Goal: Communication & Community: Answer question/provide support

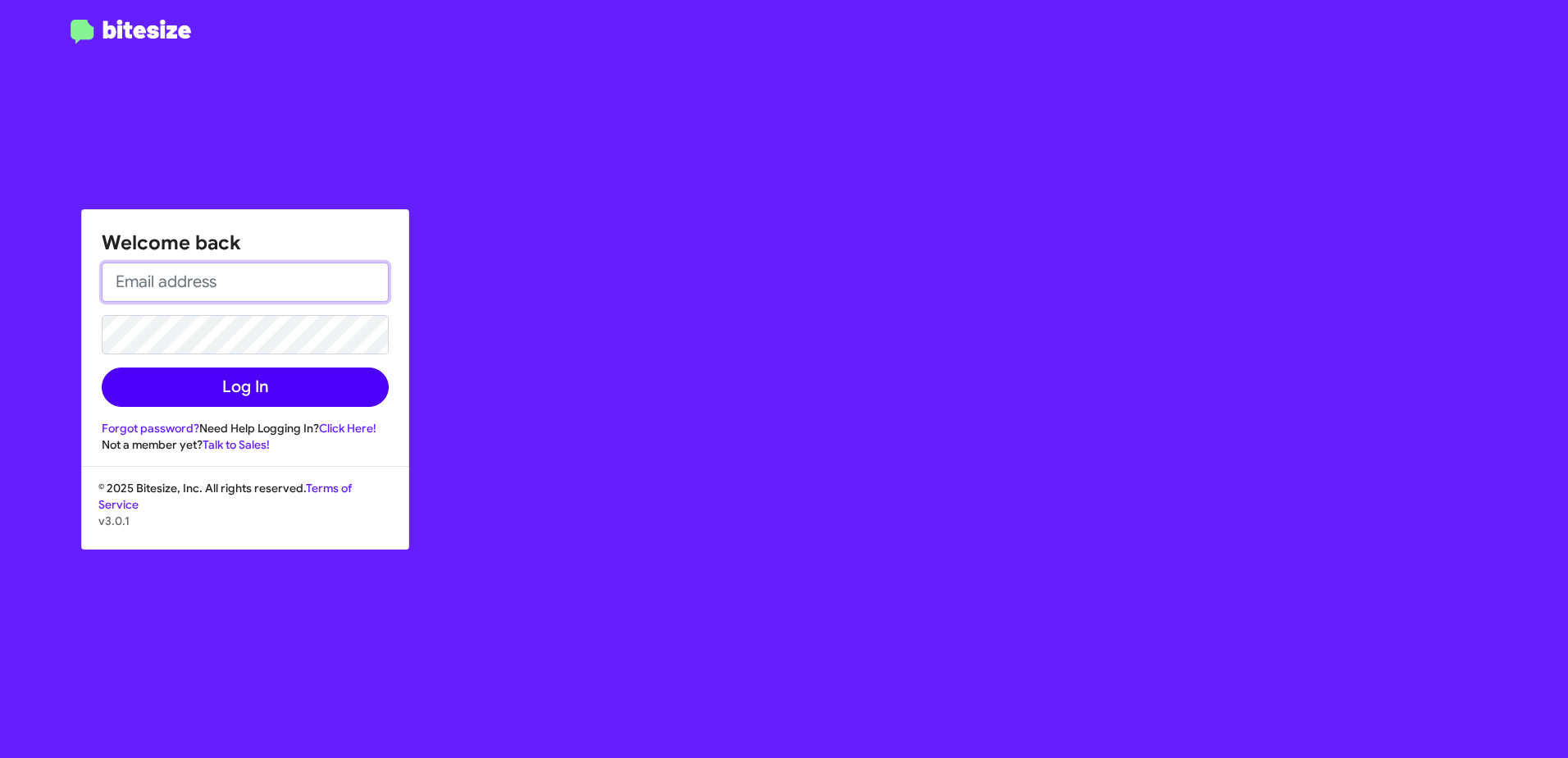
type input "obockey@vindevers.com"
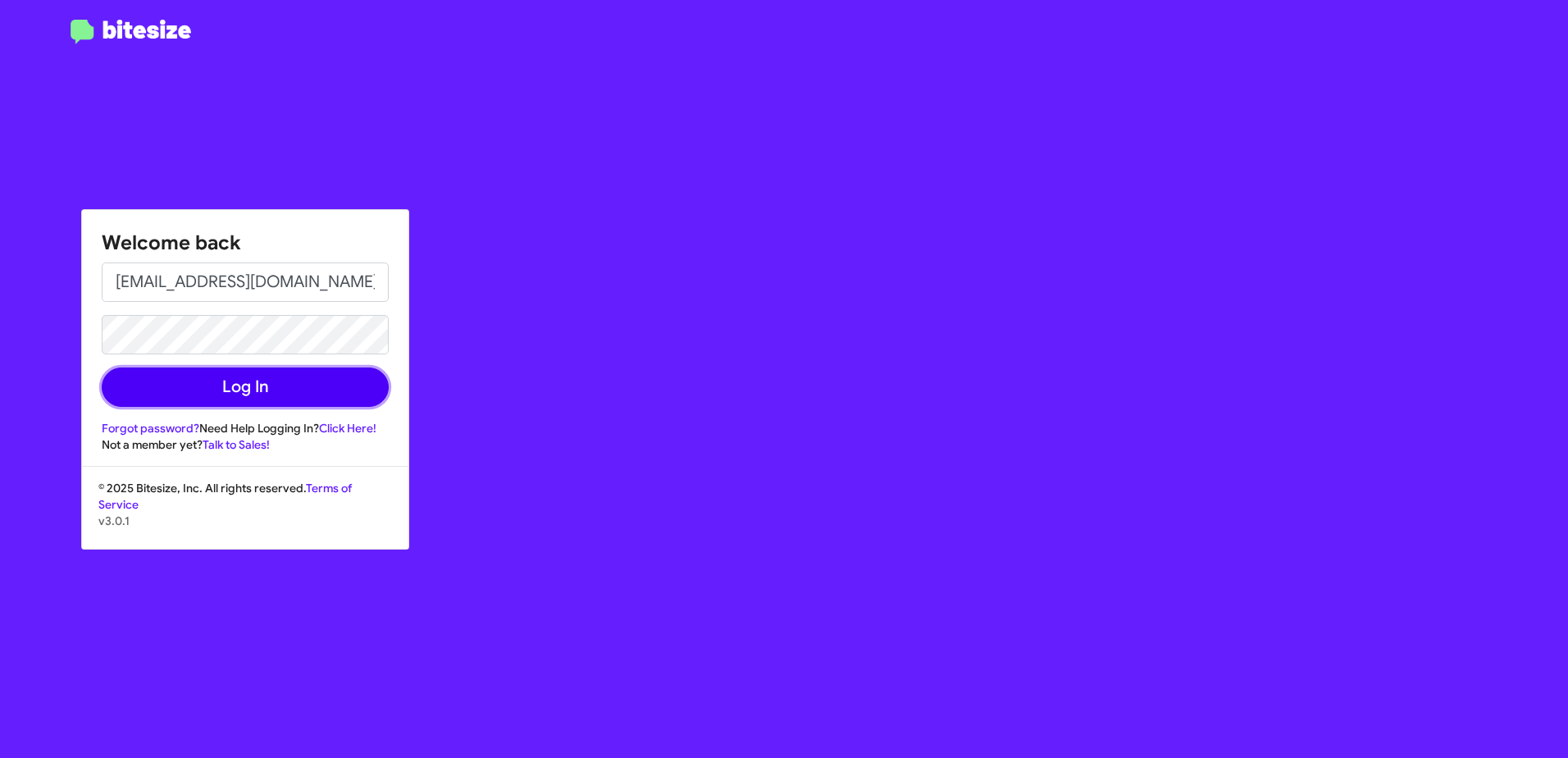
click at [252, 394] on button "Log In" at bounding box center [245, 388] width 287 height 39
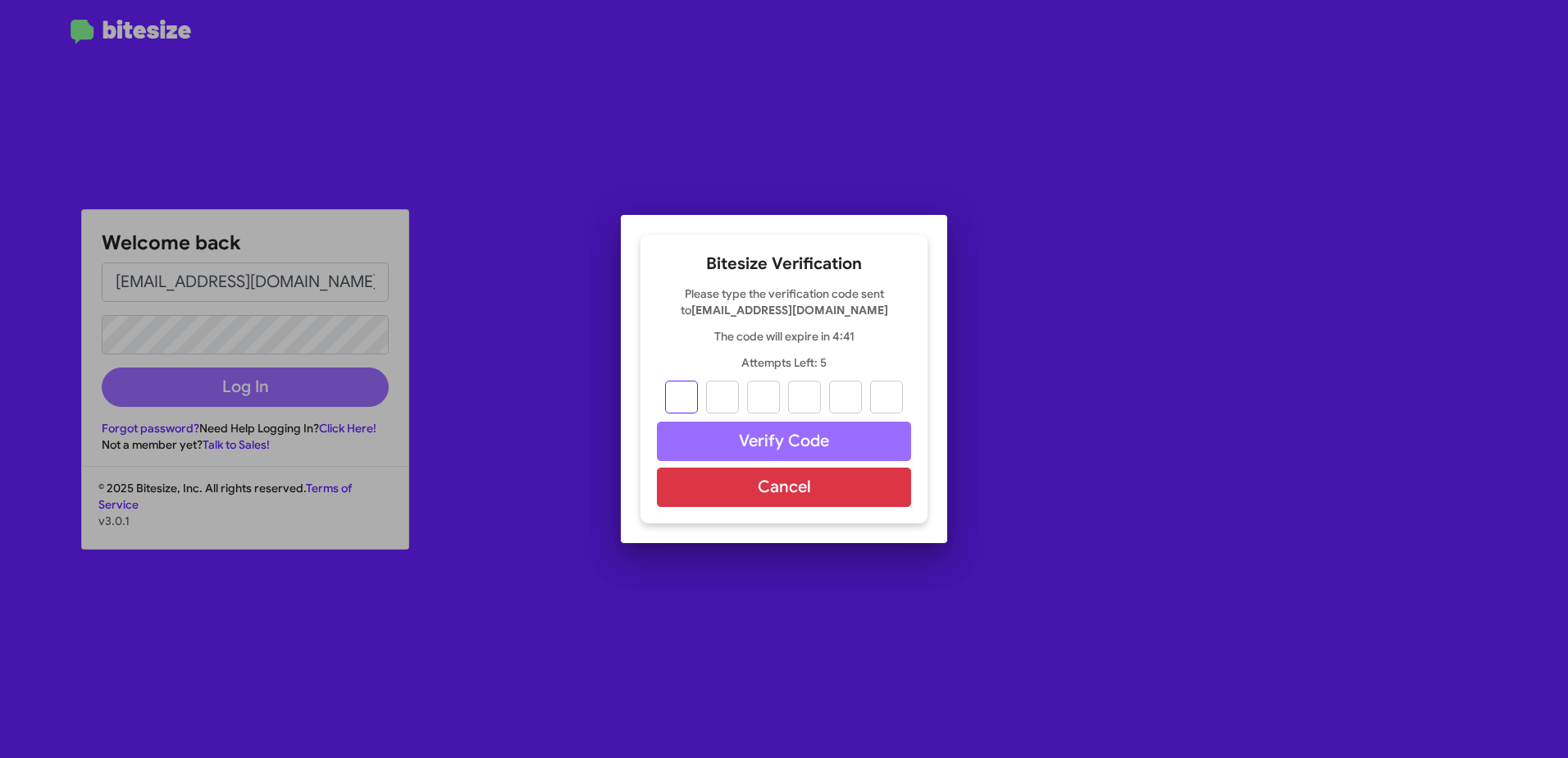
type input "7"
type input "8"
type input "7"
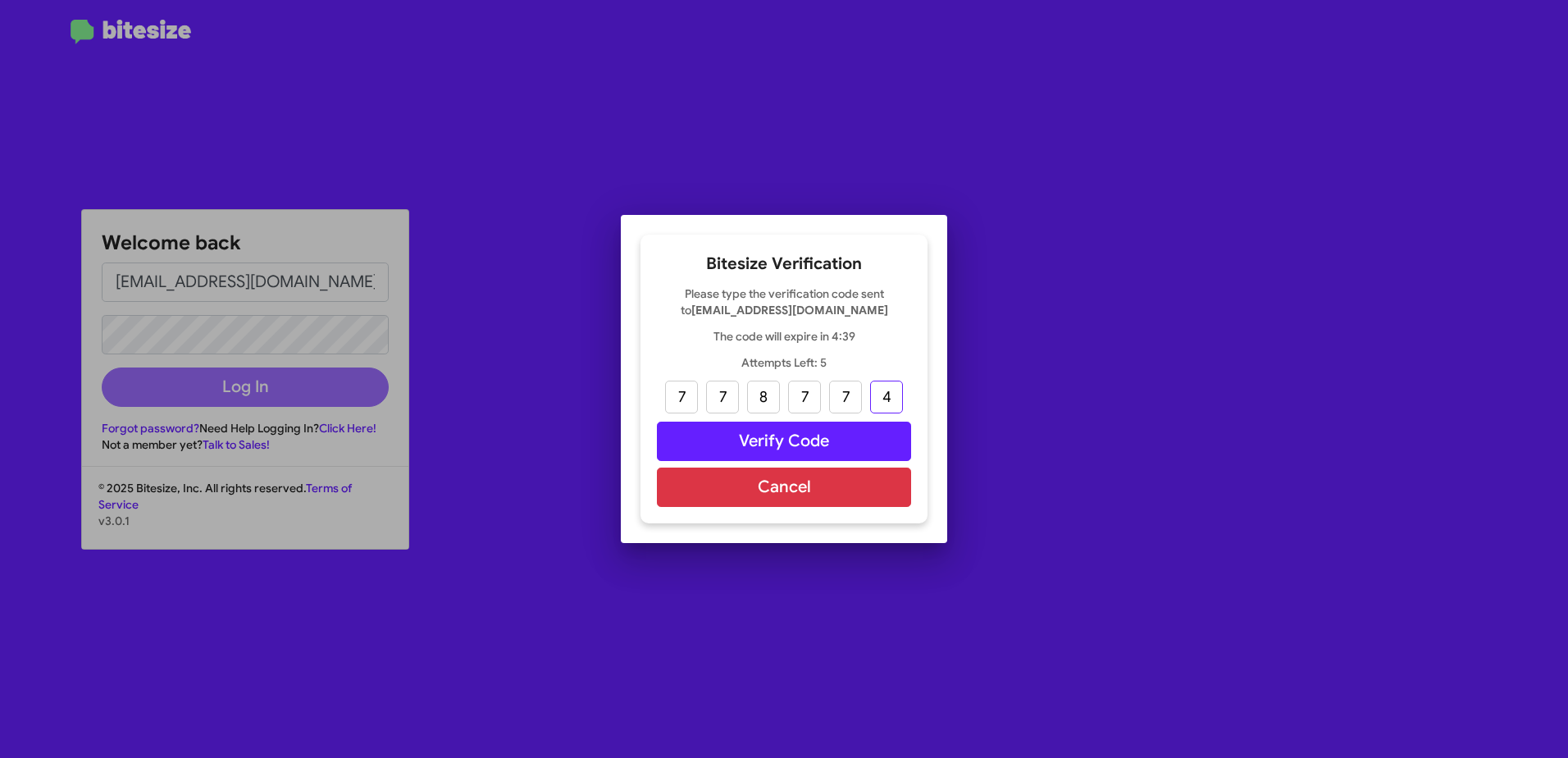
type input "4"
click at [724, 440] on button "Verify Code" at bounding box center [784, 441] width 254 height 39
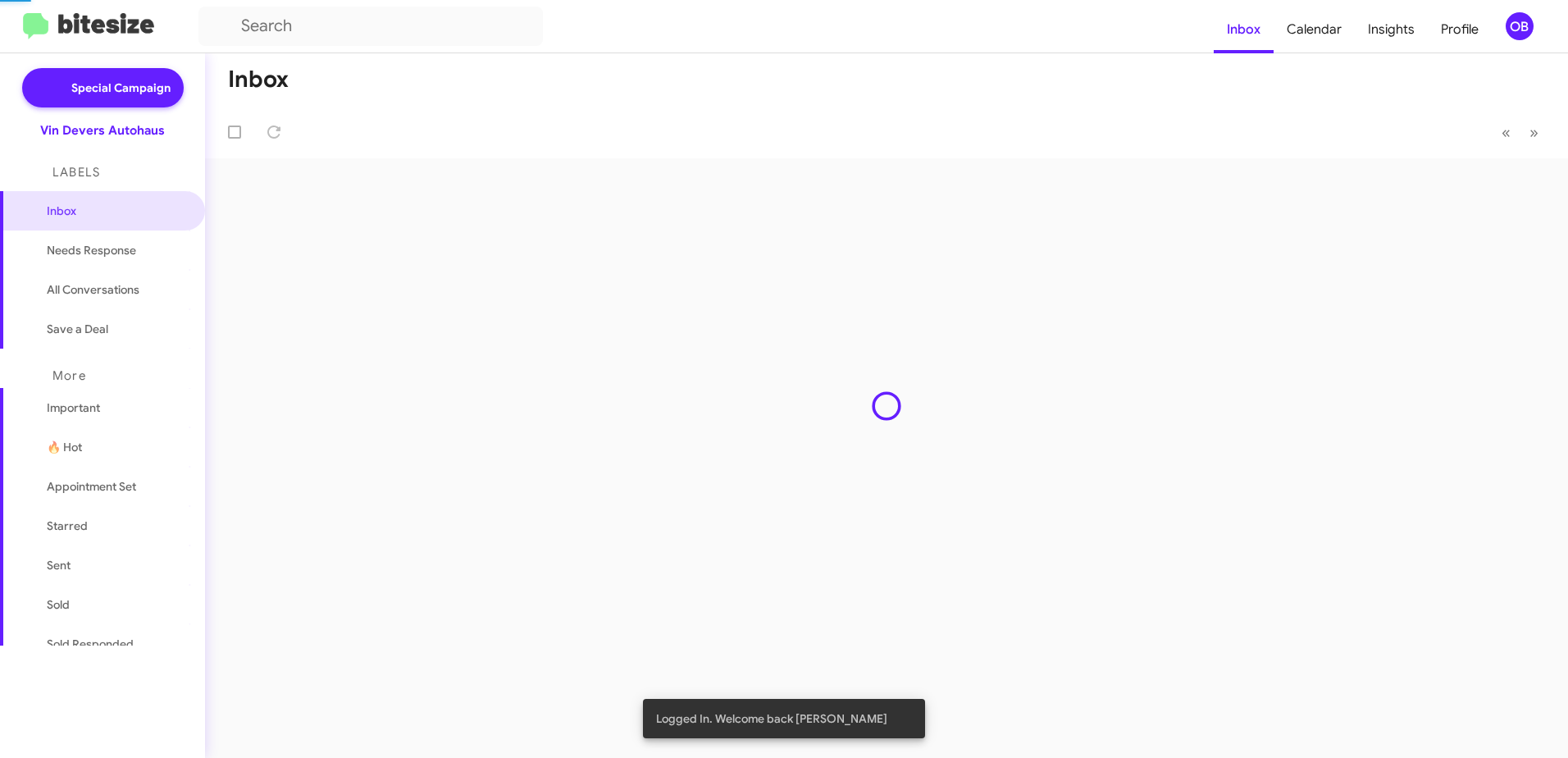
drag, startPoint x: 302, startPoint y: 413, endPoint x: 299, endPoint y: 387, distance: 26.2
click at [299, 387] on div "Inbox « Previous » Next" at bounding box center [886, 405] width 1363 height 705
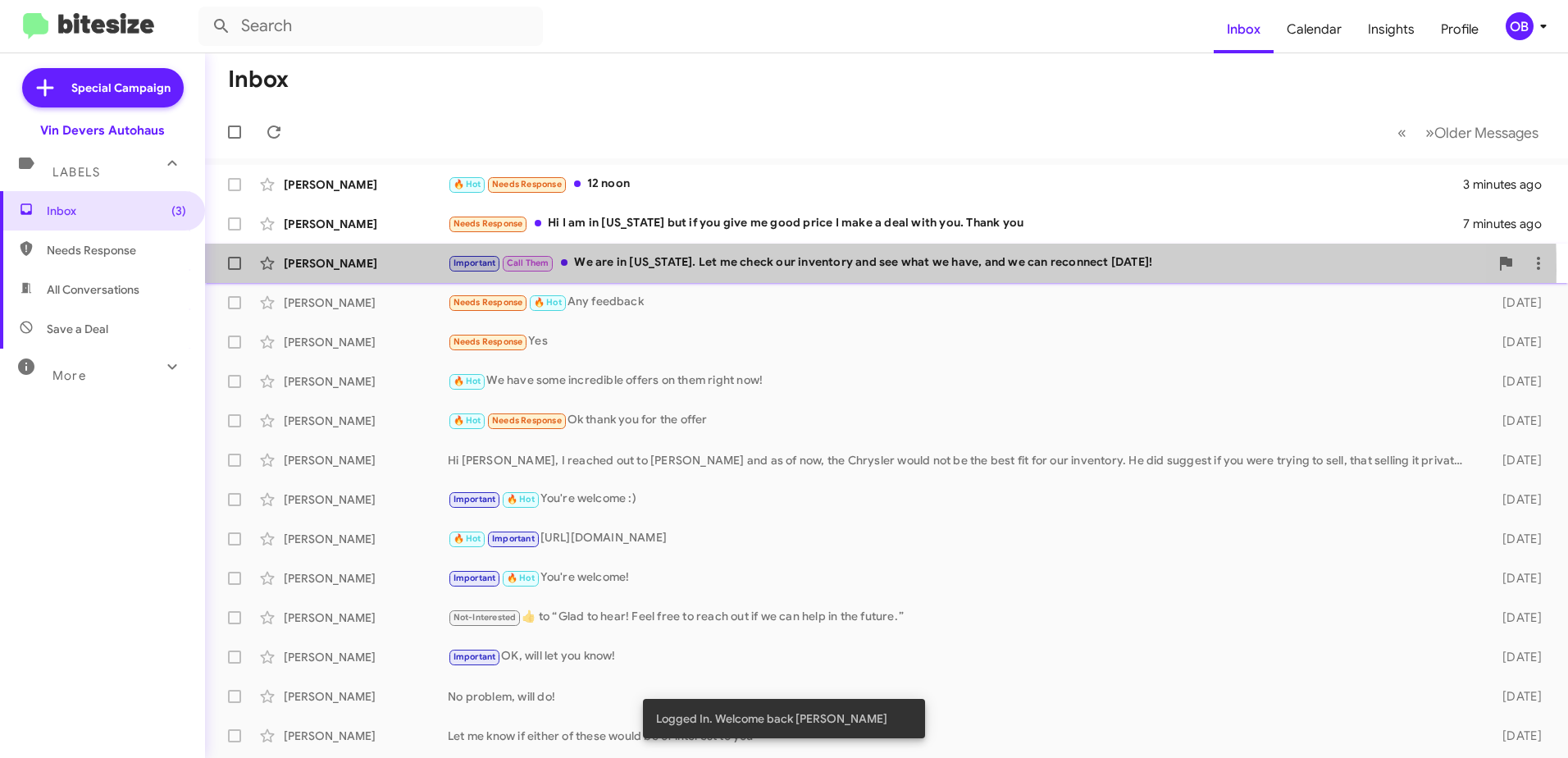
click at [688, 270] on div "Important Call Them We are in Ohio. Let me check our inventory and see what we …" at bounding box center [968, 263] width 1042 height 19
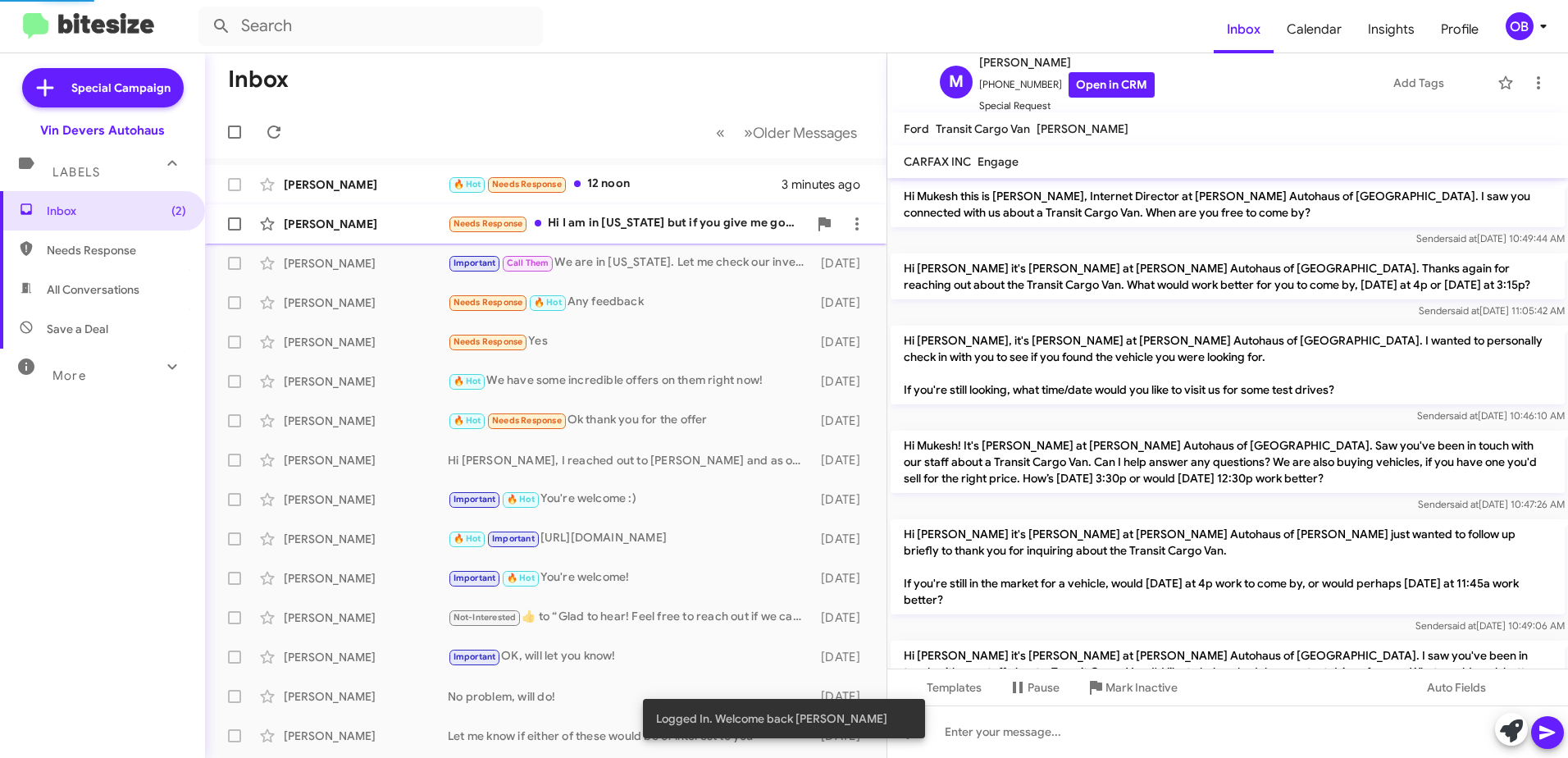
scroll to position [1047, 0]
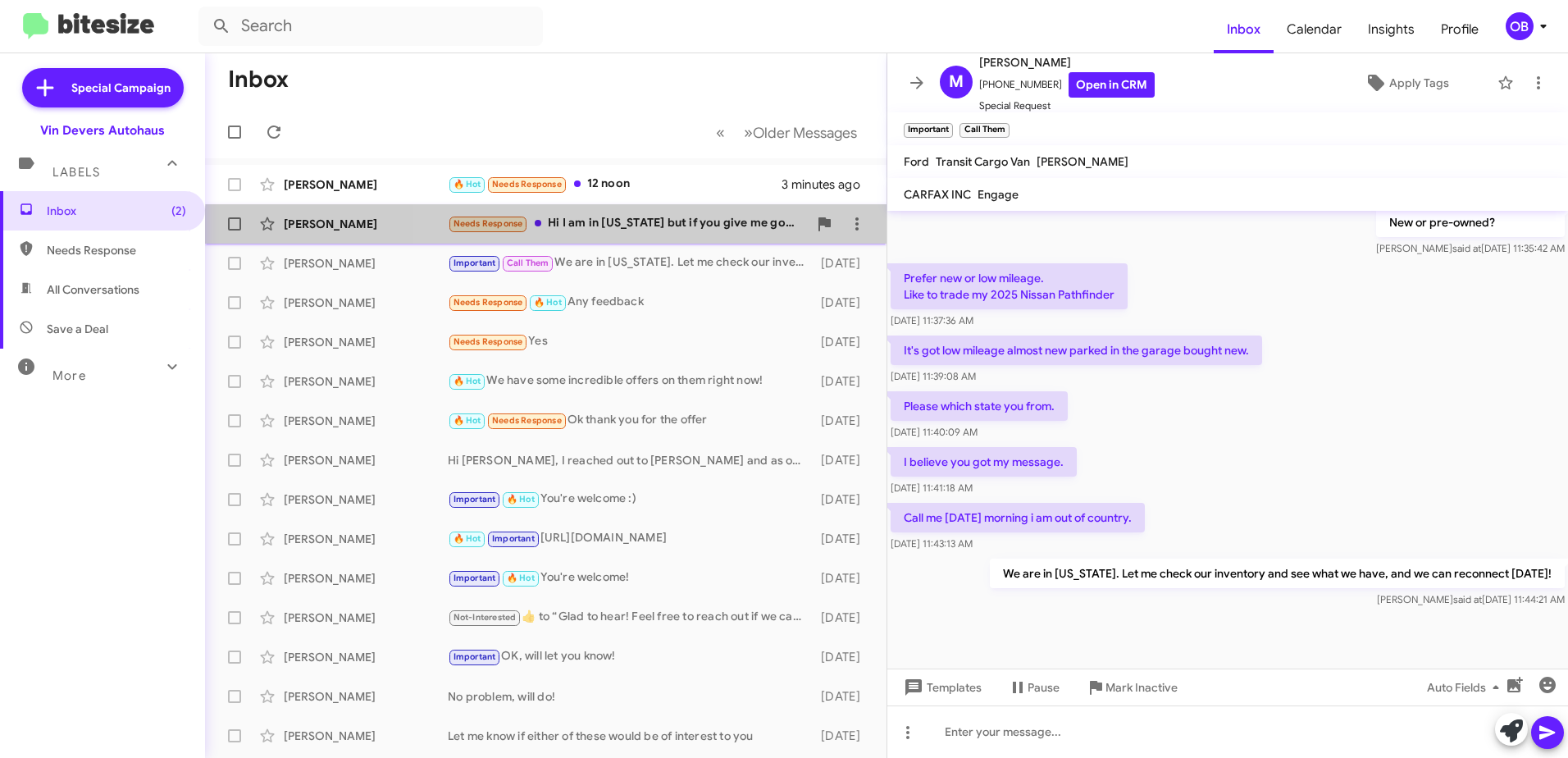
click at [659, 235] on div "Deema Almosawi Needs Response Hi I am in Michigan but if you give me good price…" at bounding box center [546, 224] width 655 height 32
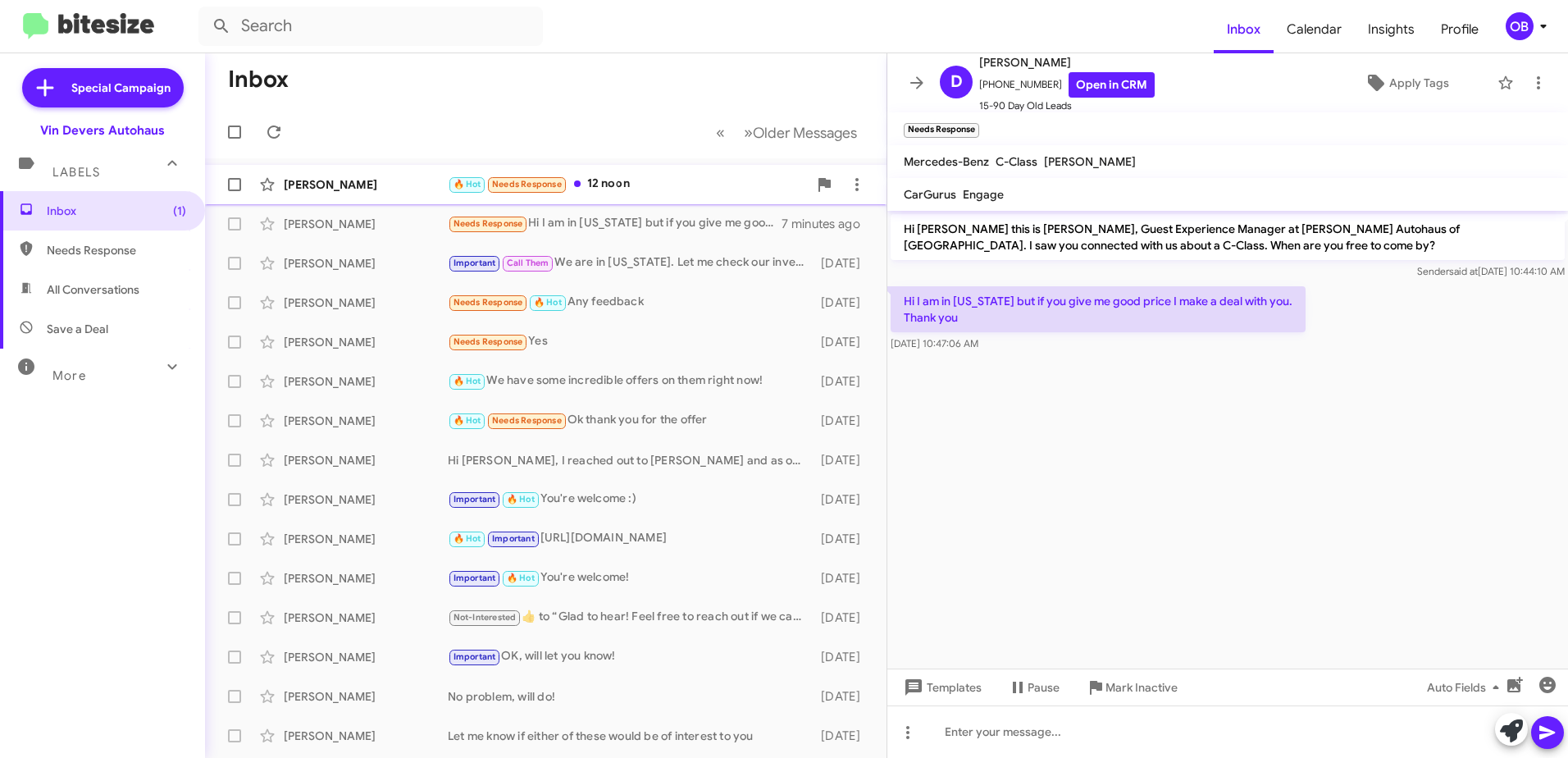
click at [661, 192] on div "🔥 Hot Needs Response 12 noon" at bounding box center [628, 184] width 360 height 19
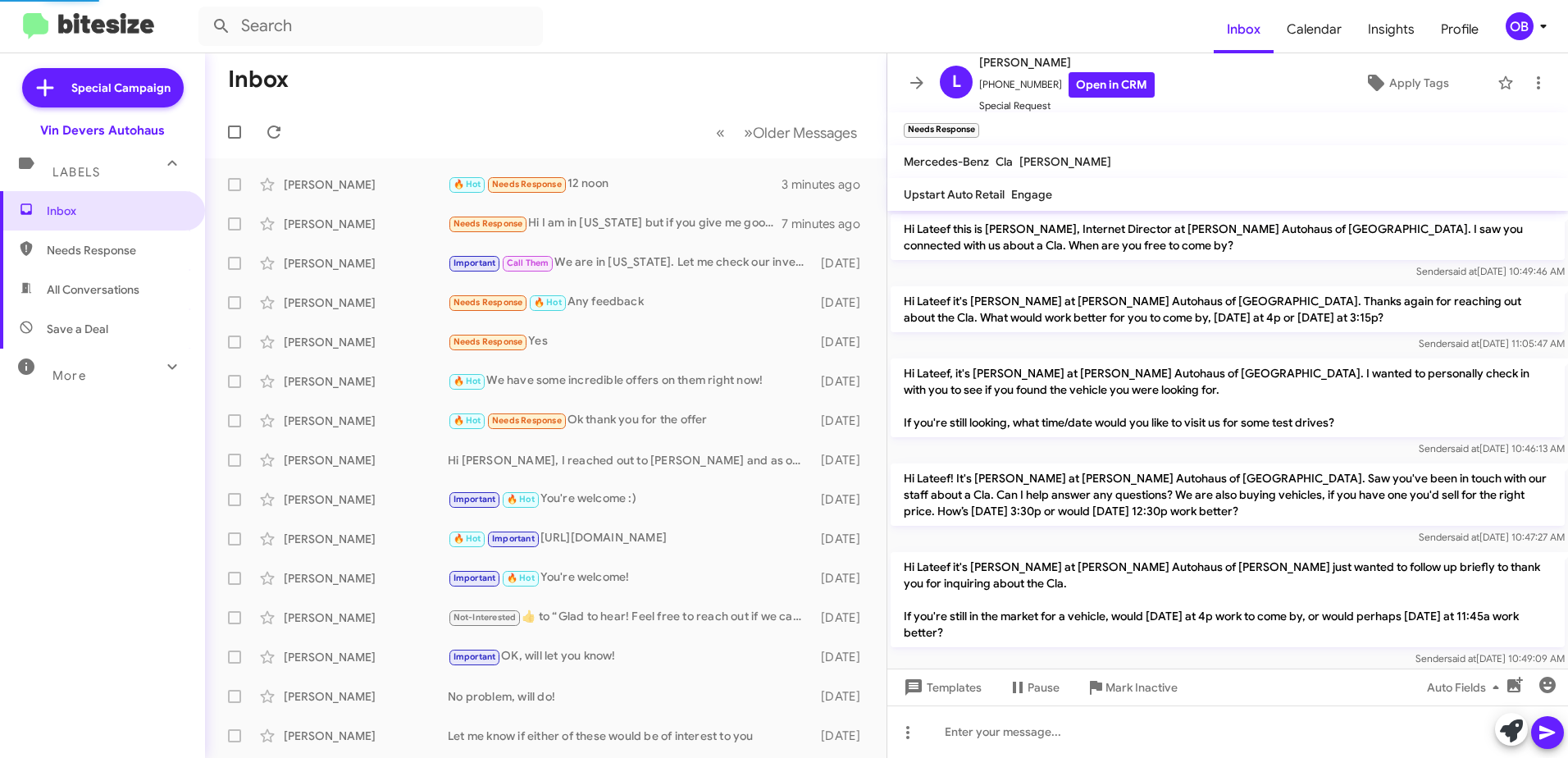
scroll to position [780, 0]
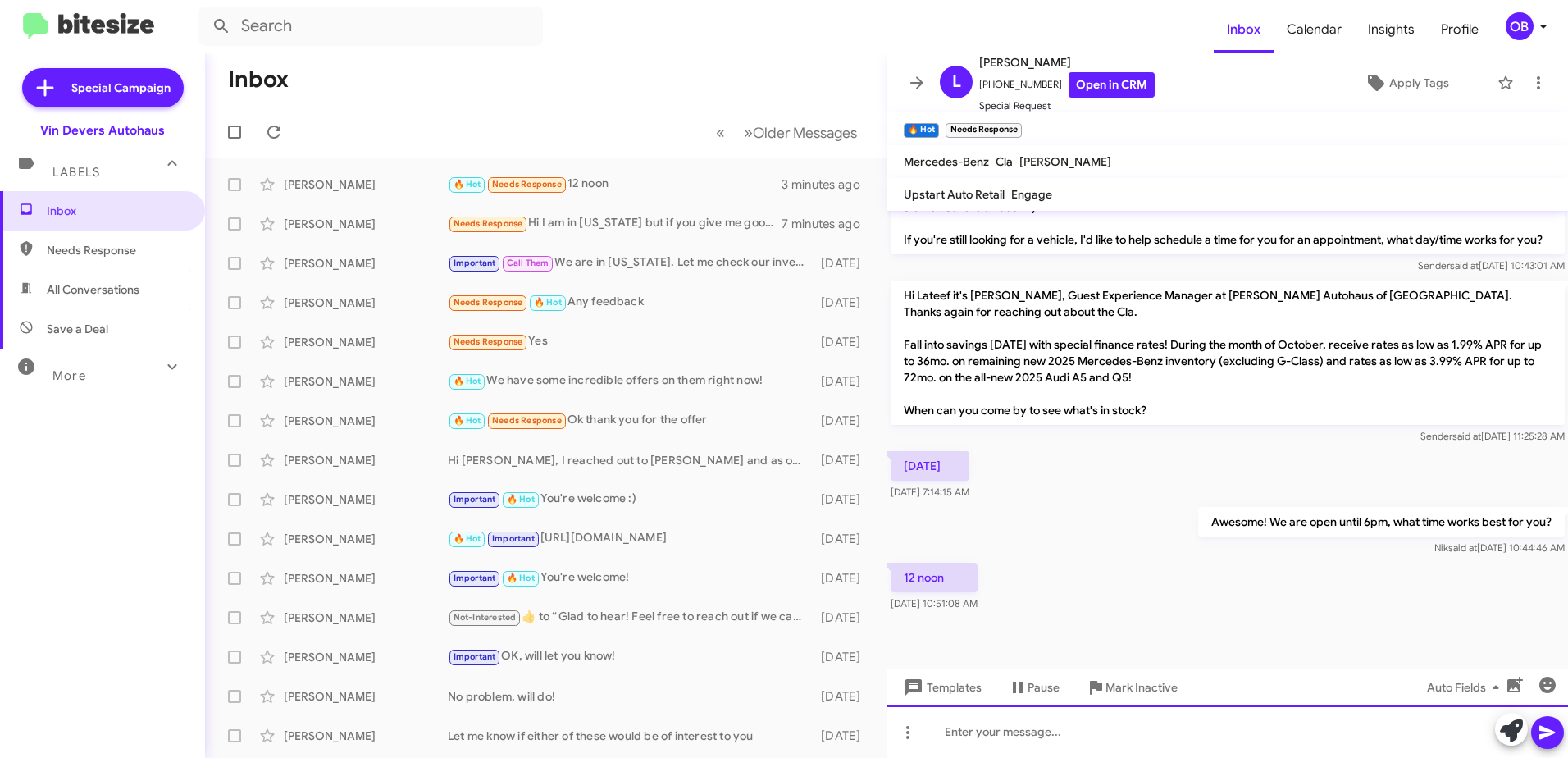
click at [1058, 724] on div at bounding box center [1228, 732] width 681 height 53
click at [1261, 731] on div "Okay! Are you still looking for a CLA or open to options?" at bounding box center [1228, 732] width 681 height 53
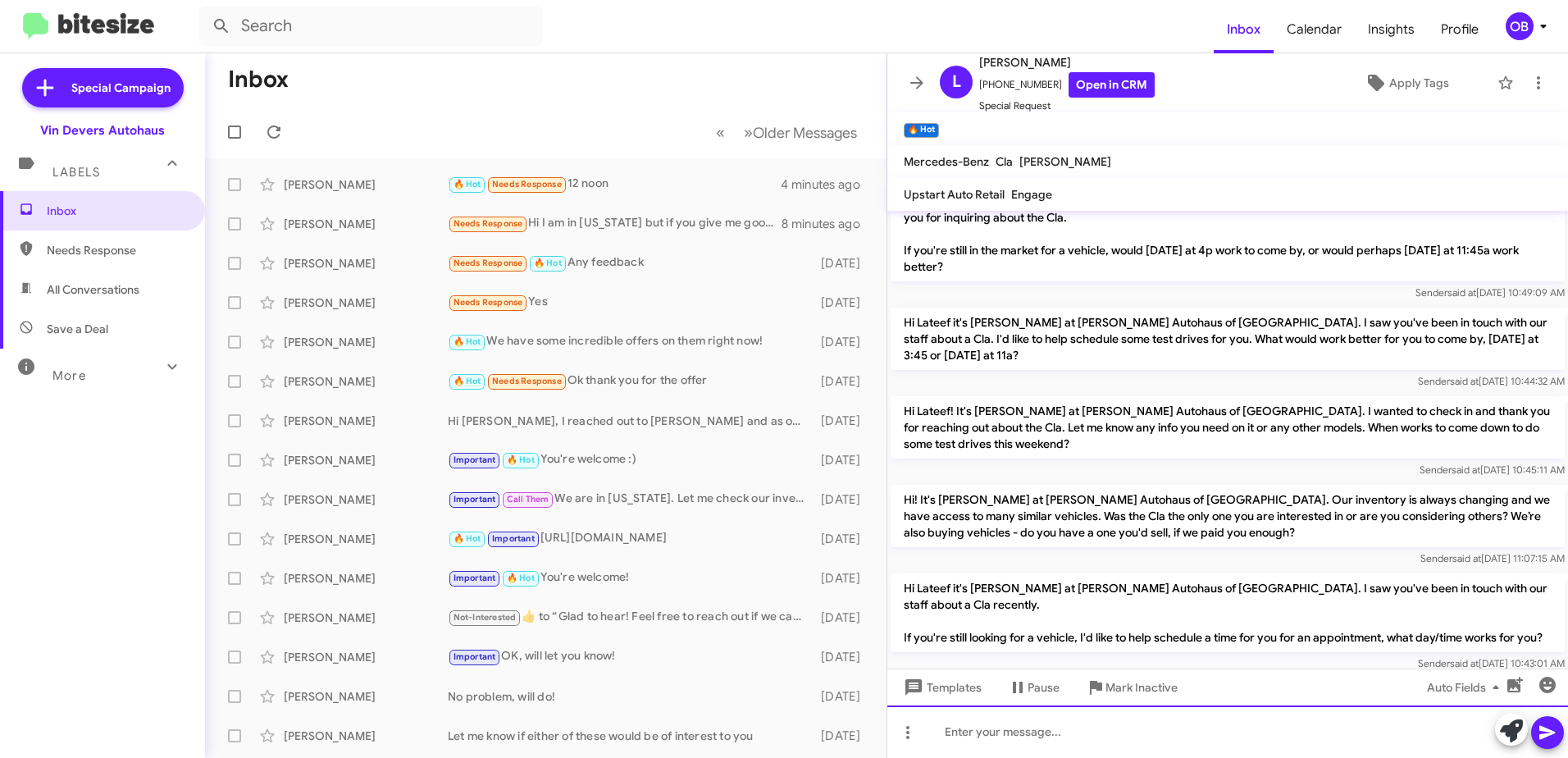
scroll to position [493, 0]
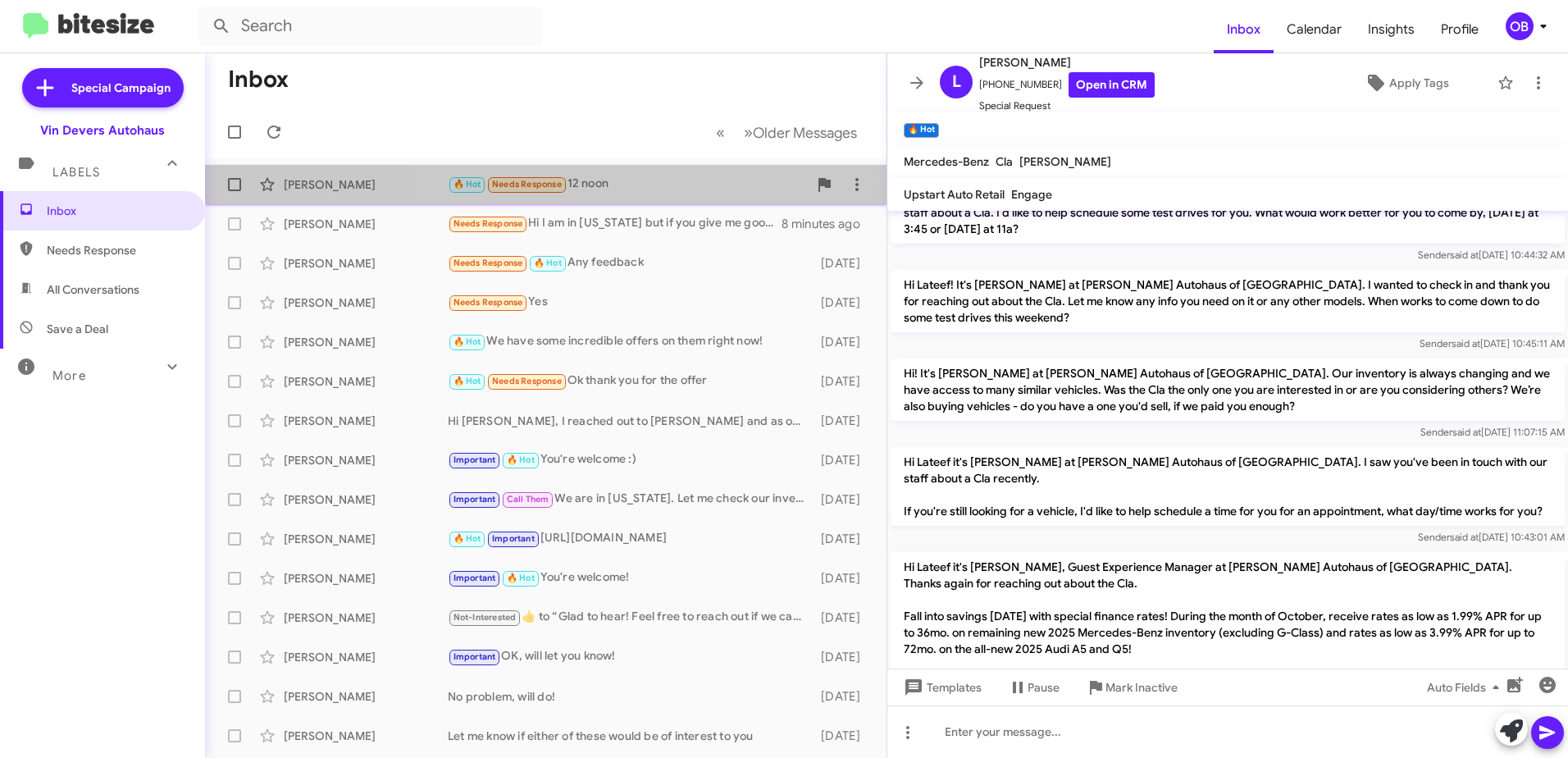
click at [691, 180] on div "🔥 Hot Needs Response 12 noon" at bounding box center [628, 184] width 360 height 19
click at [663, 185] on div "🔥 Hot Needs Response 12 noon" at bounding box center [628, 184] width 360 height 19
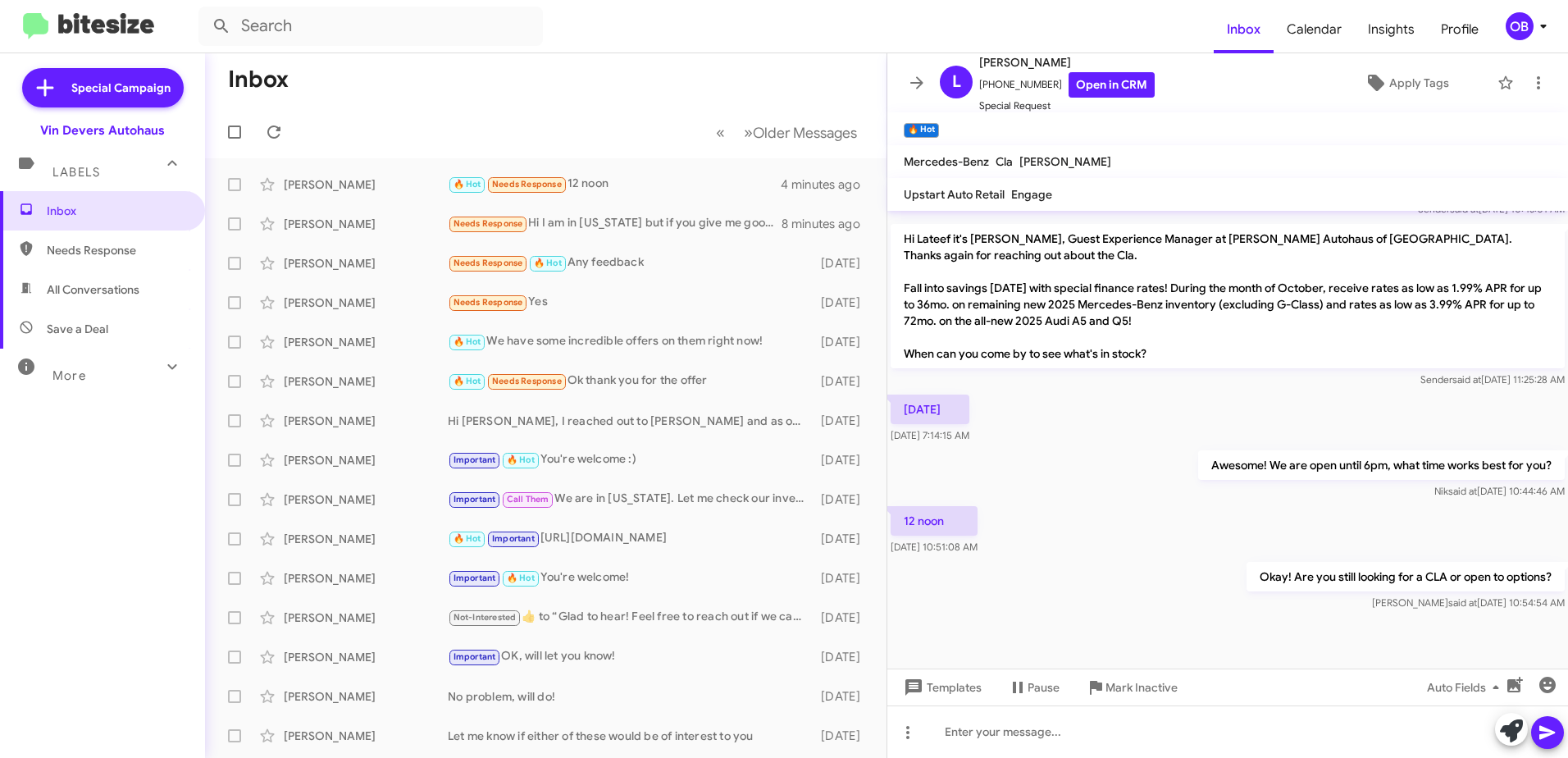
scroll to position [841, 0]
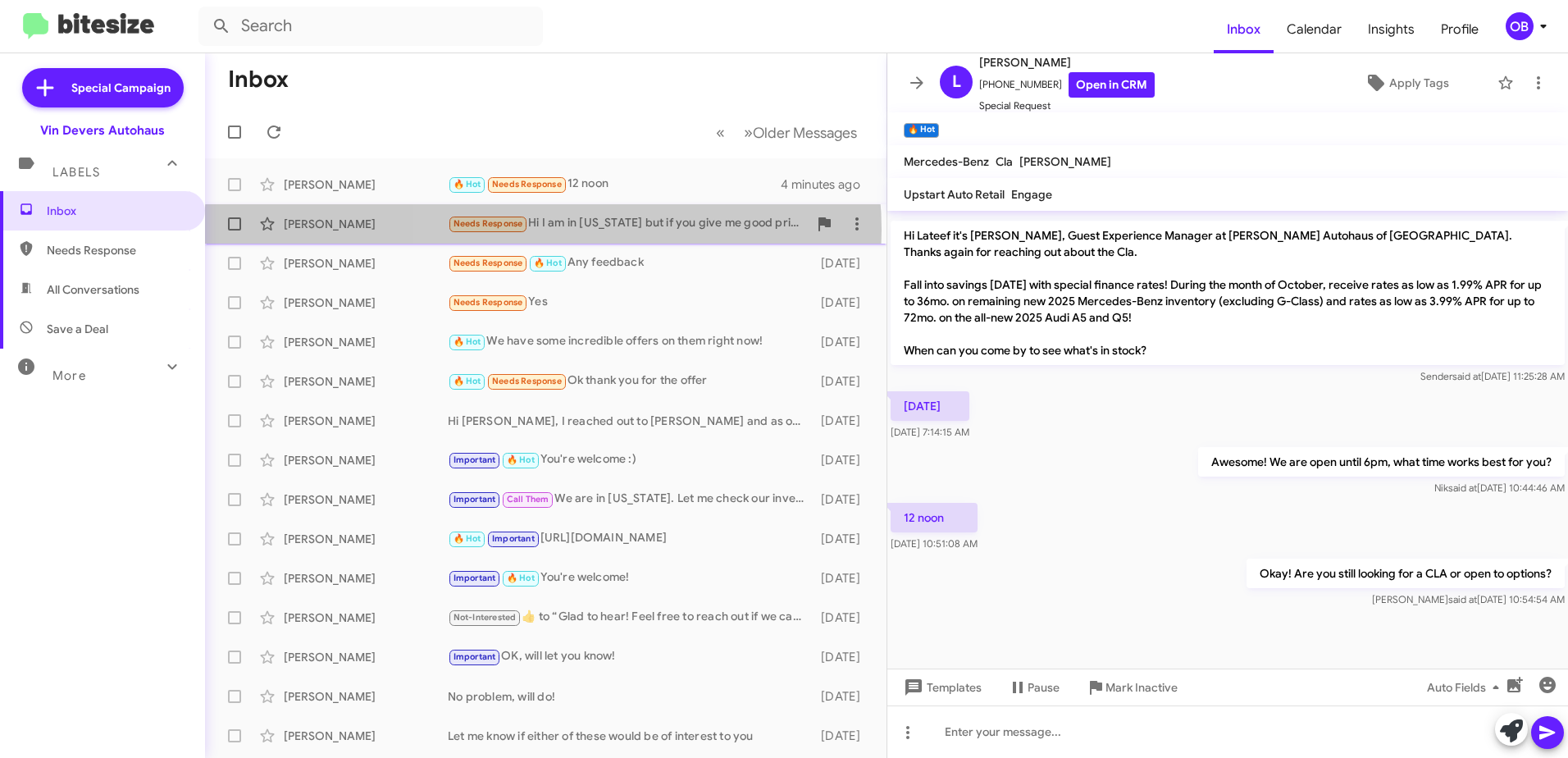
click at [543, 230] on div "Needs Response Hi I am in Michigan but if you give me good price I make a deal …" at bounding box center [628, 224] width 360 height 19
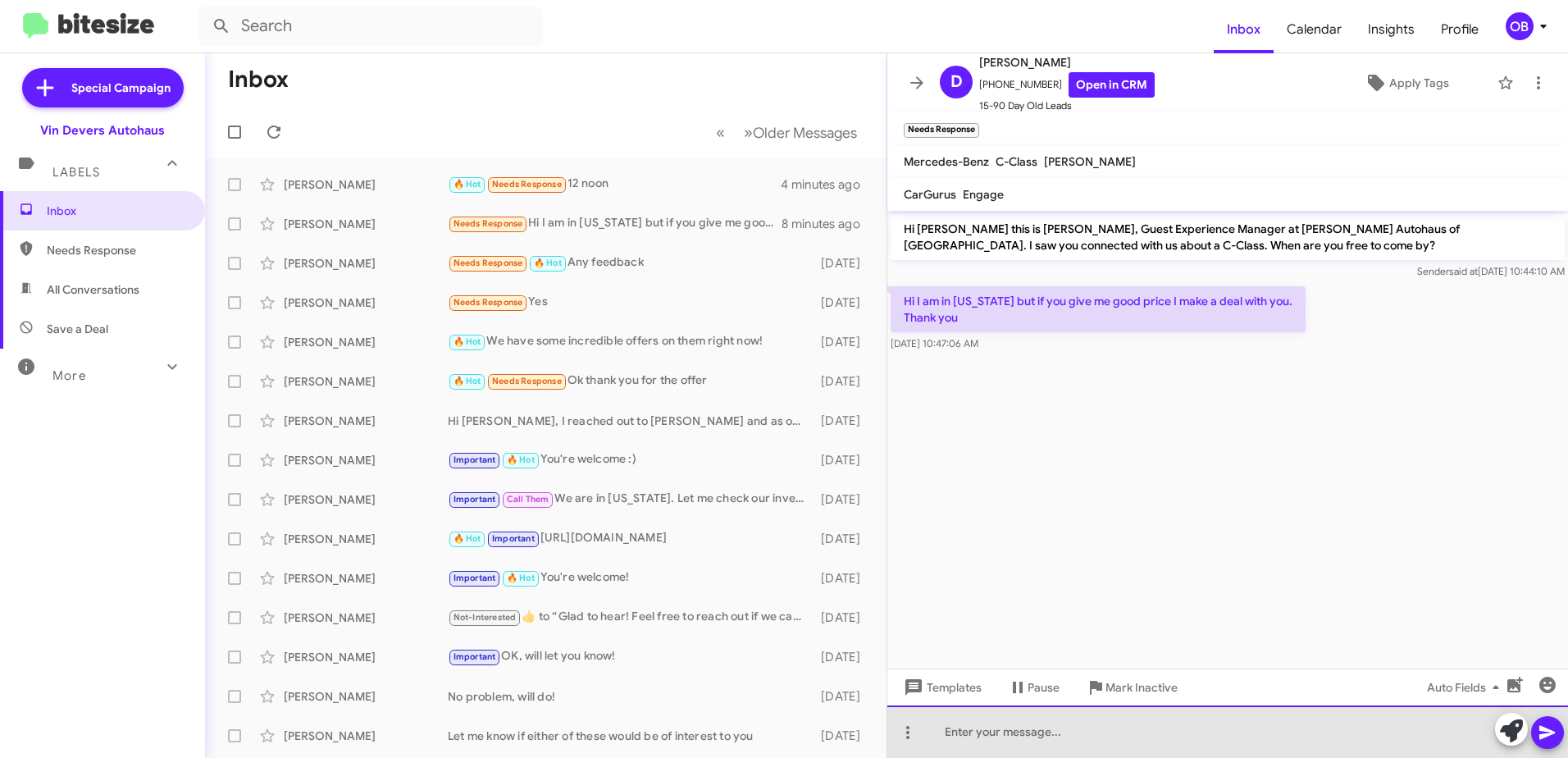
click at [1005, 739] on div at bounding box center [1228, 732] width 681 height 53
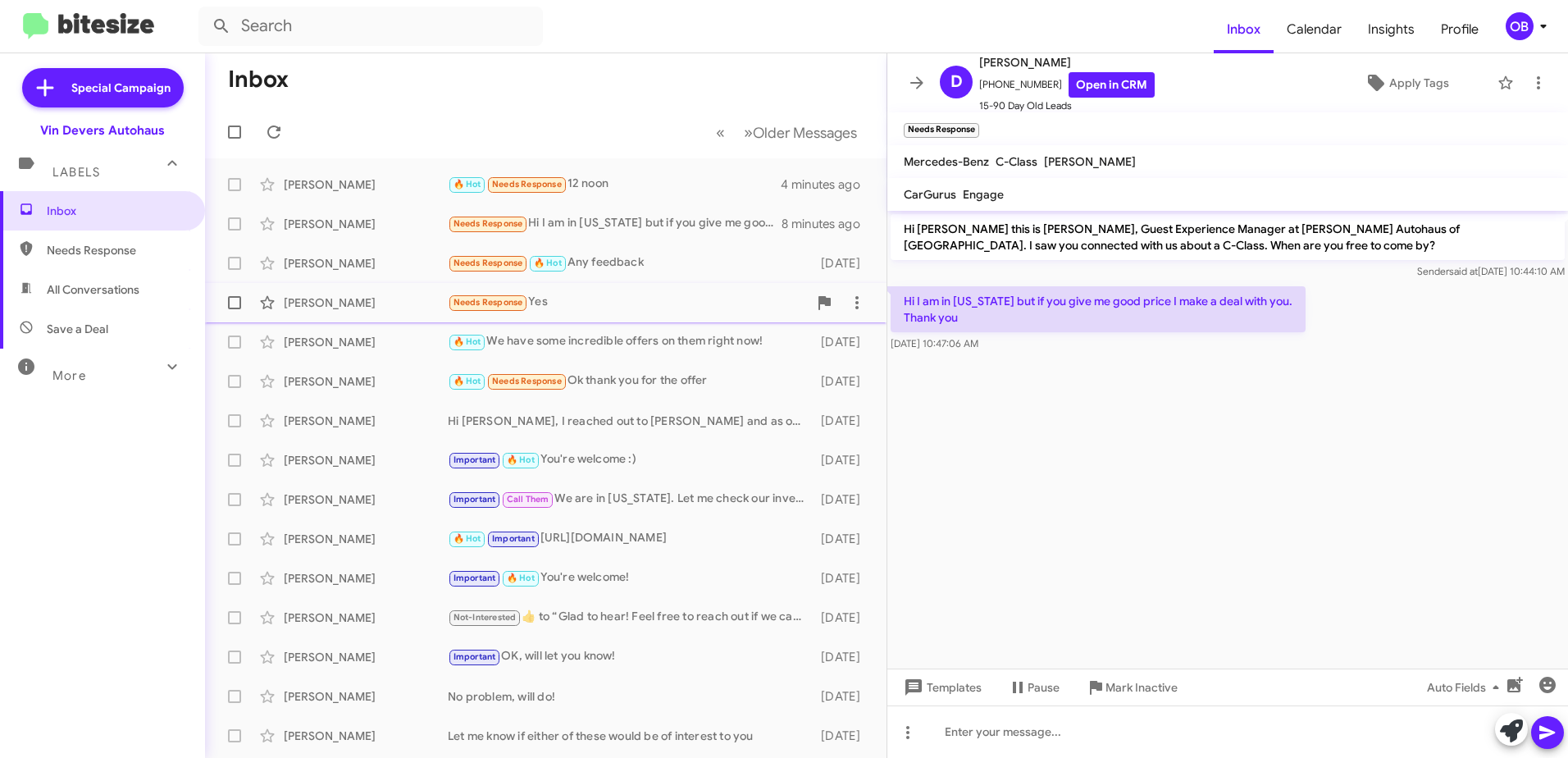
click at [576, 313] on div "Marcia Joseph Needs Response Yes 3 days ago" at bounding box center [546, 303] width 655 height 32
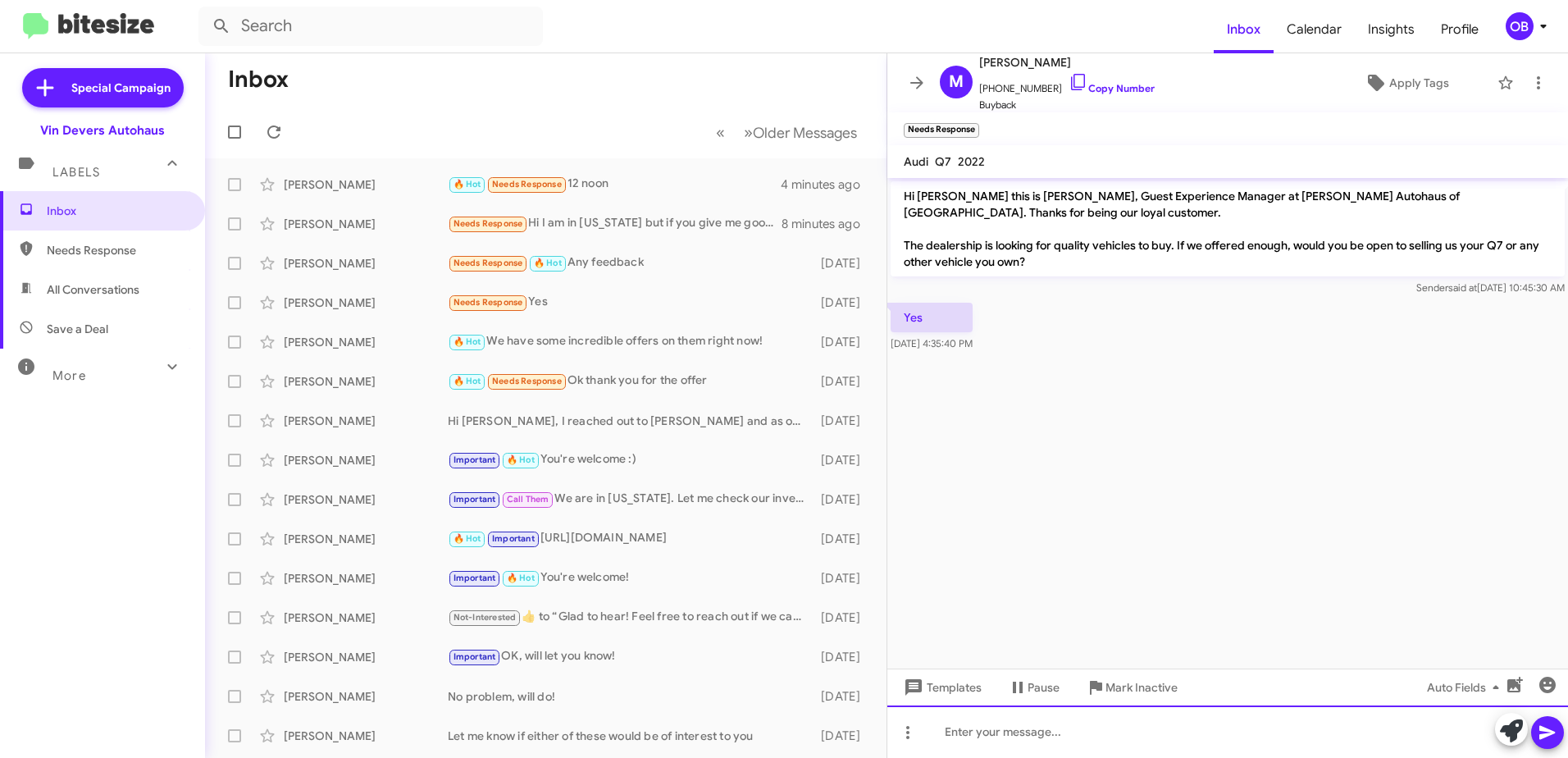
click at [1015, 742] on div at bounding box center [1228, 732] width 681 height 53
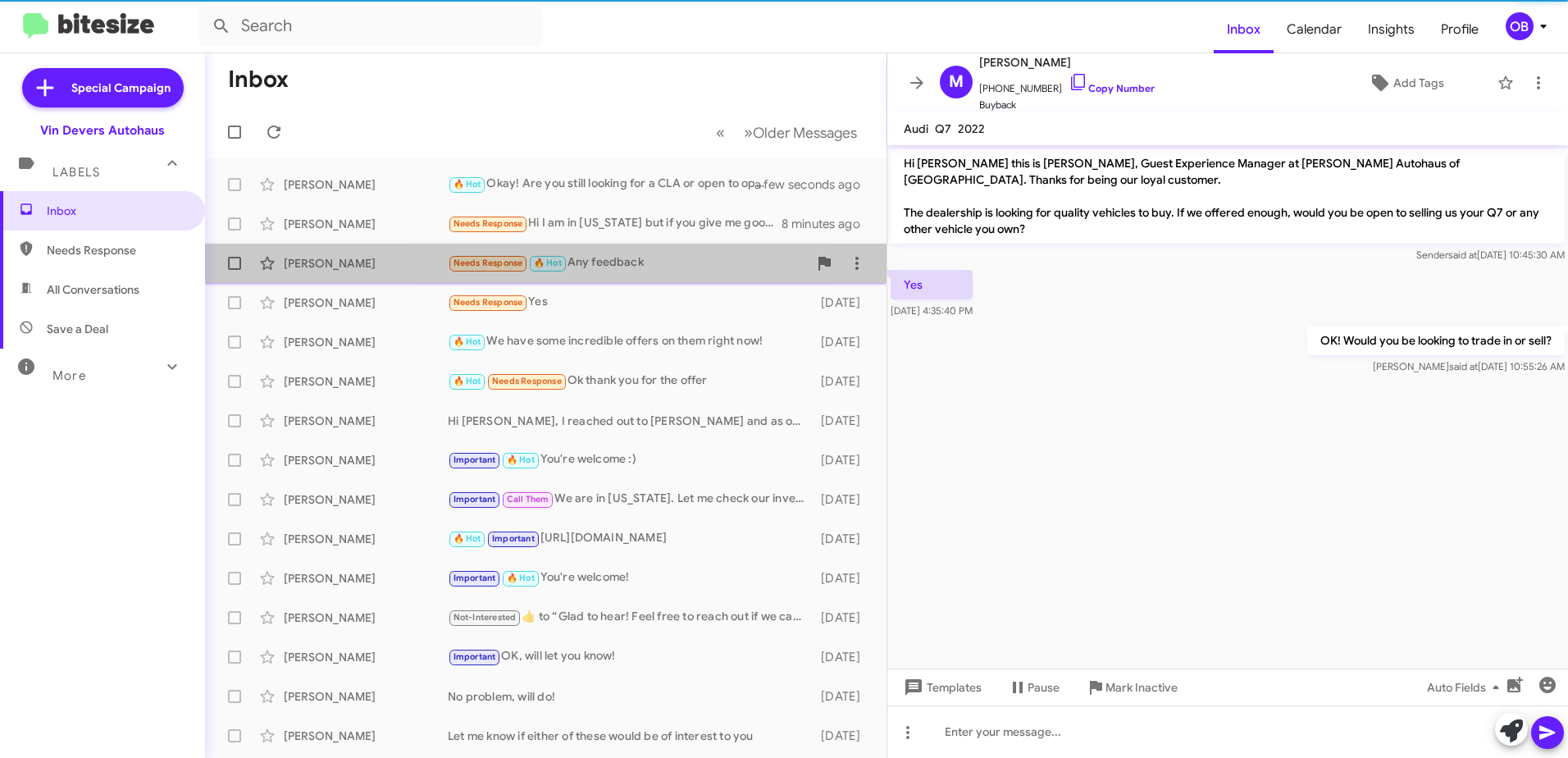
click at [624, 269] on div "Needs Response 🔥 Hot Any feedback" at bounding box center [628, 263] width 360 height 19
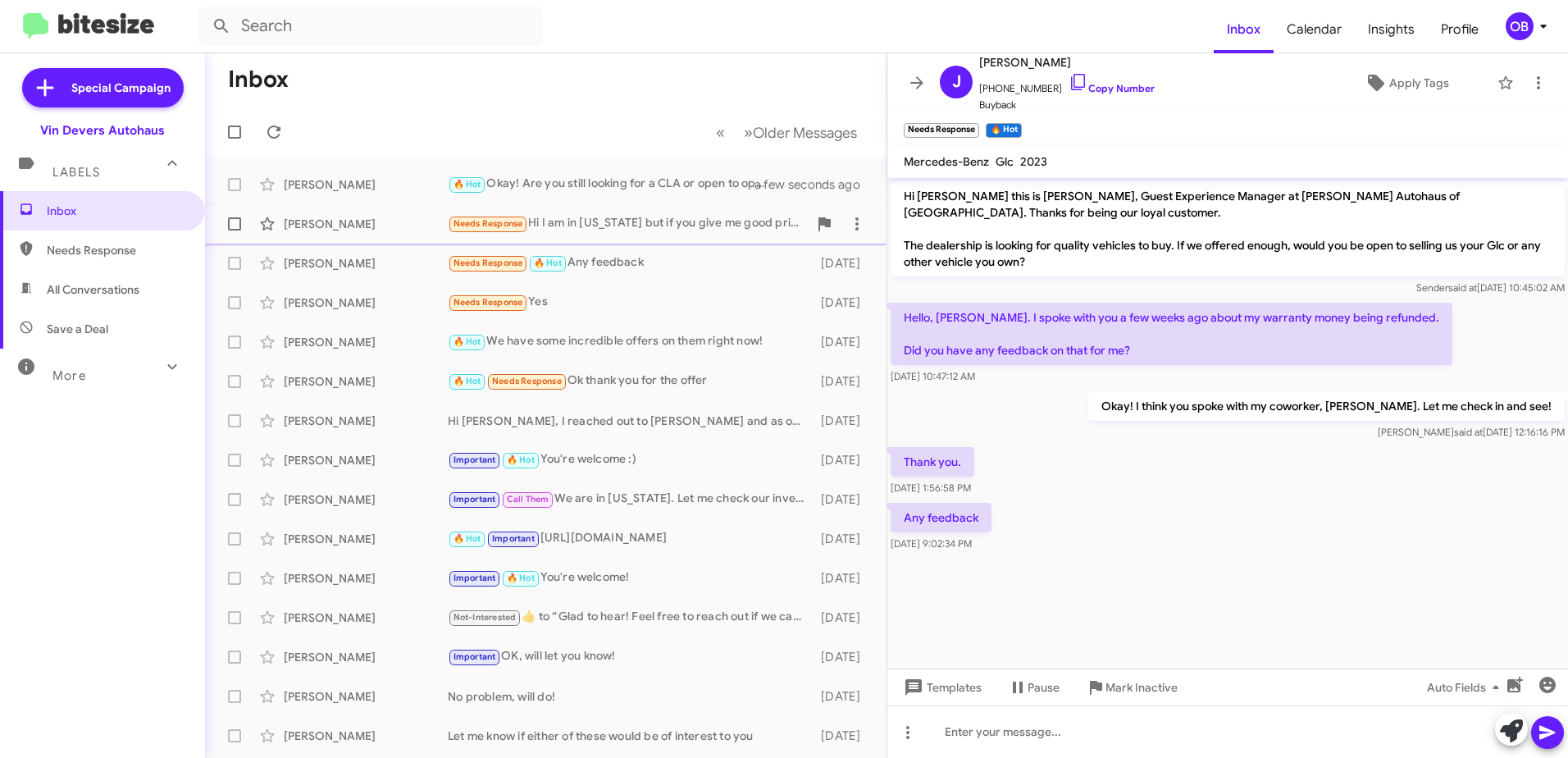
click at [635, 242] on span "Deema Almosawi Needs Response Hi I am in Michigan but if you give me good price…" at bounding box center [545, 224] width 682 height 39
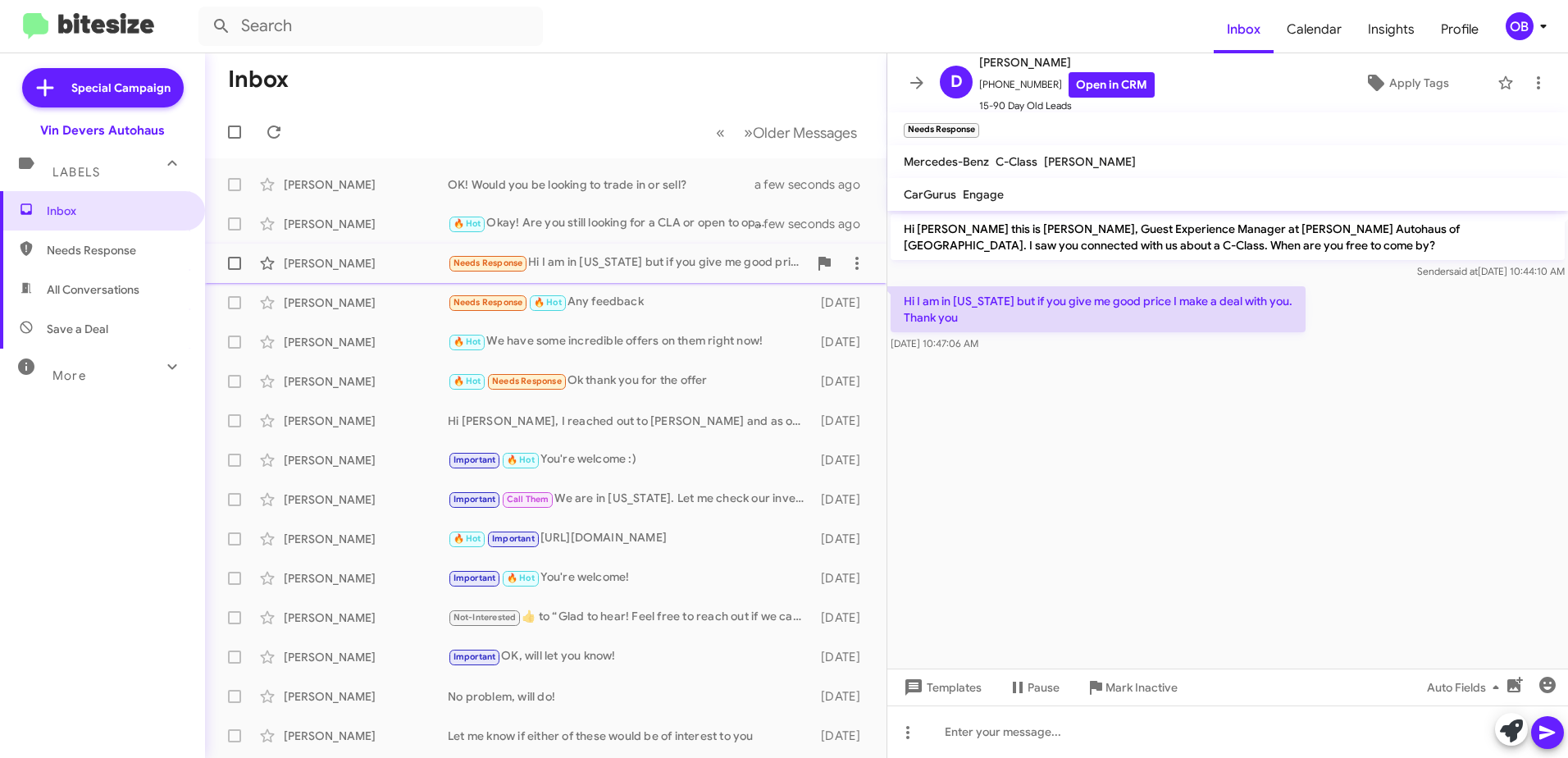
click at [608, 248] on div "[PERSON_NAME] Needs Response Hi I am in [US_STATE] but if you give me good pric…" at bounding box center [546, 263] width 655 height 32
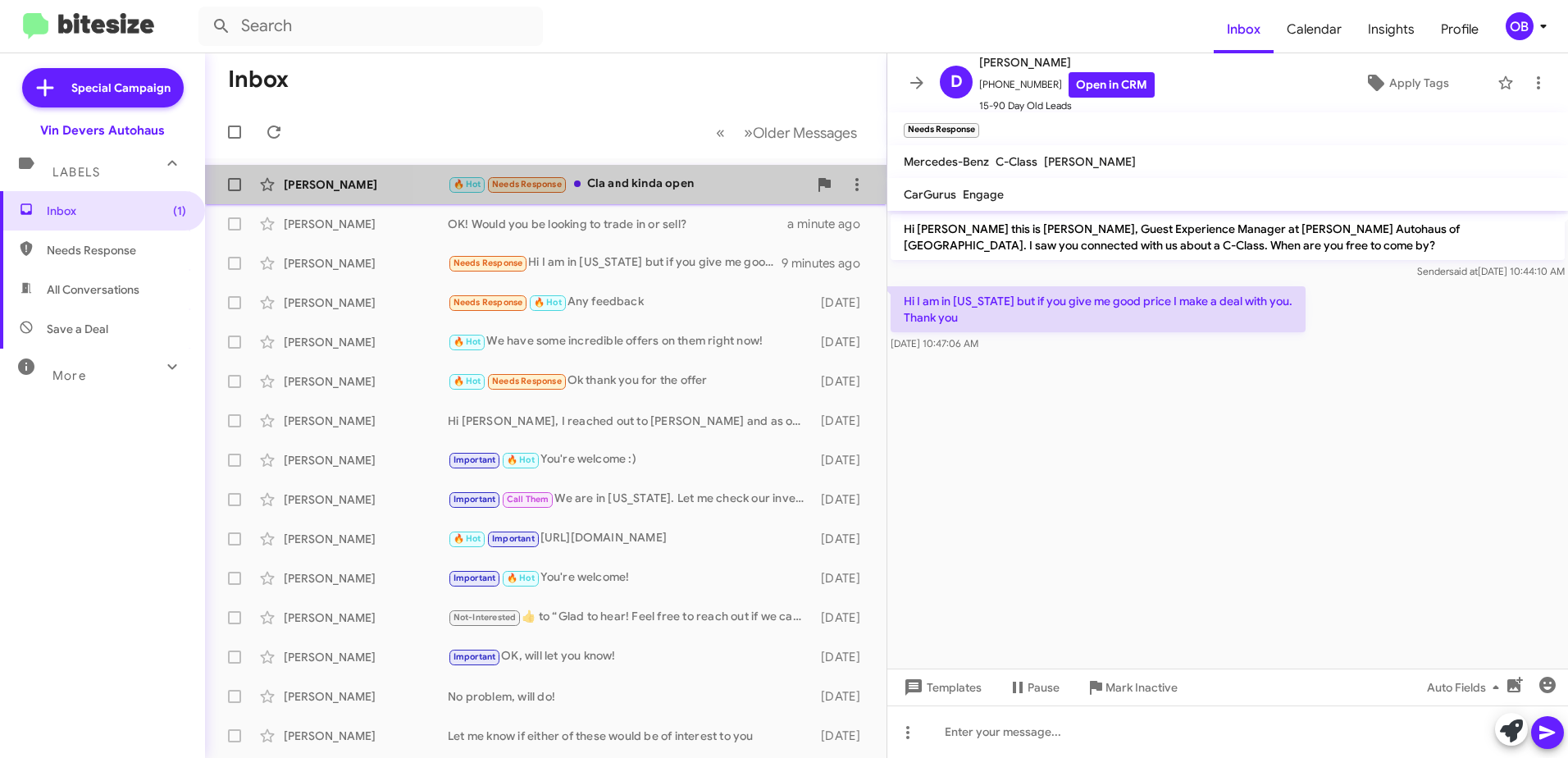
click at [653, 191] on div "🔥 Hot Needs Response Cla and kinda open" at bounding box center [628, 184] width 360 height 19
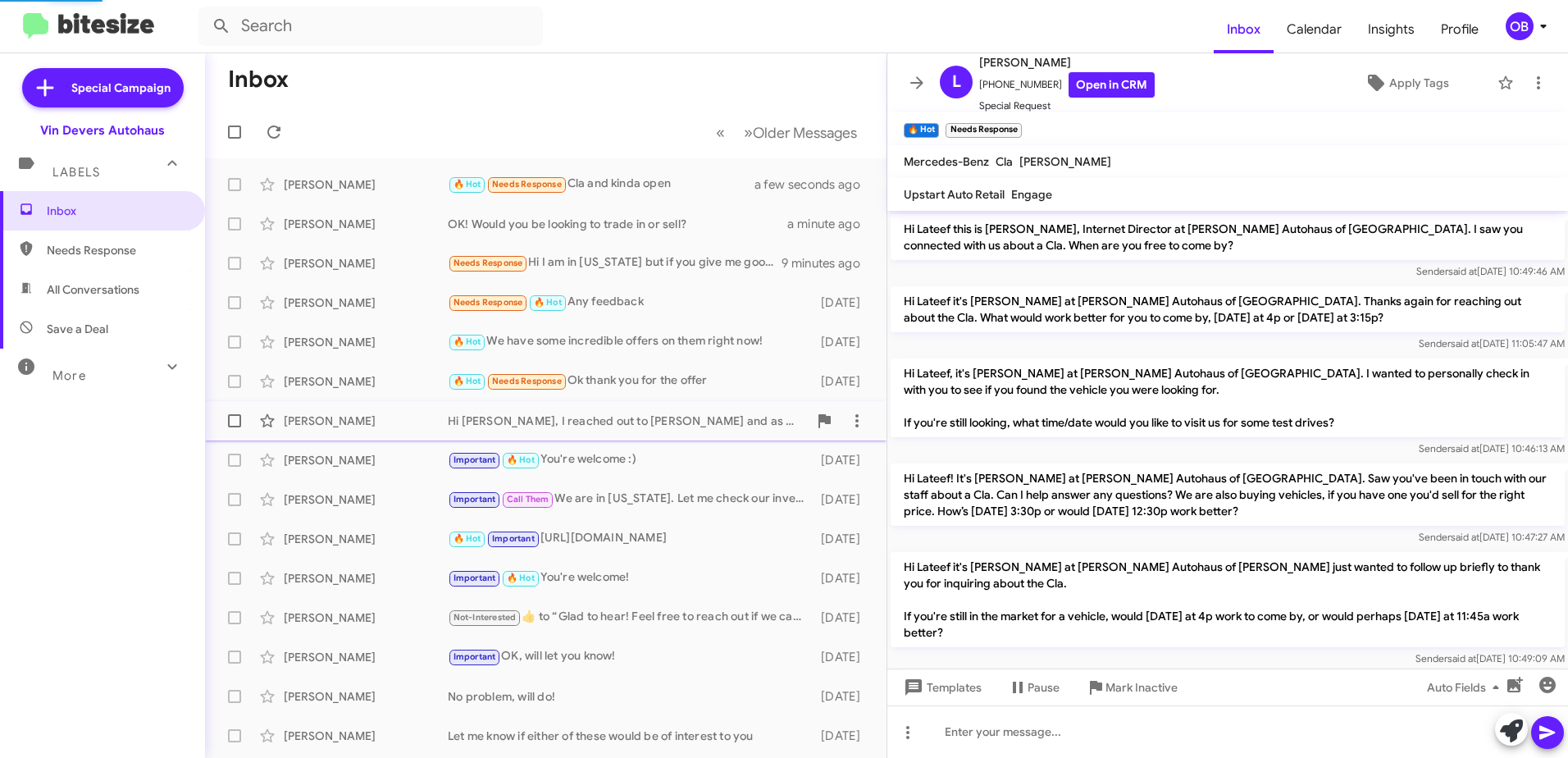
scroll to position [901, 0]
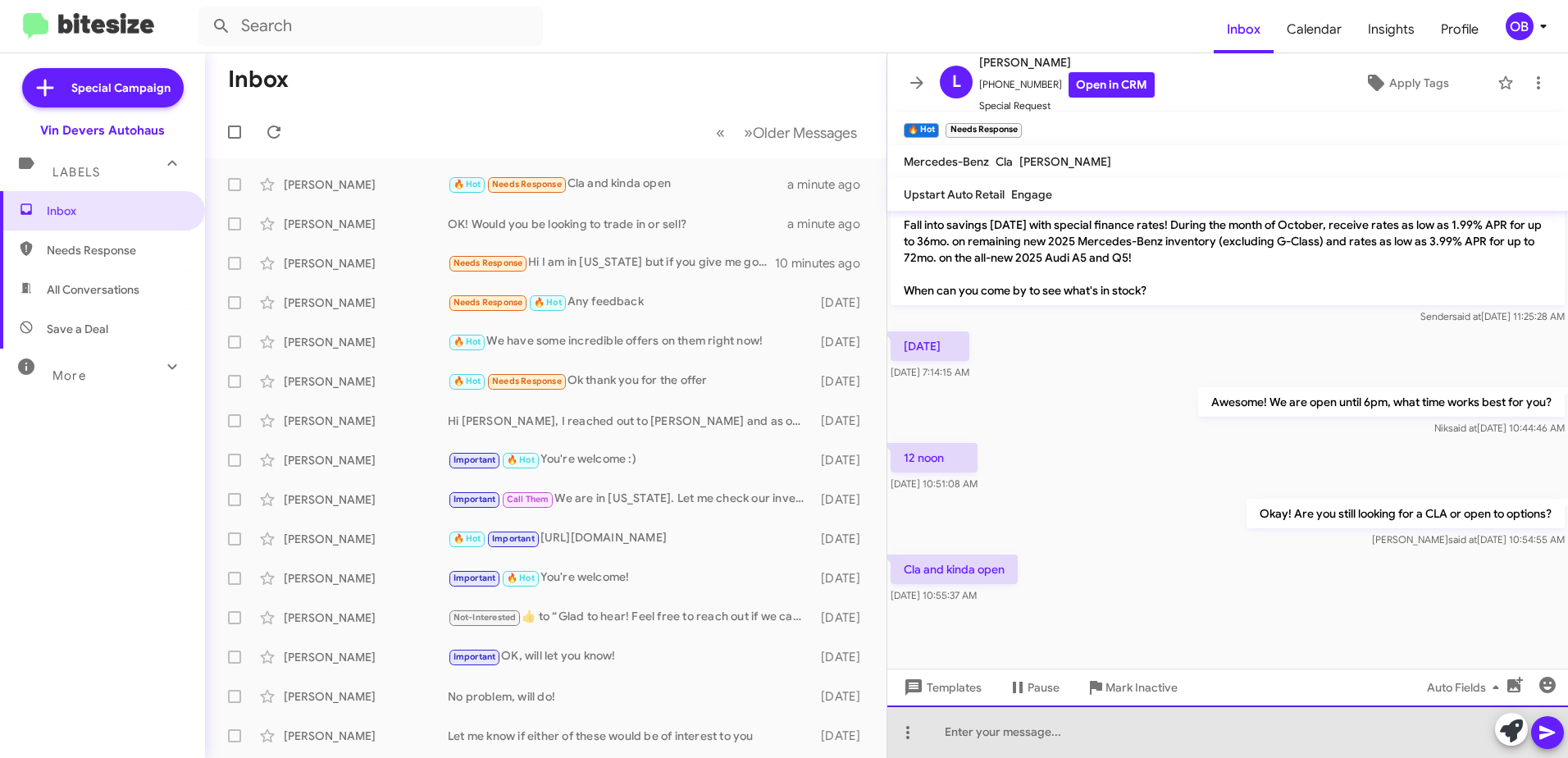
click at [1012, 736] on div at bounding box center [1228, 732] width 681 height 53
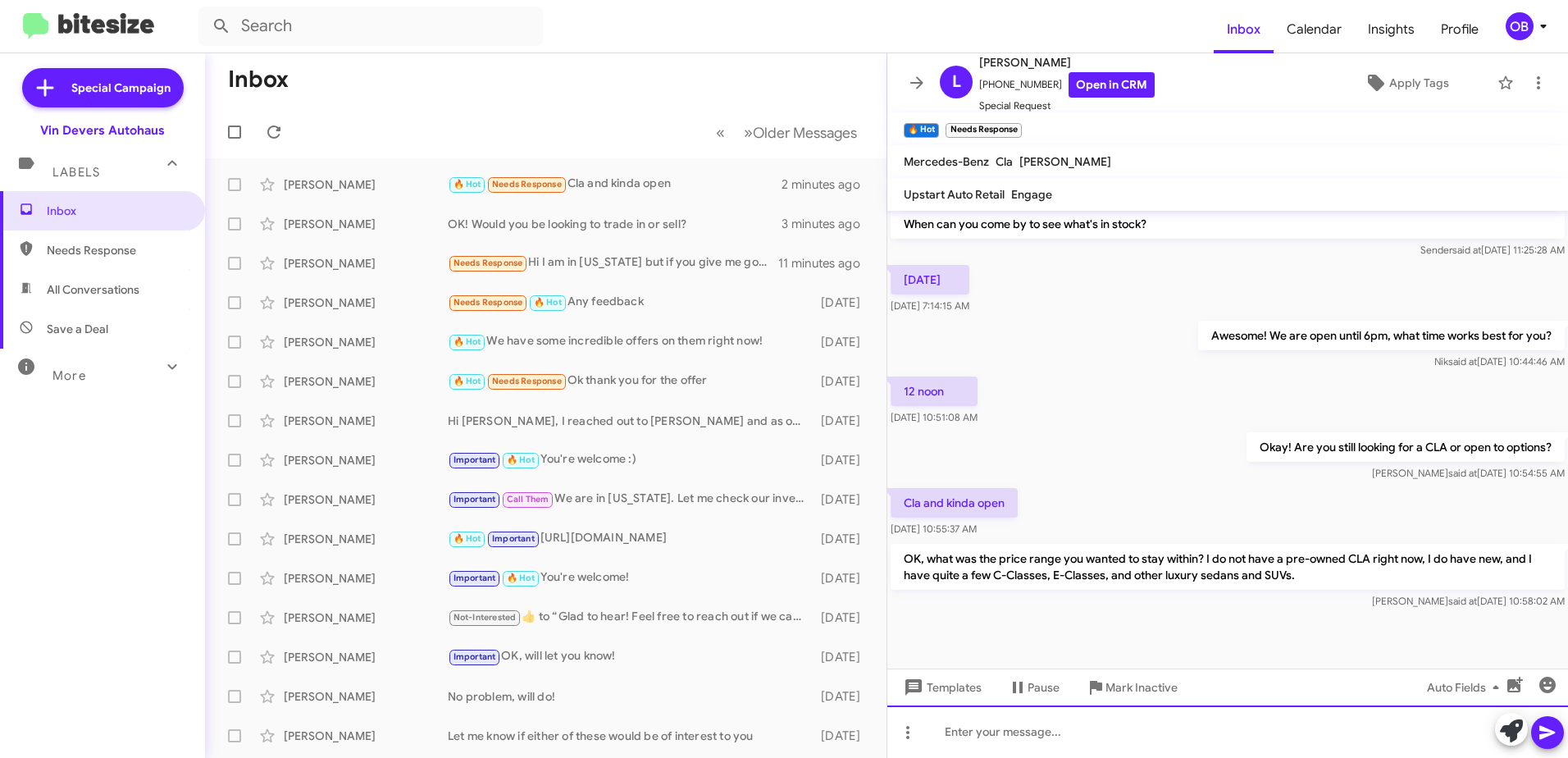
scroll to position [977, 0]
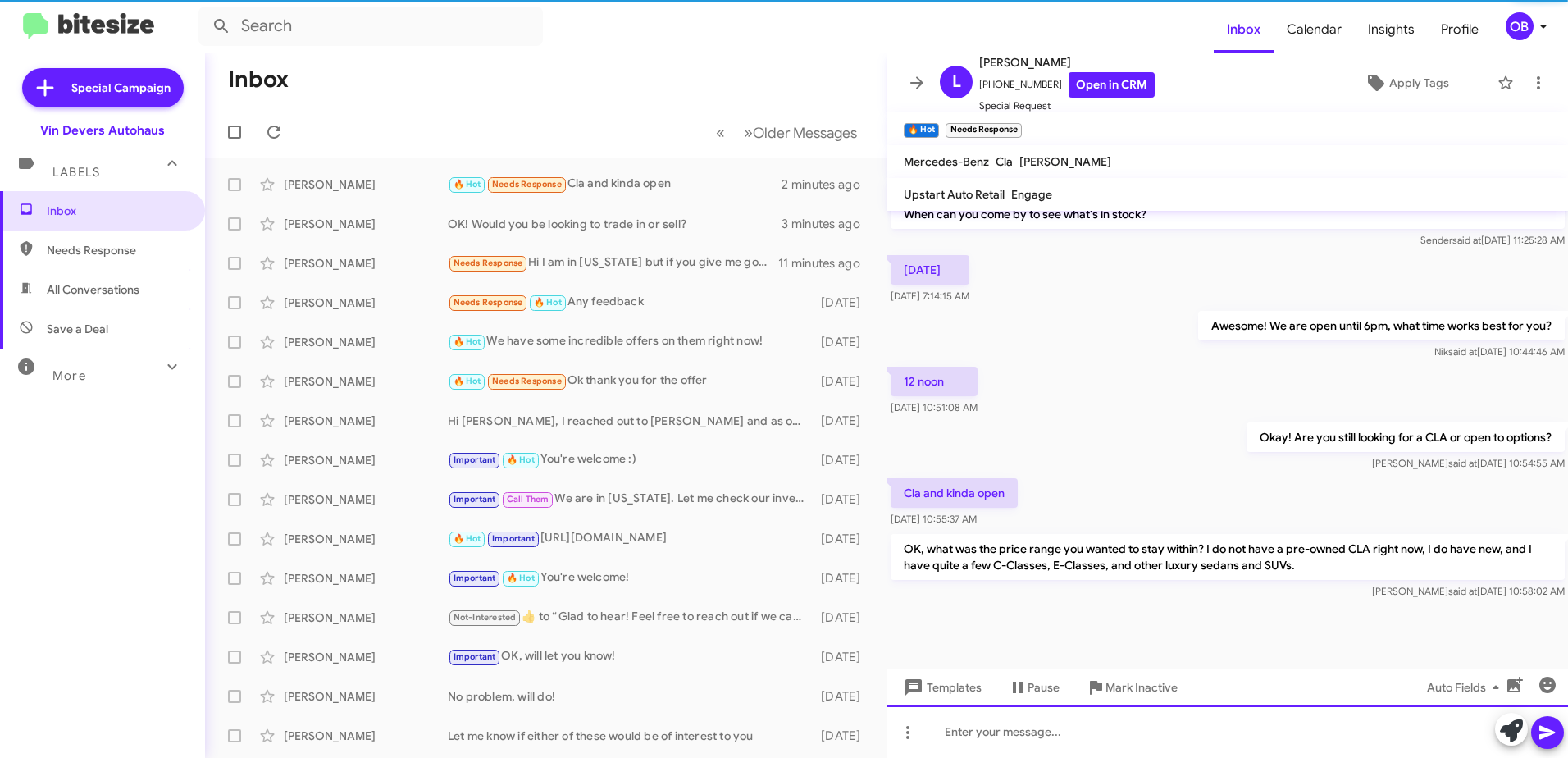
click at [1102, 751] on div at bounding box center [1228, 732] width 681 height 53
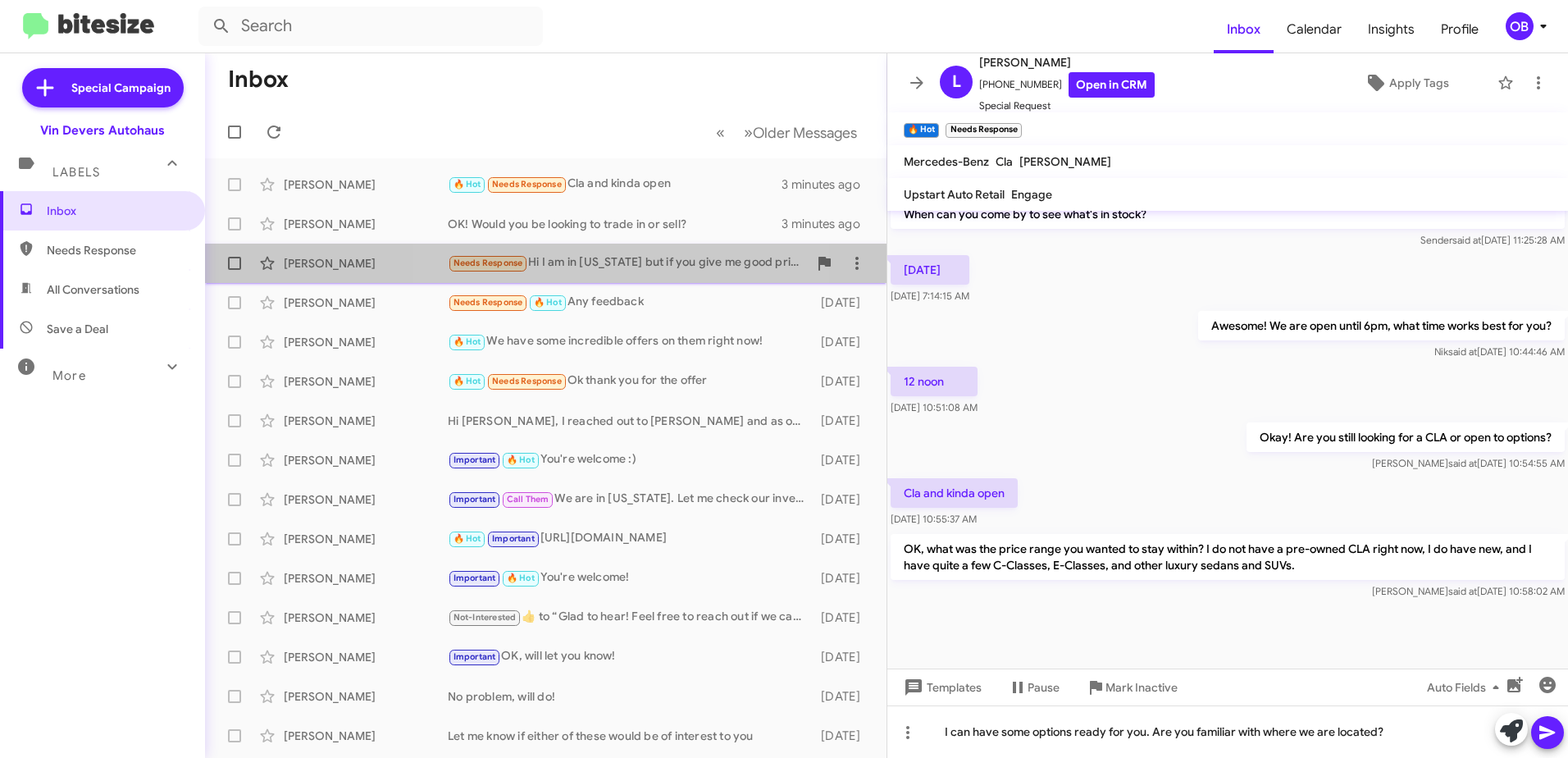
click at [552, 253] on div "Deema Almosawi Needs Response Hi I am in Michigan but if you give me good price…" at bounding box center [546, 263] width 655 height 32
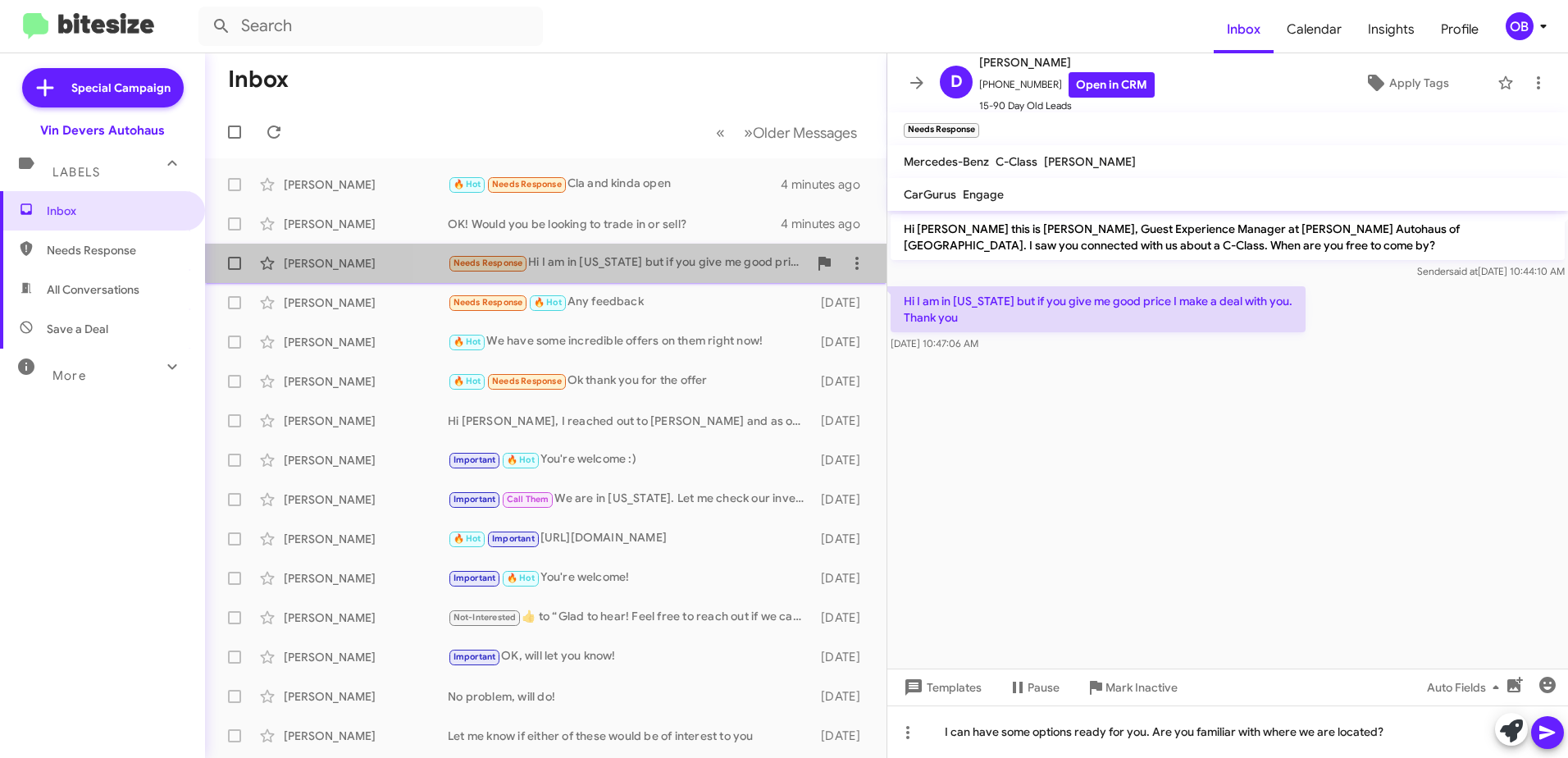
click at [585, 257] on div "Needs Response Hi I am in Michigan but if you give me good price I make a deal …" at bounding box center [628, 263] width 360 height 19
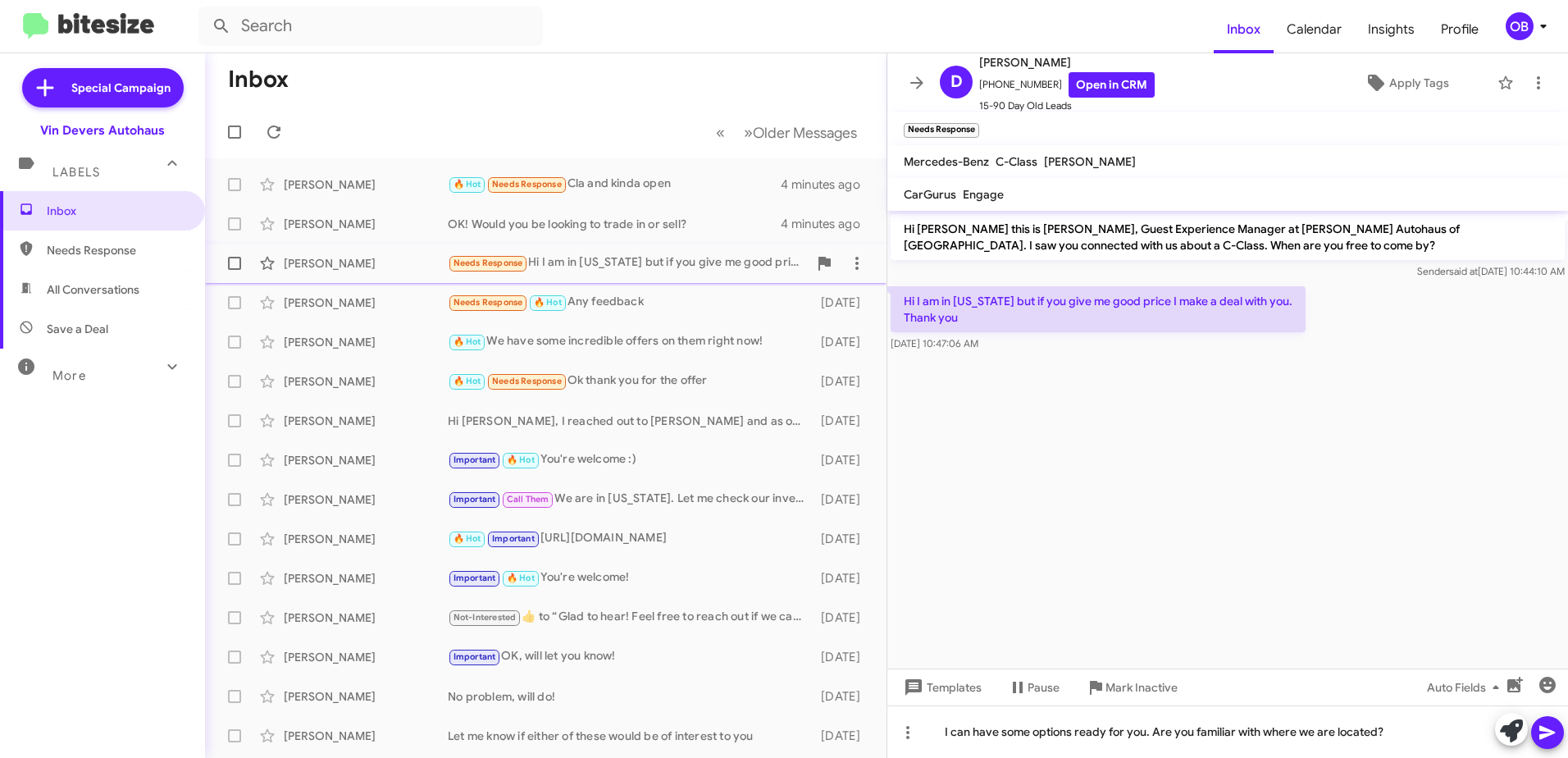
click at [571, 258] on div "Needs Response Hi I am in Michigan but if you give me good price I make a deal …" at bounding box center [628, 263] width 360 height 19
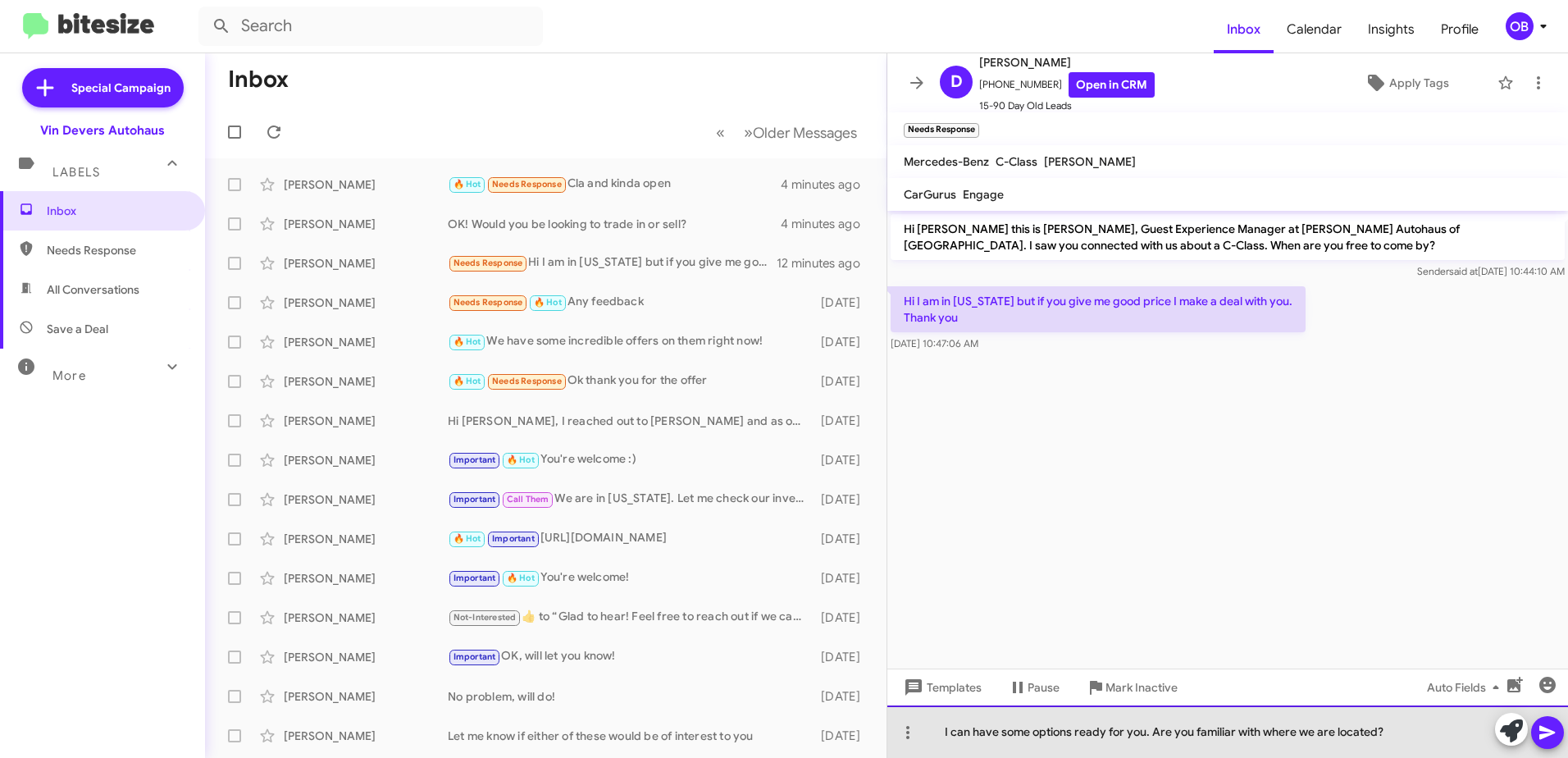
drag, startPoint x: 1390, startPoint y: 734, endPoint x: 949, endPoint y: 752, distance: 441.4
click at [949, 752] on div "I can have some options ready for you. Are you familiar with where we are locat…" at bounding box center [1228, 732] width 681 height 53
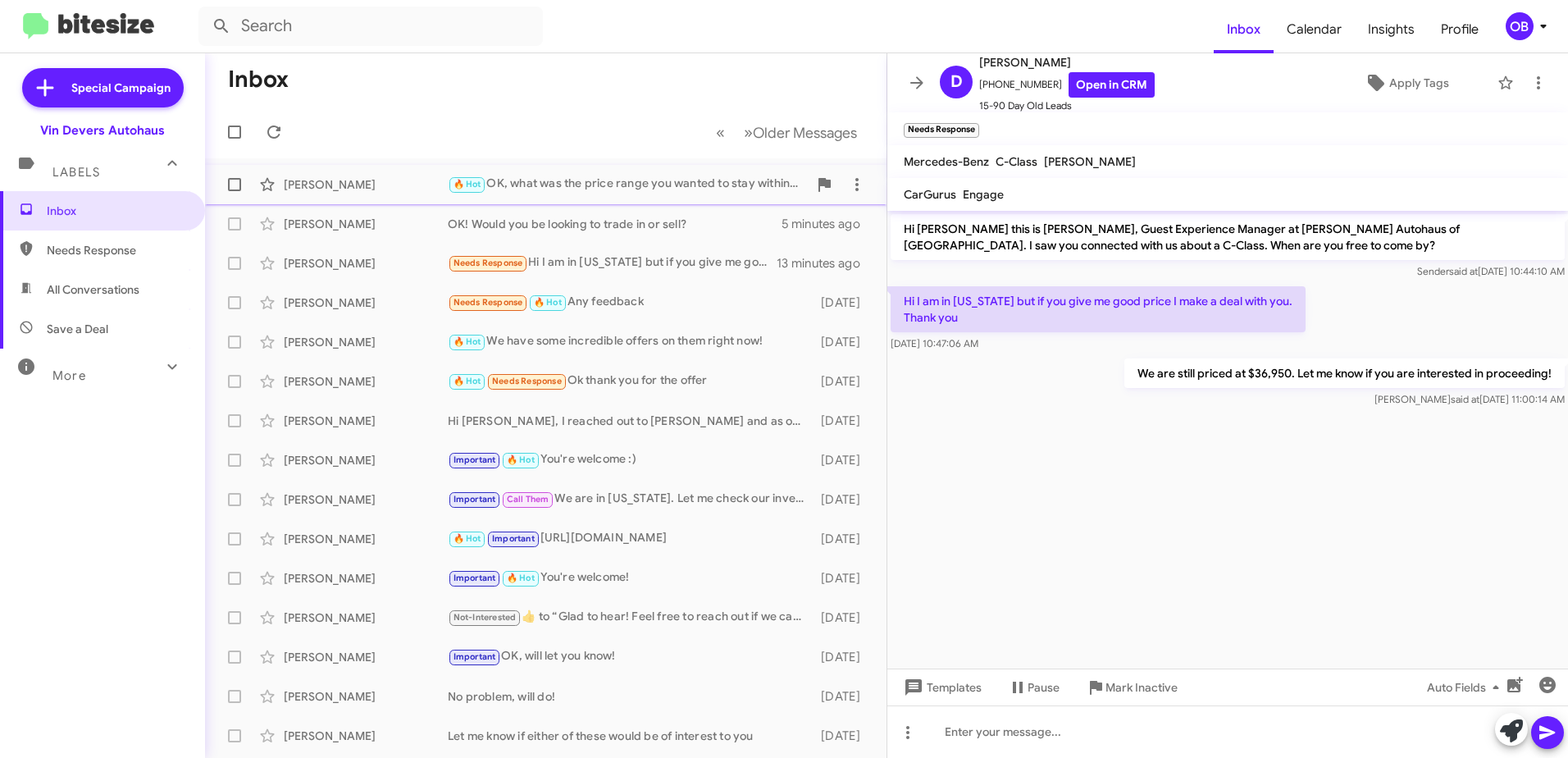
click at [725, 186] on div "🔥 Hot OK, what was the price range you wanted to stay within? I do not have a p…" at bounding box center [628, 184] width 360 height 19
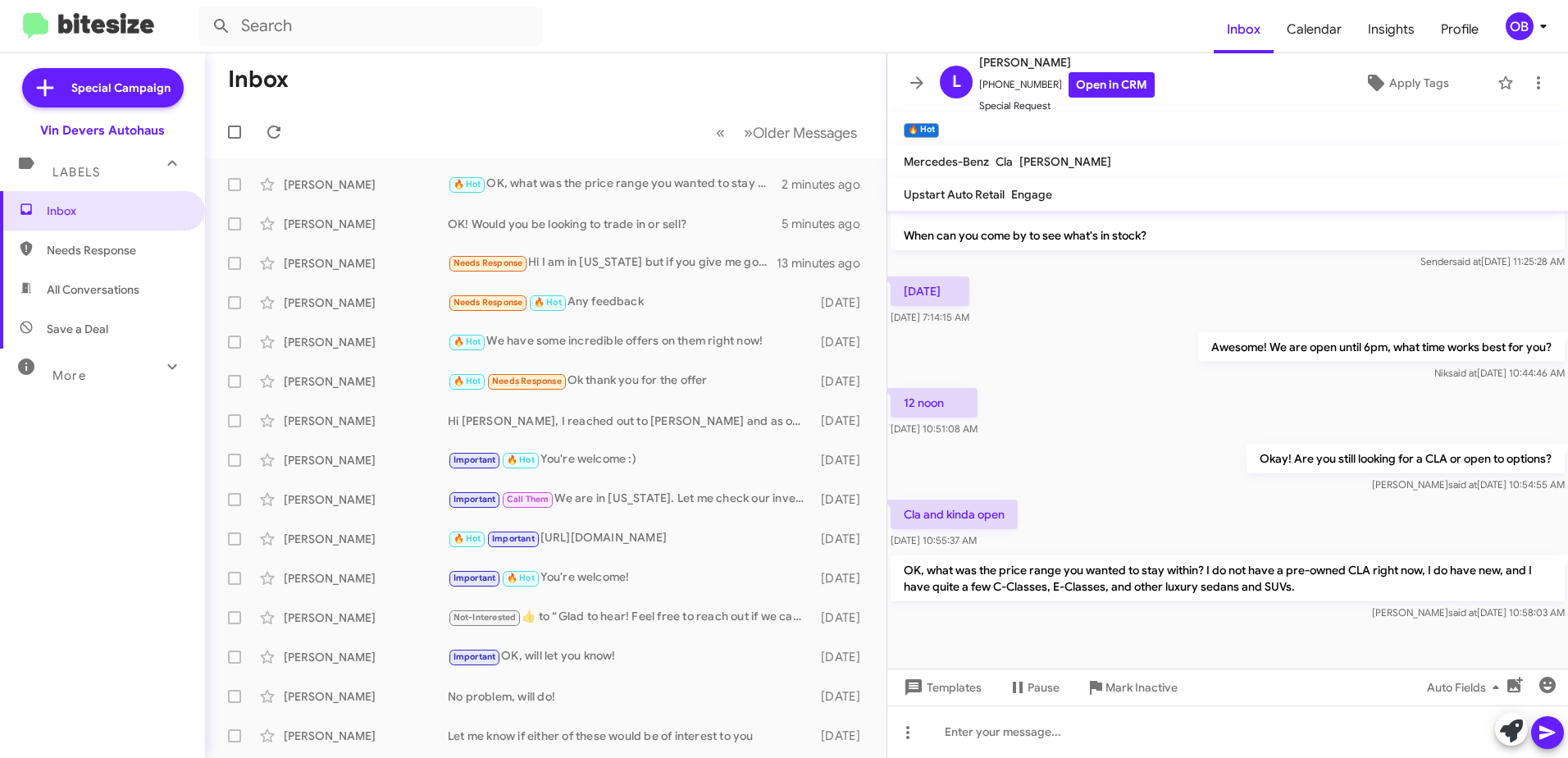
scroll to position [977, 0]
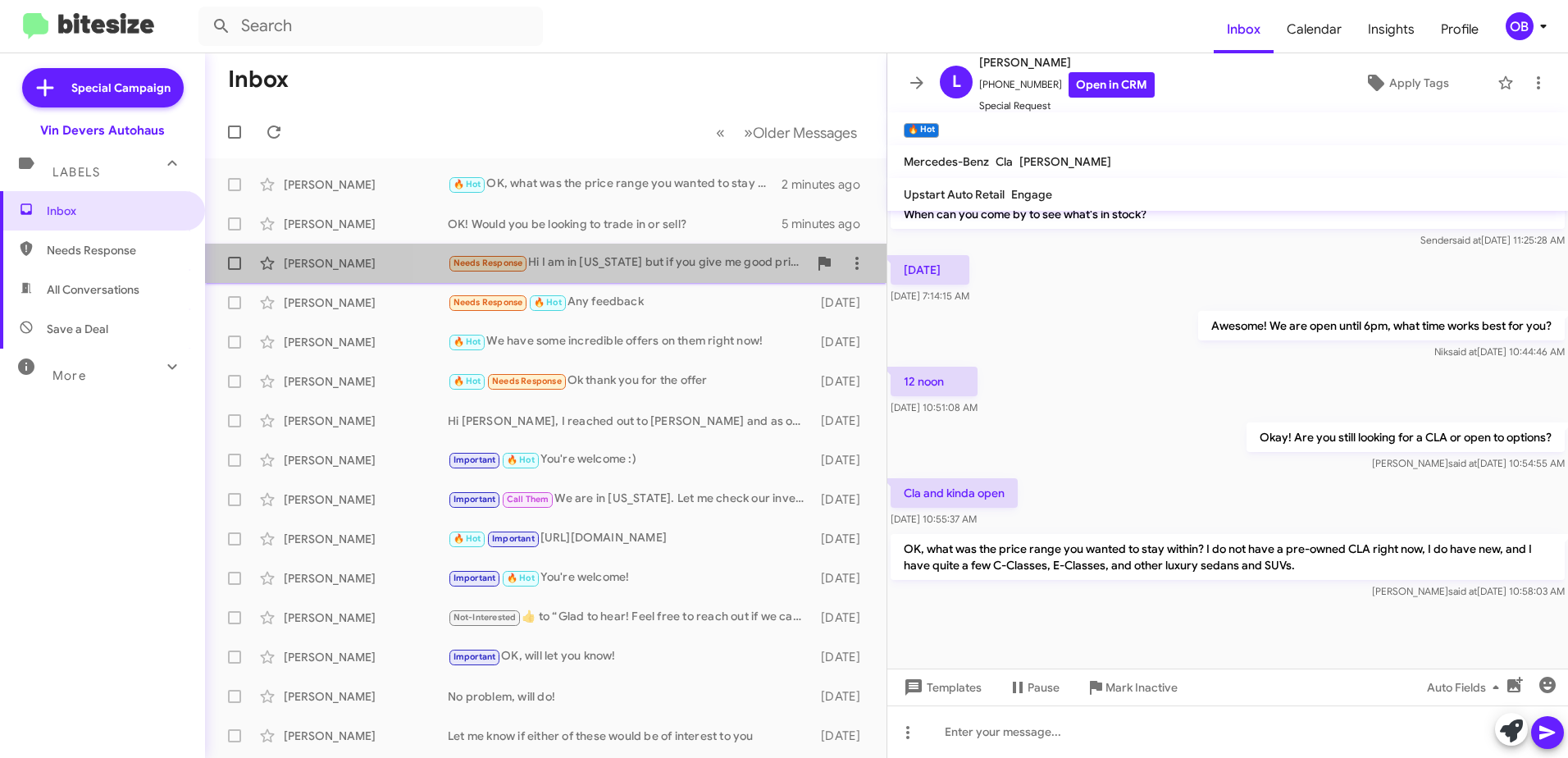
click at [584, 260] on div "Needs Response Hi I am in Michigan but if you give me good price I make a deal …" at bounding box center [628, 263] width 360 height 19
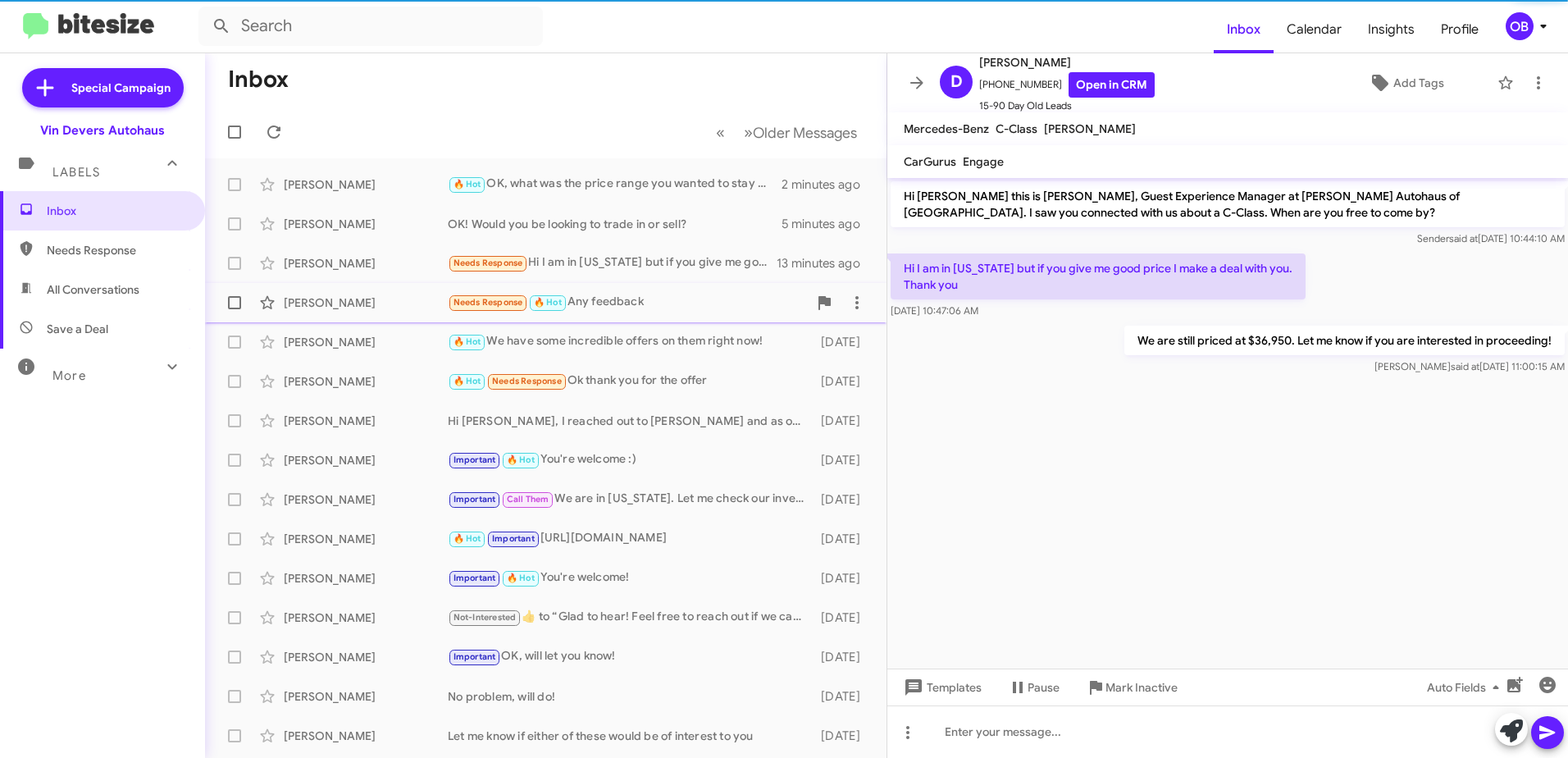
click at [589, 305] on div "Needs Response 🔥 Hot Any feedback" at bounding box center [628, 302] width 360 height 19
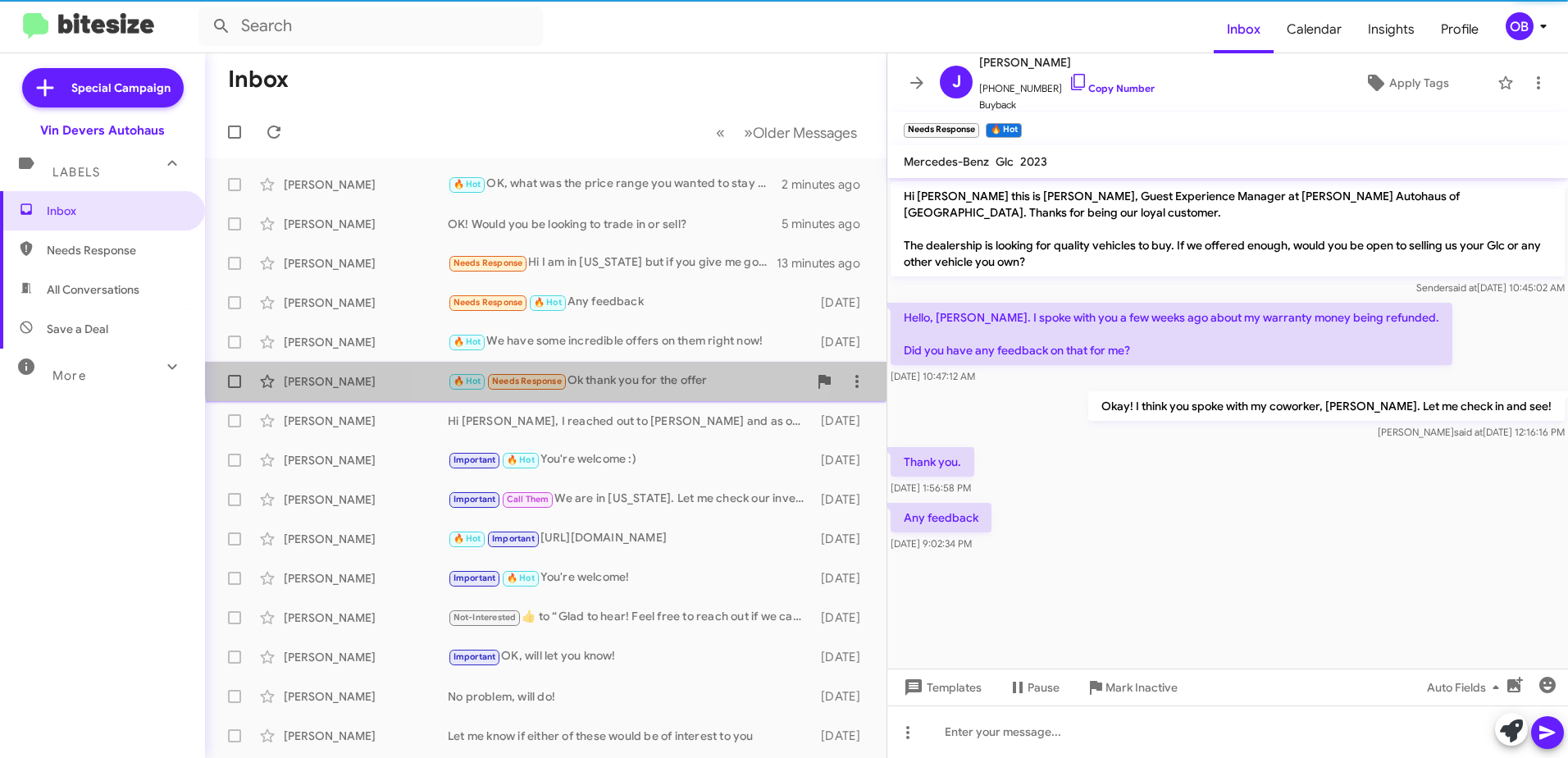
click at [586, 371] on div "Johnny Mccartney 🔥 Hot Needs Response Ok thank you for the offer 4 days ago" at bounding box center [546, 382] width 655 height 32
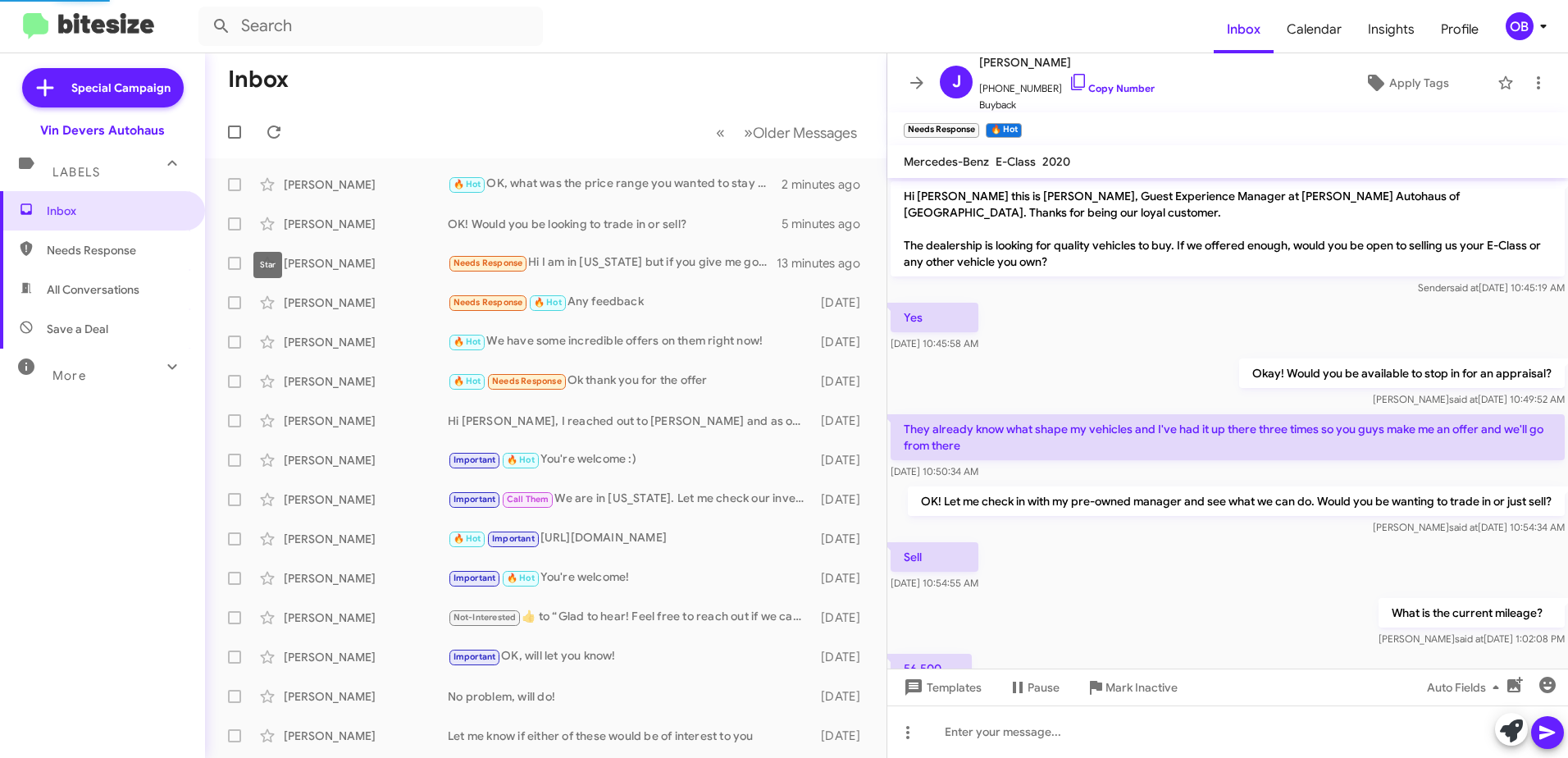
scroll to position [327, 0]
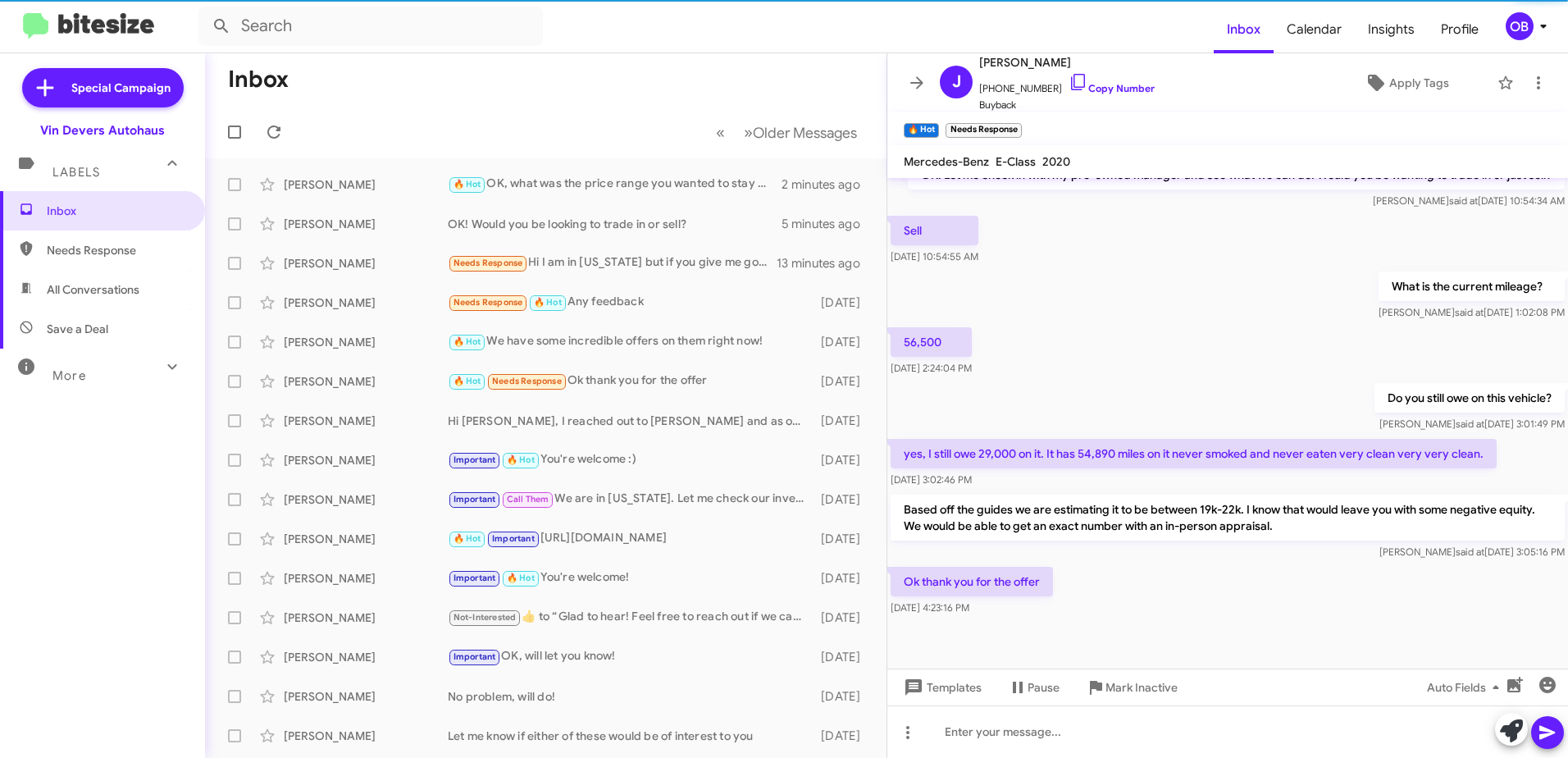
click at [104, 297] on span "All Conversations" at bounding box center [93, 289] width 93 height 16
type input "in:all-conversations"
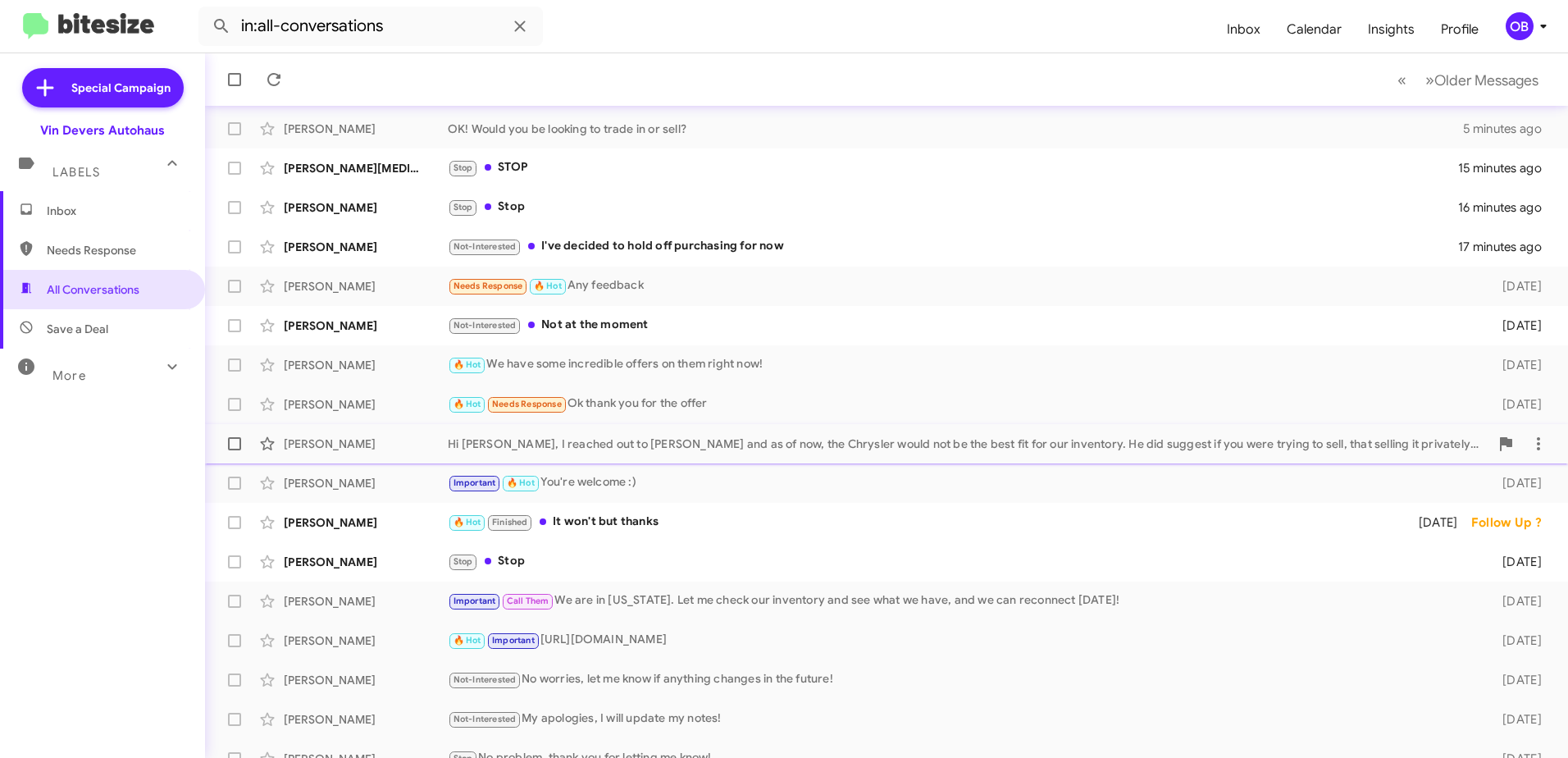
scroll to position [164, 0]
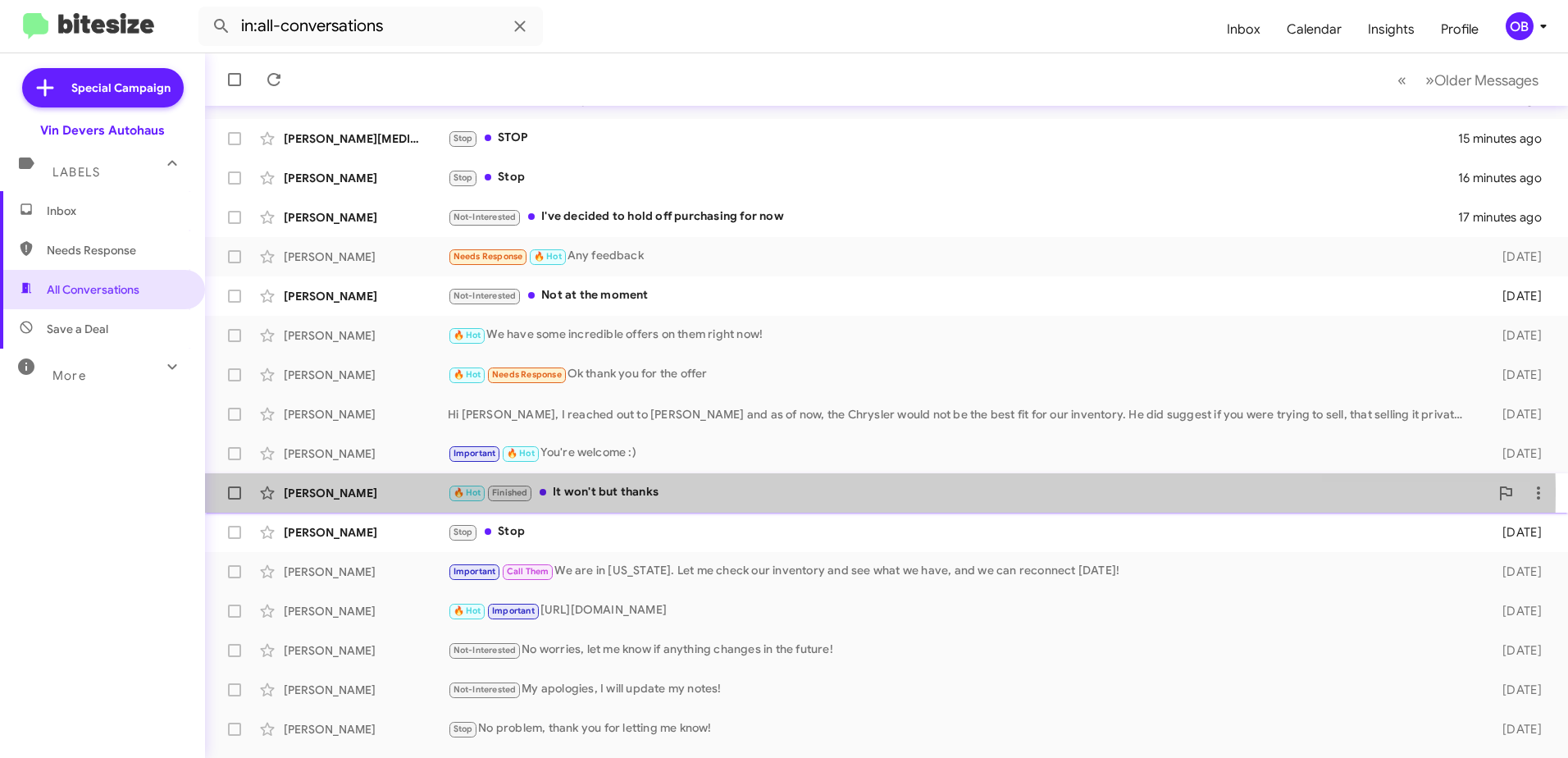
click at [710, 495] on div "🔥 Hot Finished It won't but thanks" at bounding box center [968, 493] width 1042 height 19
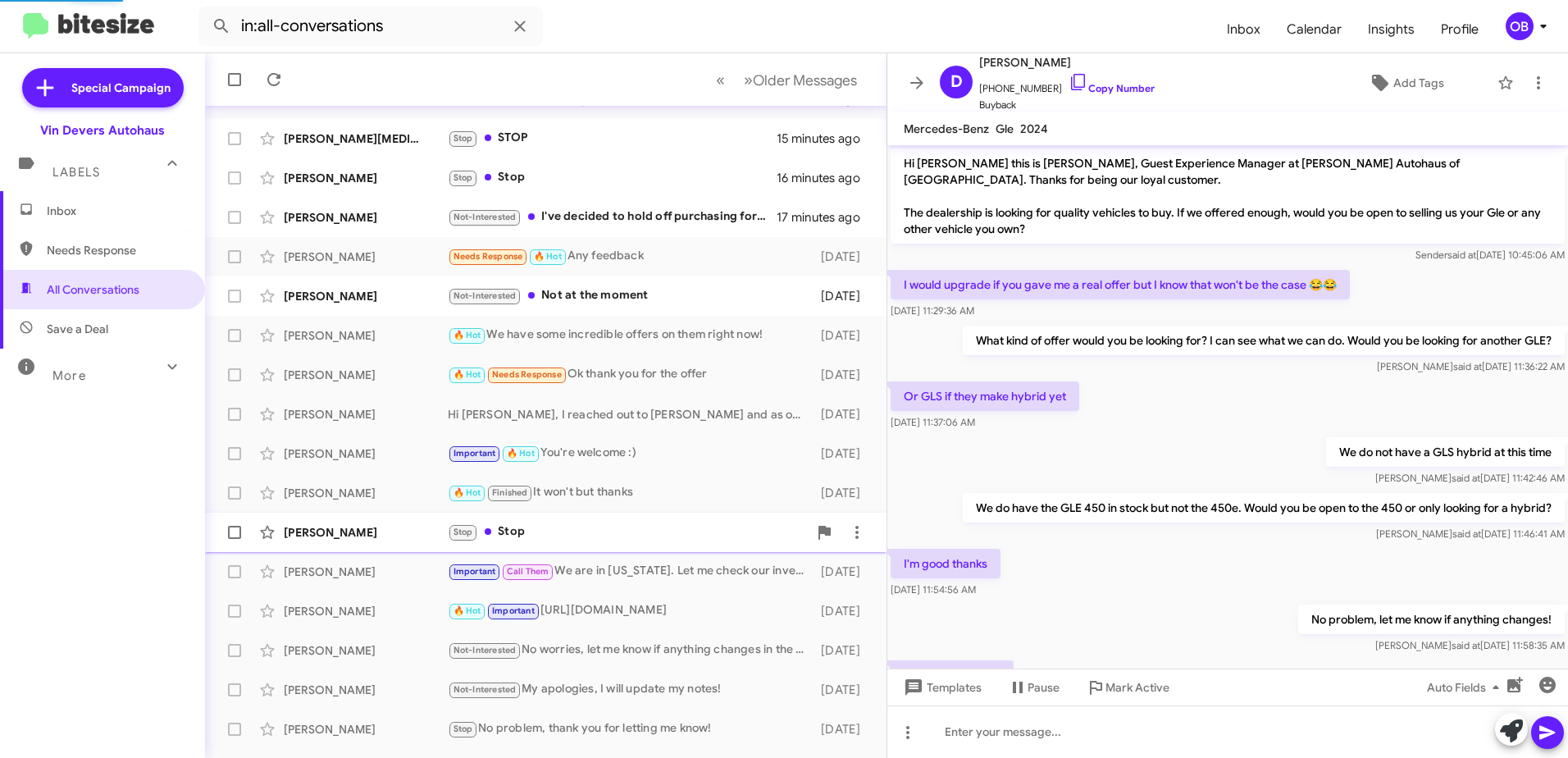
scroll to position [83, 0]
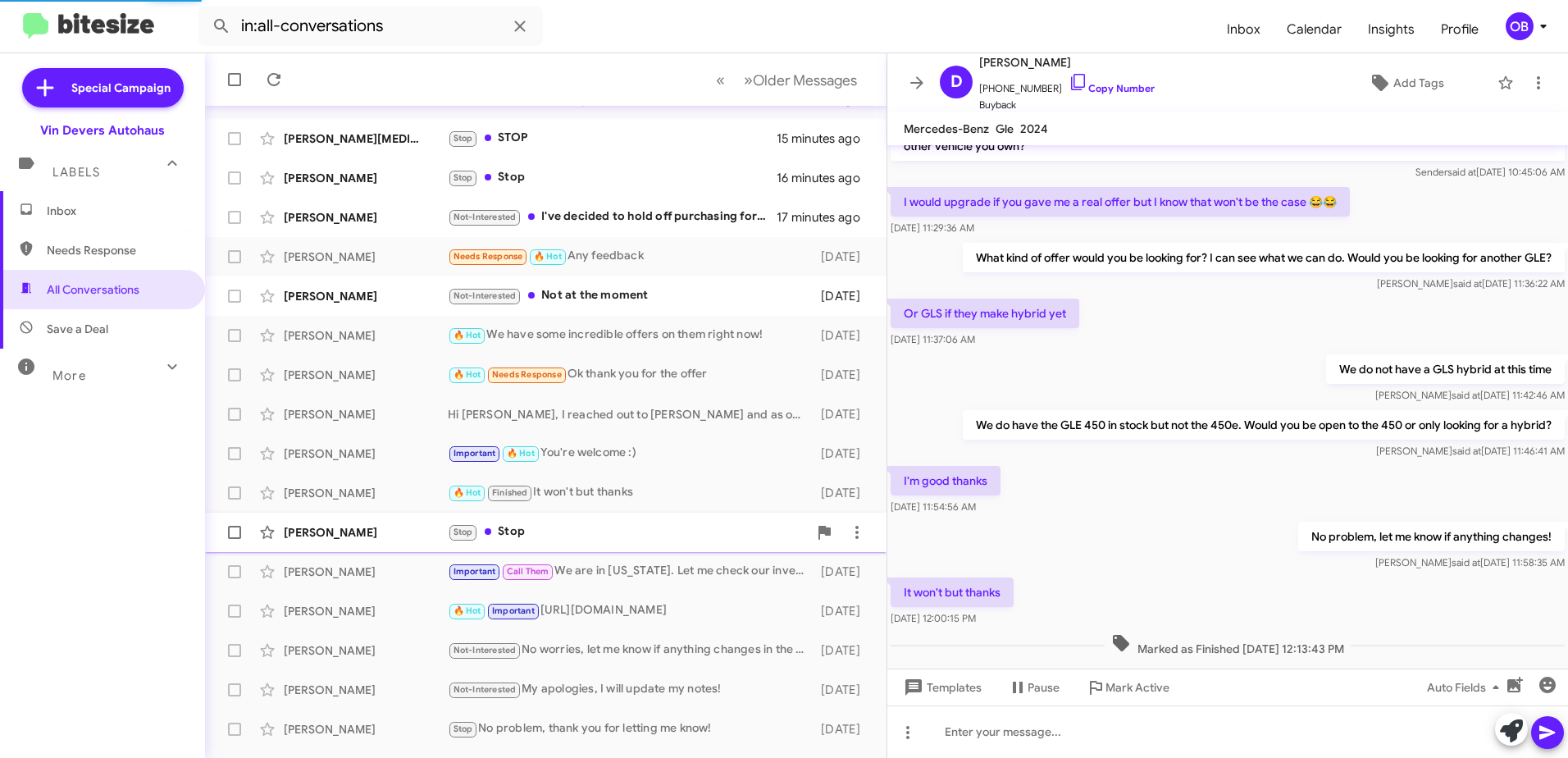
click at [683, 531] on div "Stop Stop" at bounding box center [628, 532] width 360 height 19
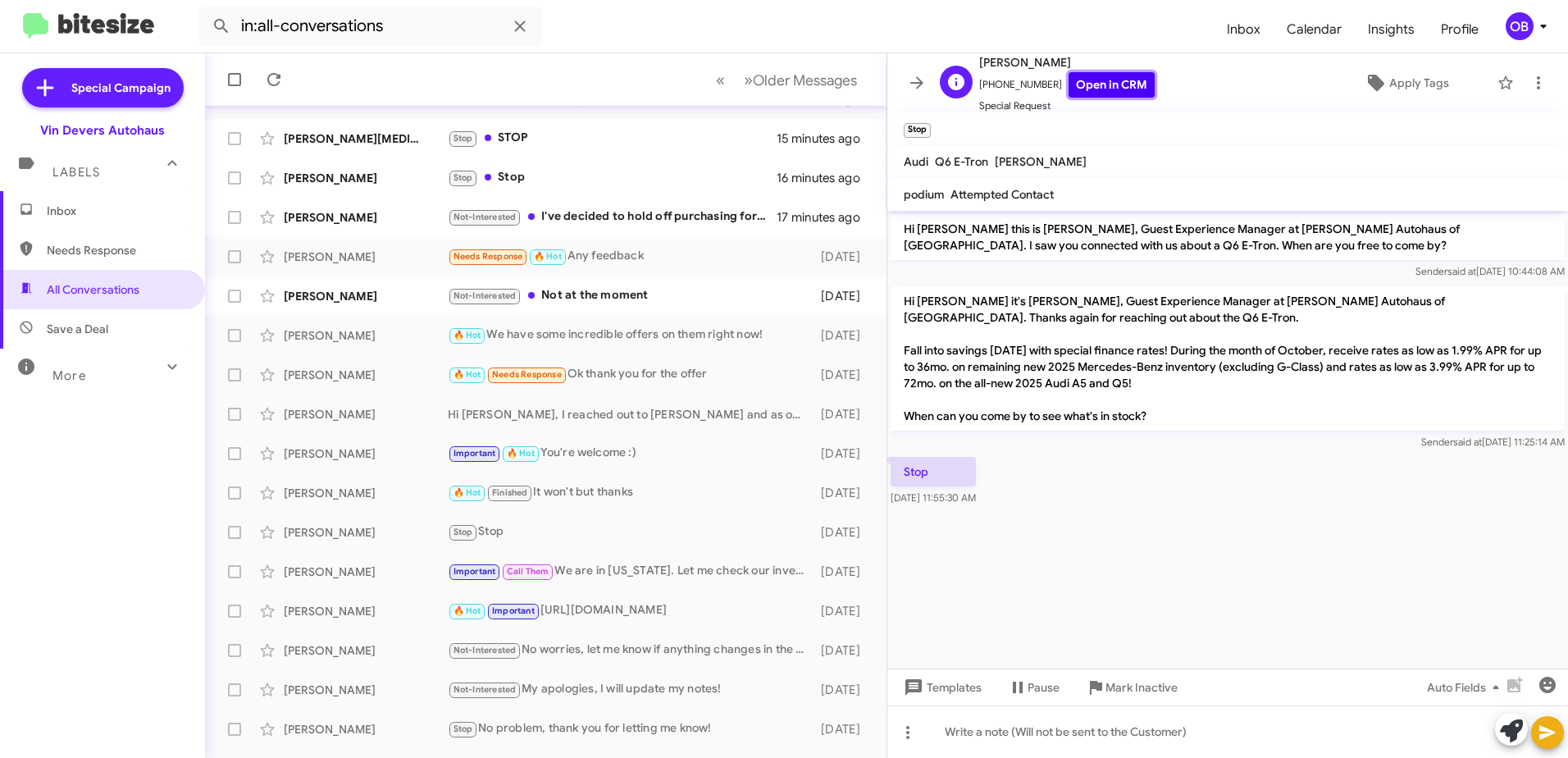
click at [1107, 74] on link "Open in CRM" at bounding box center [1112, 85] width 86 height 26
click at [527, 124] on div "Aman Bal Stop STOP 15 minutes ago" at bounding box center [546, 138] width 655 height 32
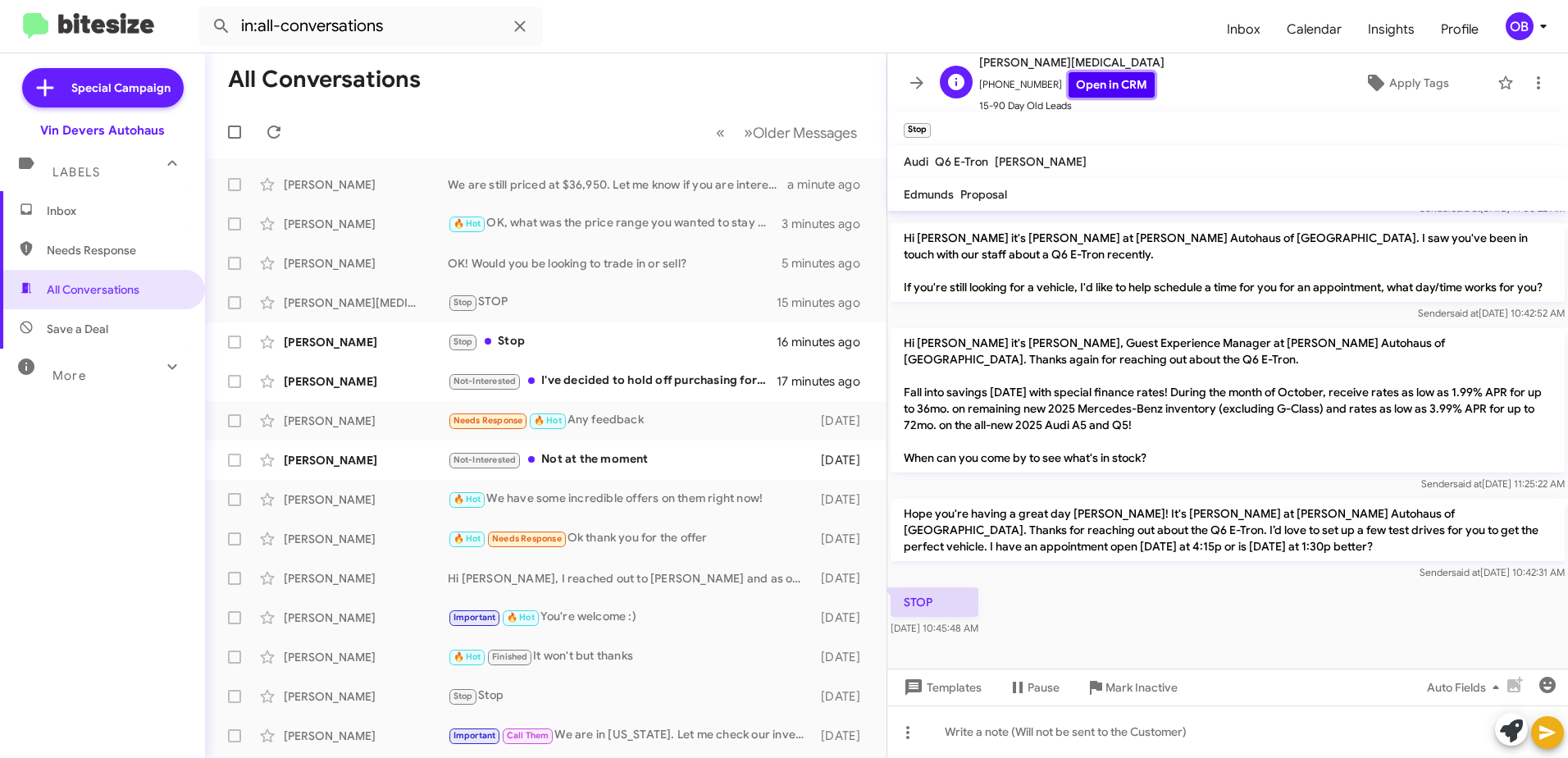
click at [1130, 91] on link "Open in CRM" at bounding box center [1112, 85] width 86 height 26
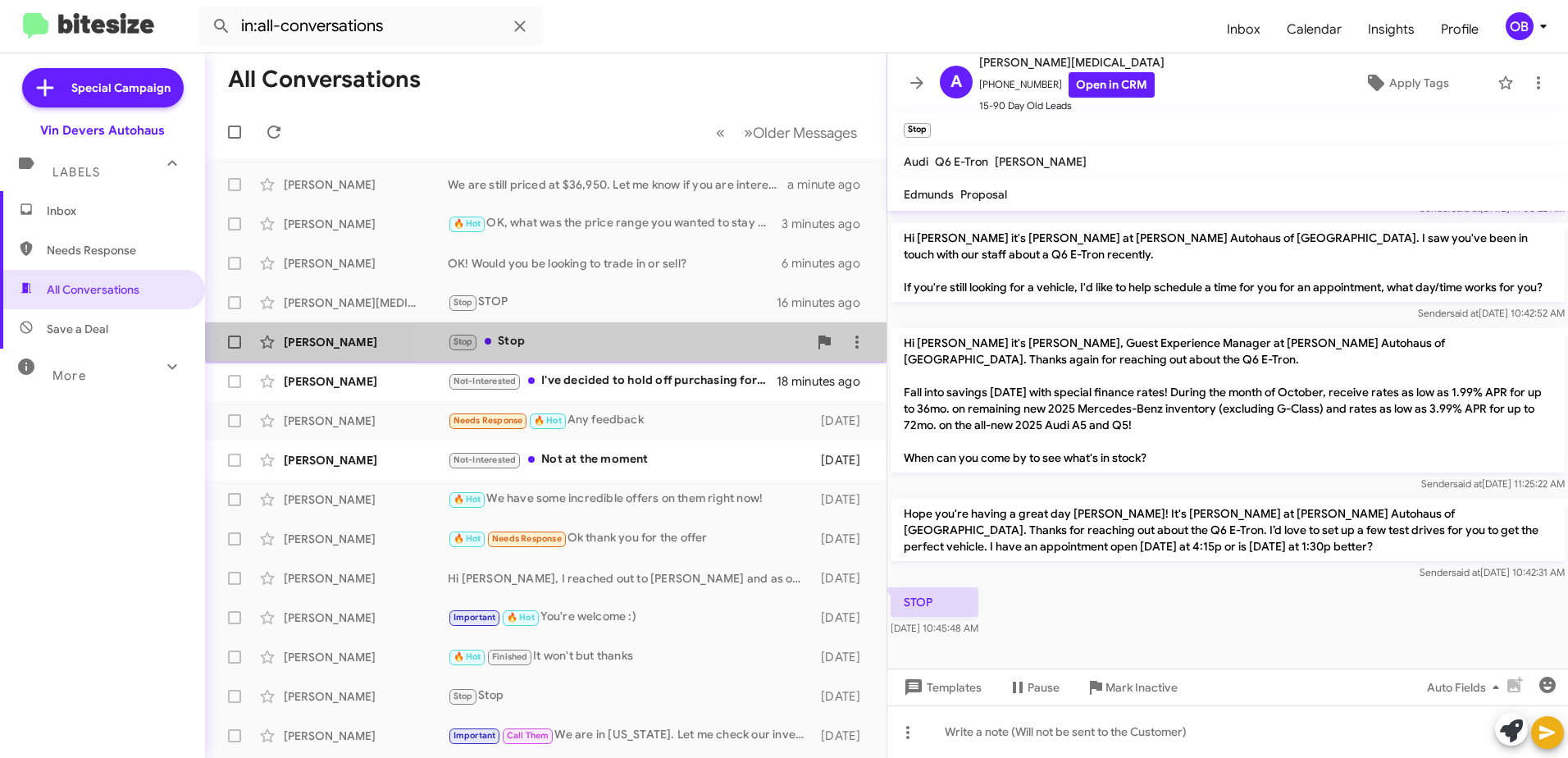
click at [656, 346] on div "Stop Stop" at bounding box center [628, 341] width 360 height 19
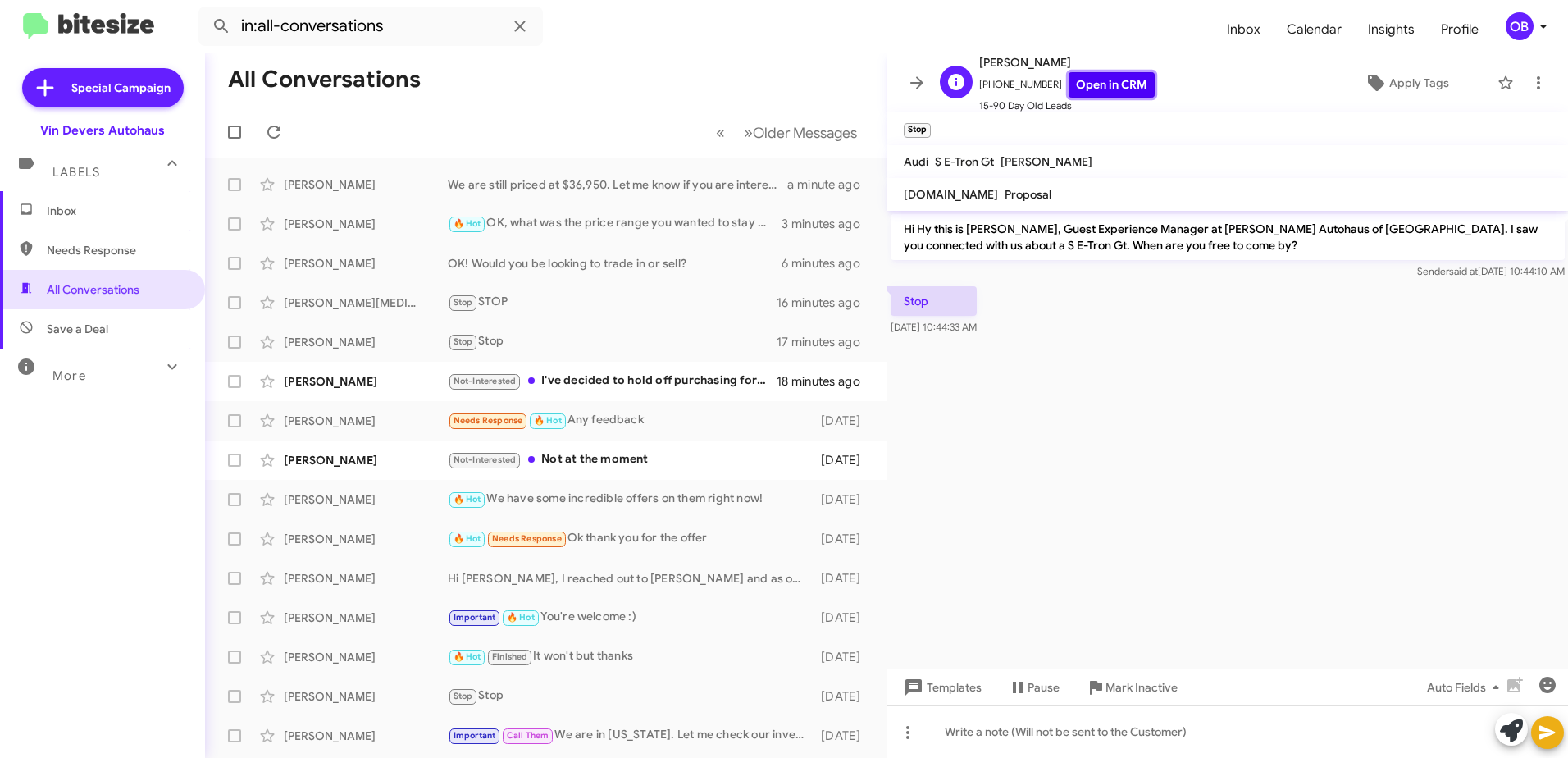
click at [1126, 83] on link "Open in CRM" at bounding box center [1112, 85] width 86 height 26
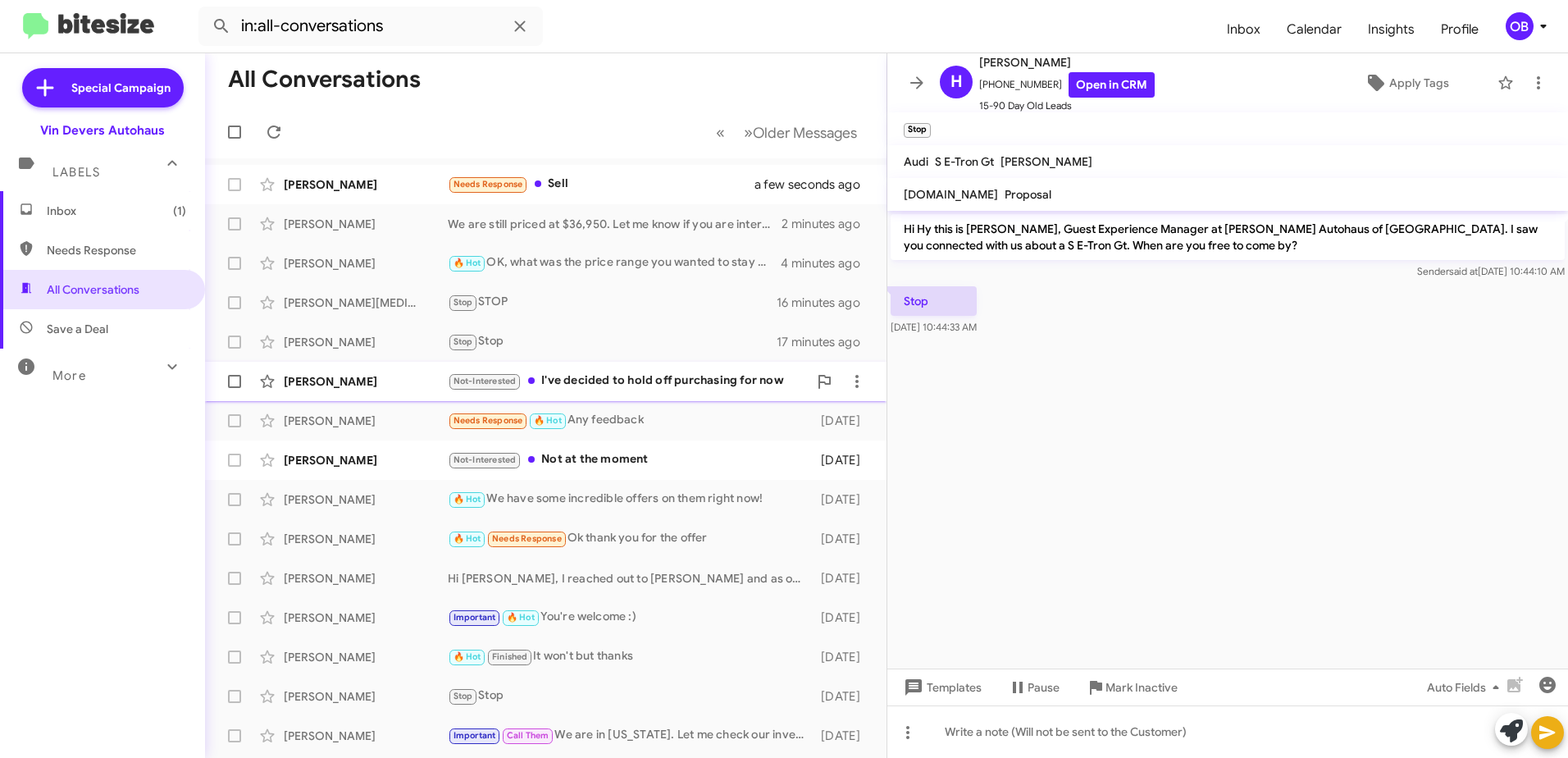
click at [644, 386] on div "Not-Interested I've decided to hold off purchasing for now" at bounding box center [628, 382] width 360 height 19
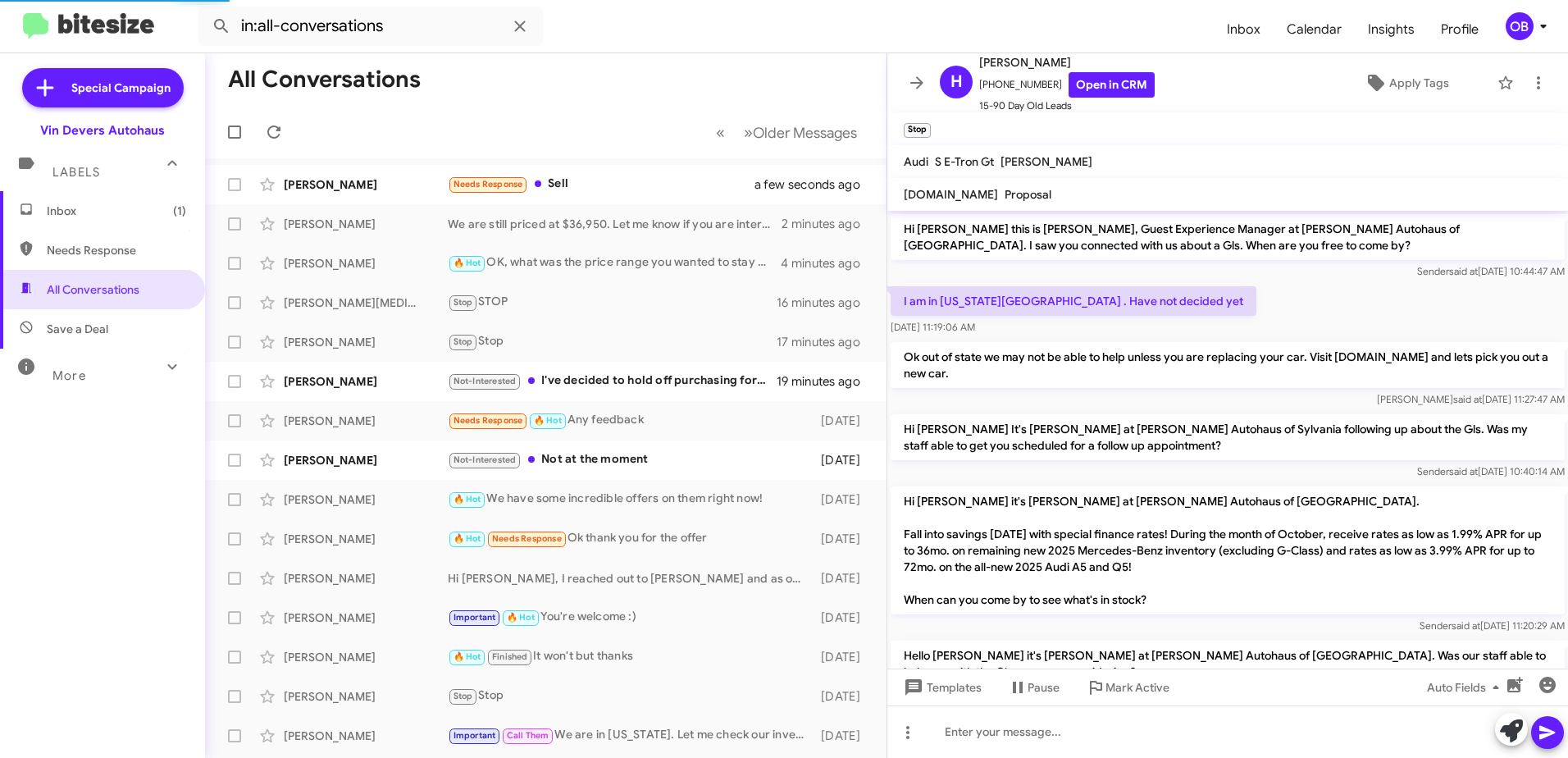
scroll to position [160, 0]
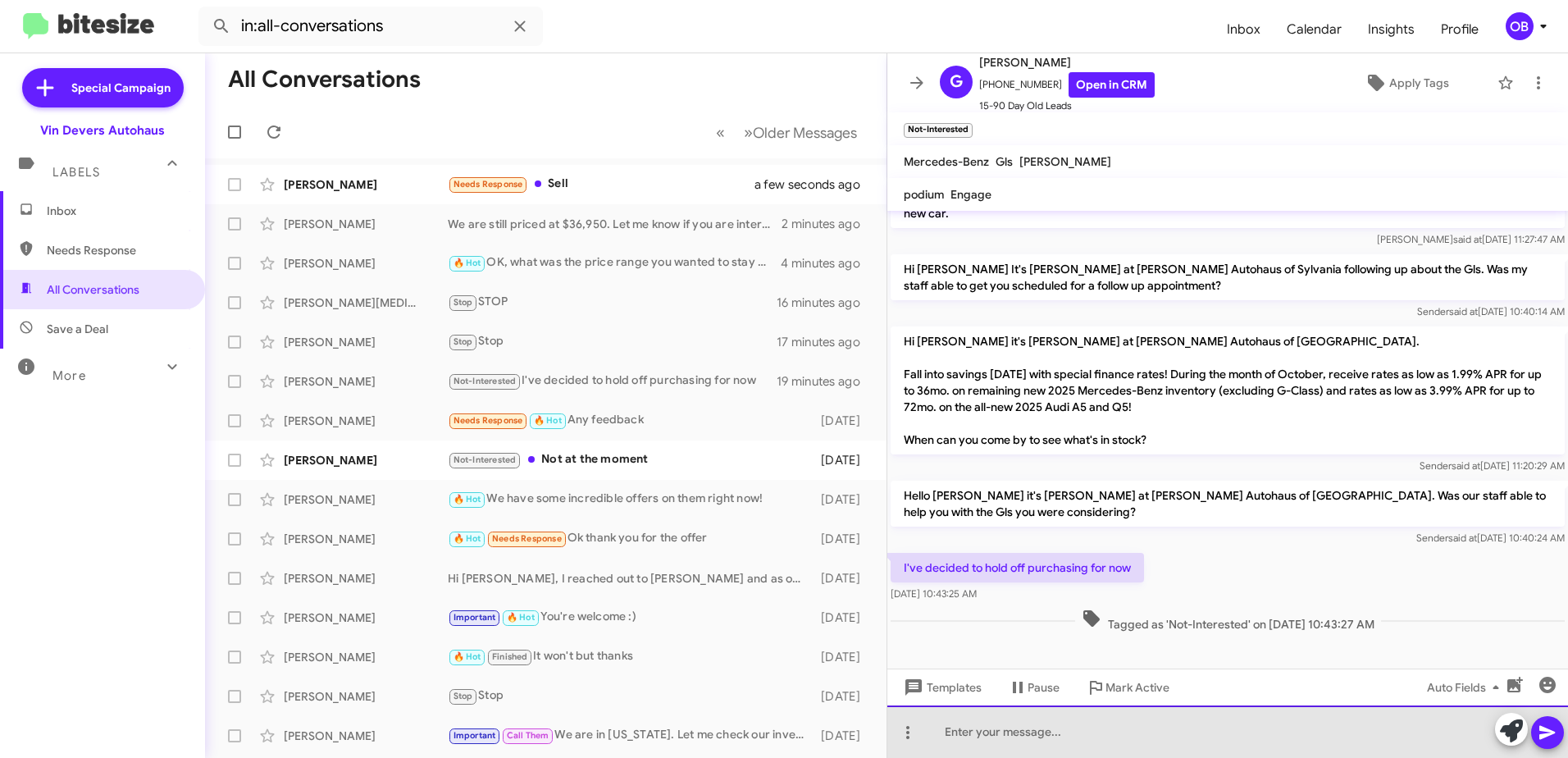
click at [1016, 738] on div at bounding box center [1228, 732] width 681 height 53
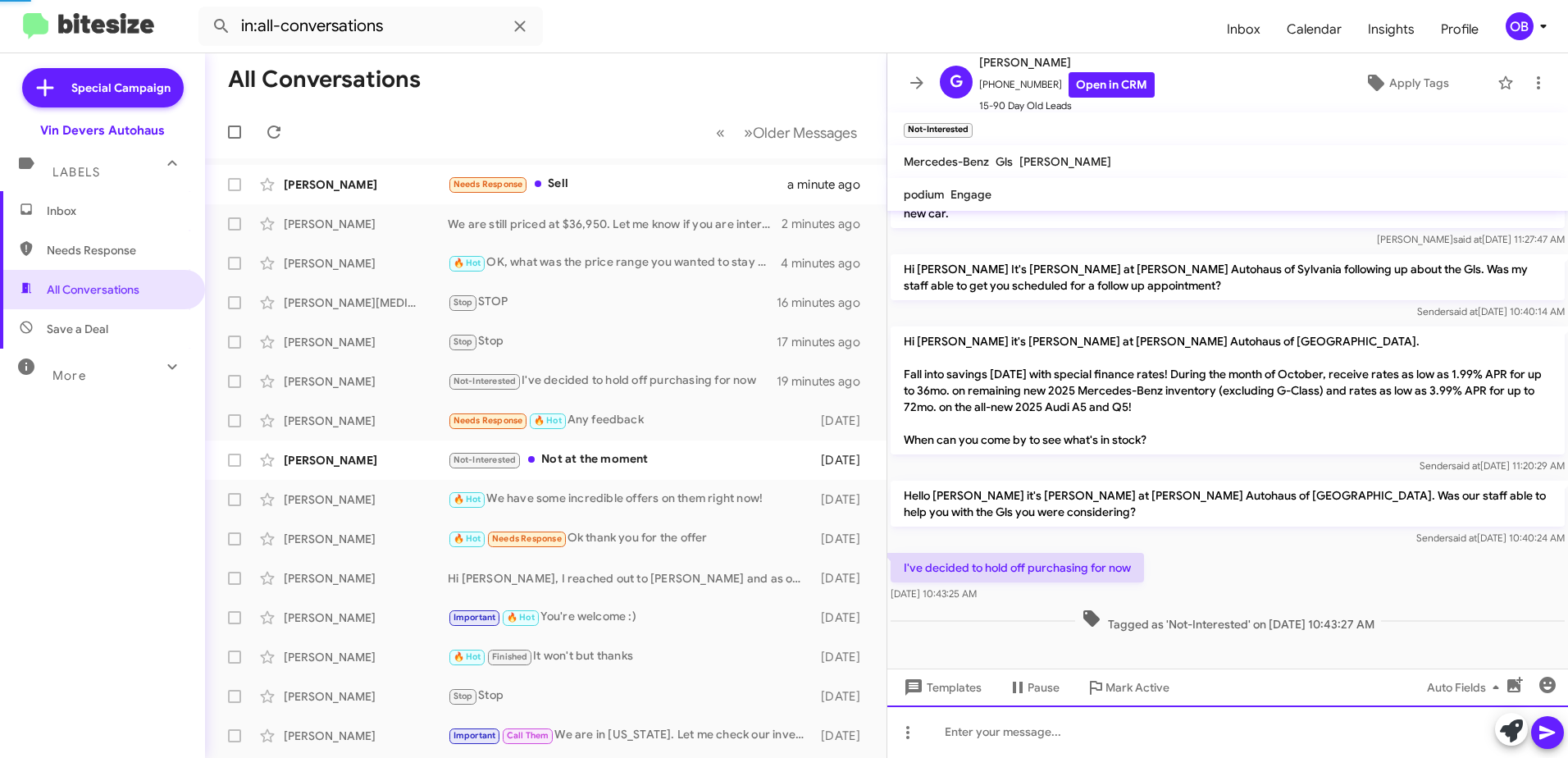
scroll to position [0, 0]
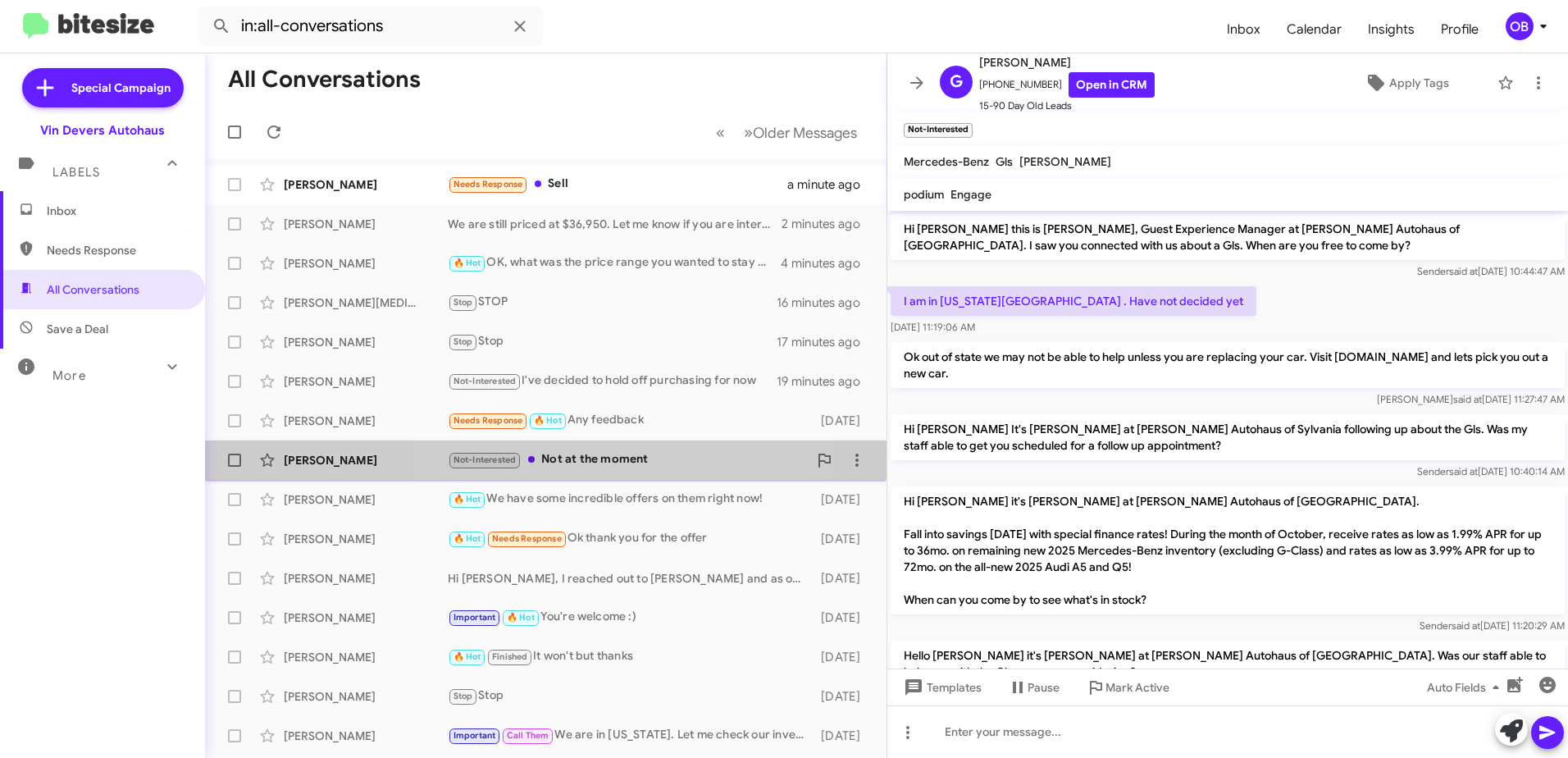
click at [604, 455] on div "Not-Interested Not at the moment" at bounding box center [628, 460] width 360 height 19
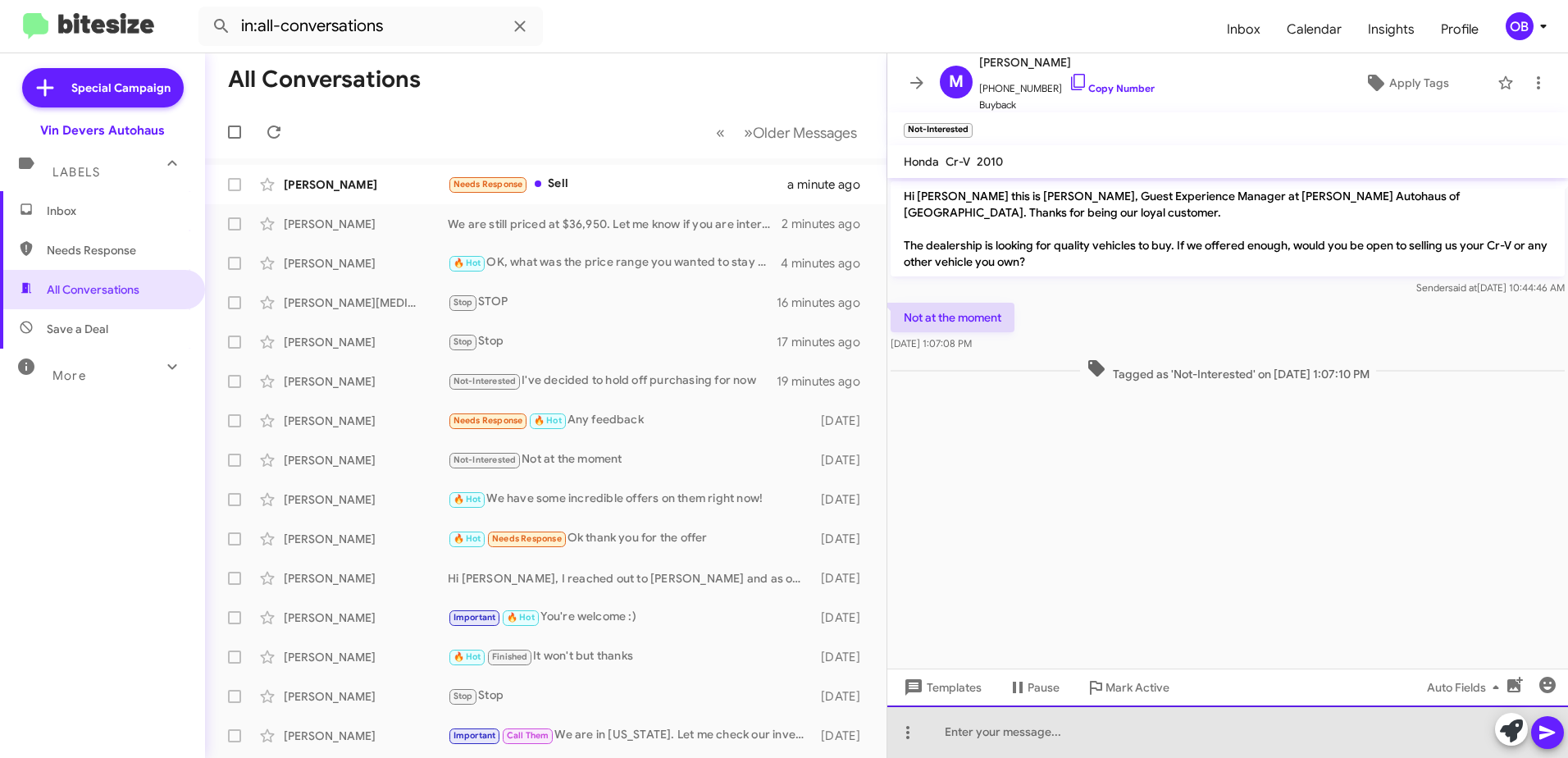
click at [1088, 743] on div at bounding box center [1228, 732] width 681 height 53
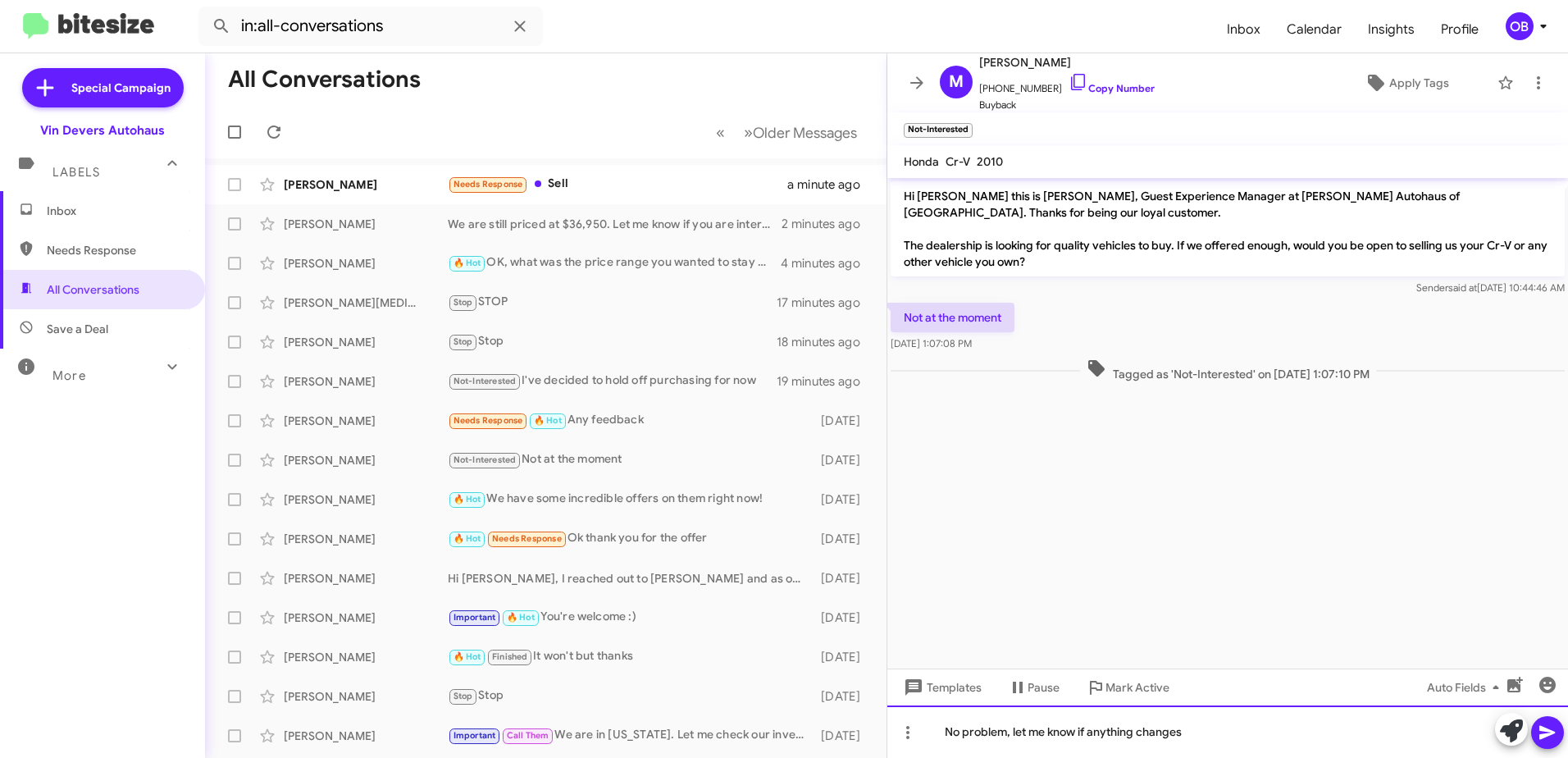
click at [1225, 726] on div "No problem, let me know if anything changes" at bounding box center [1228, 732] width 681 height 53
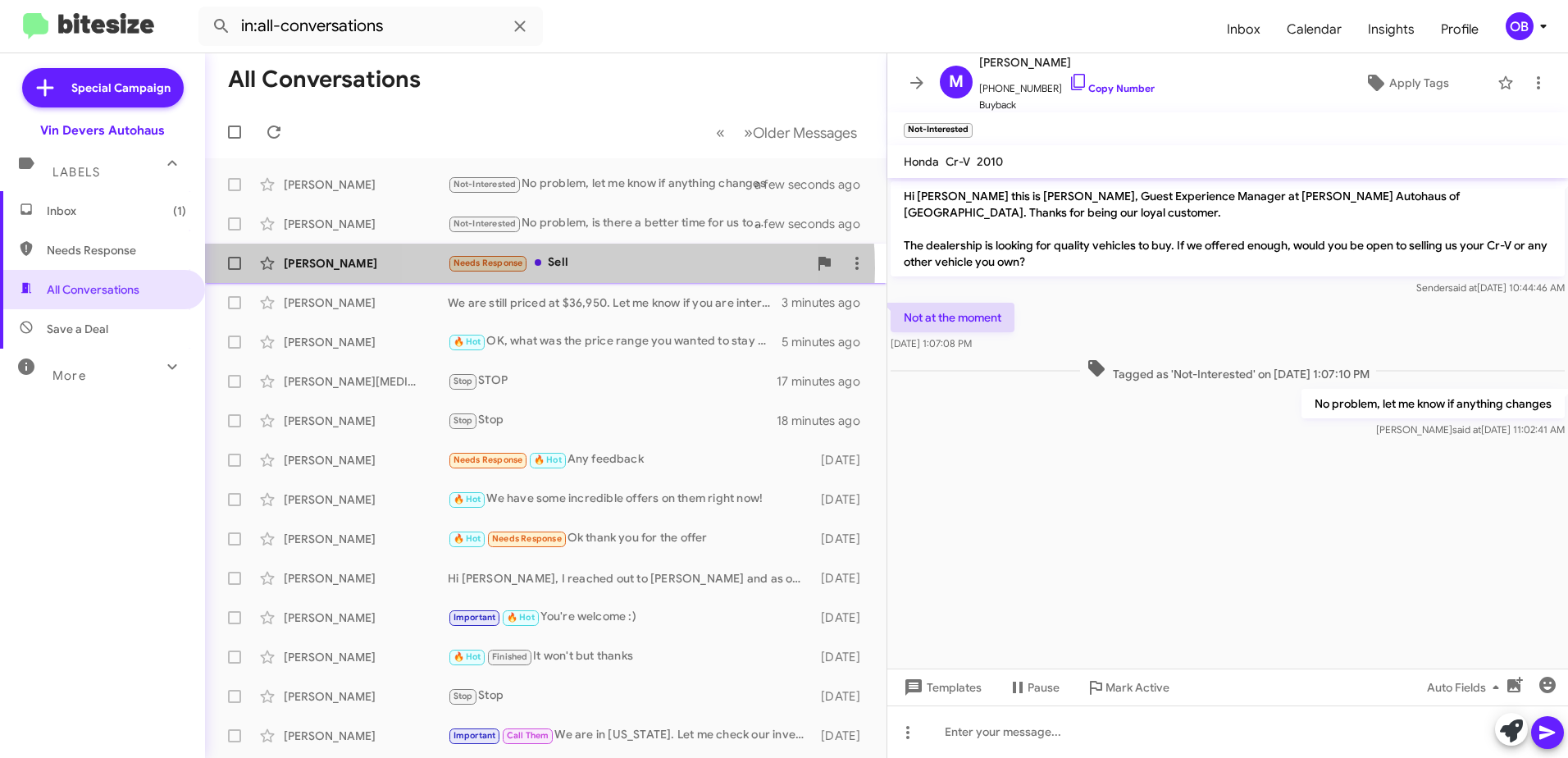
click at [534, 268] on div "Needs Response Sell" at bounding box center [628, 263] width 360 height 19
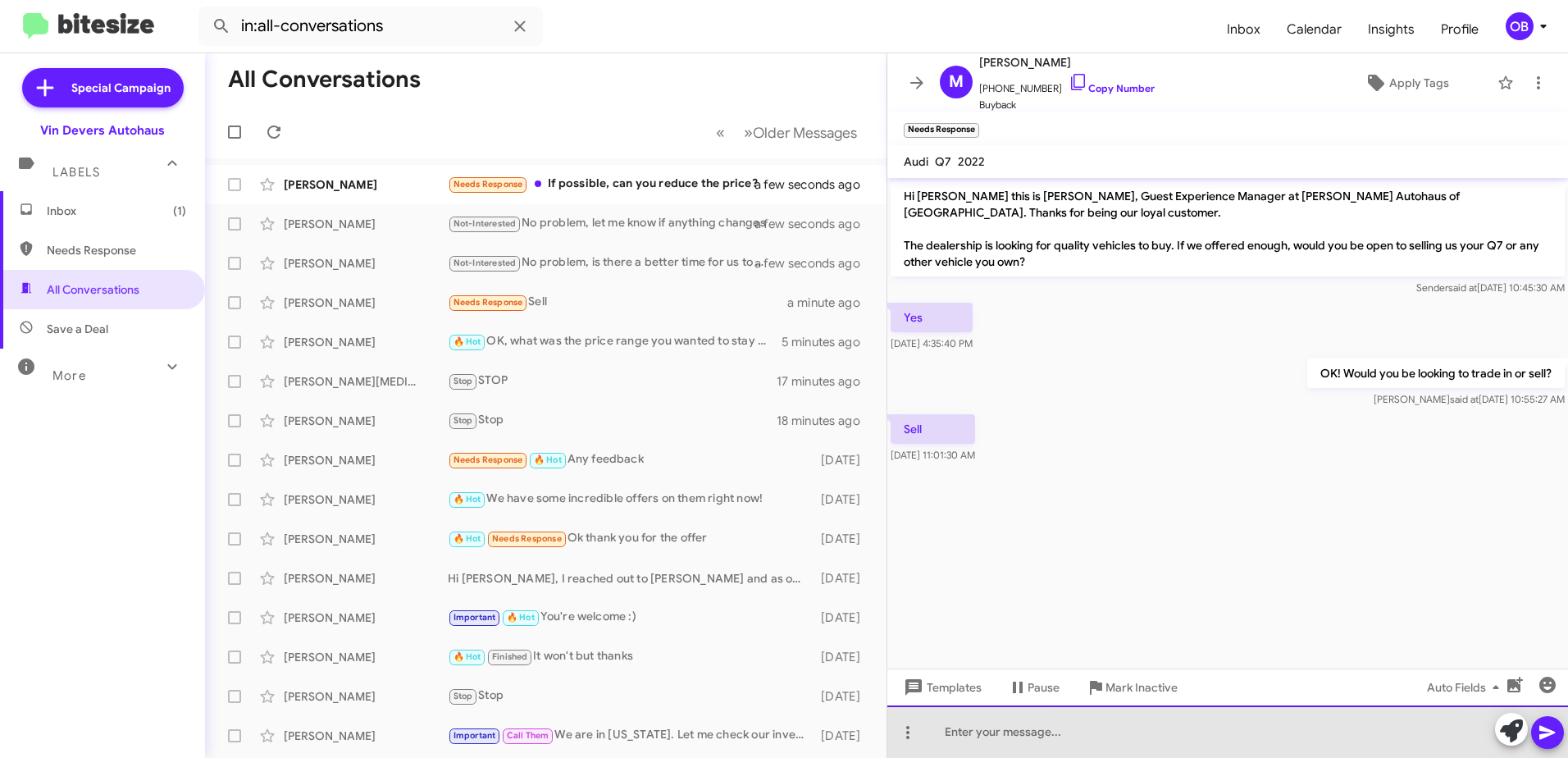
click at [1205, 737] on div at bounding box center [1228, 732] width 681 height 53
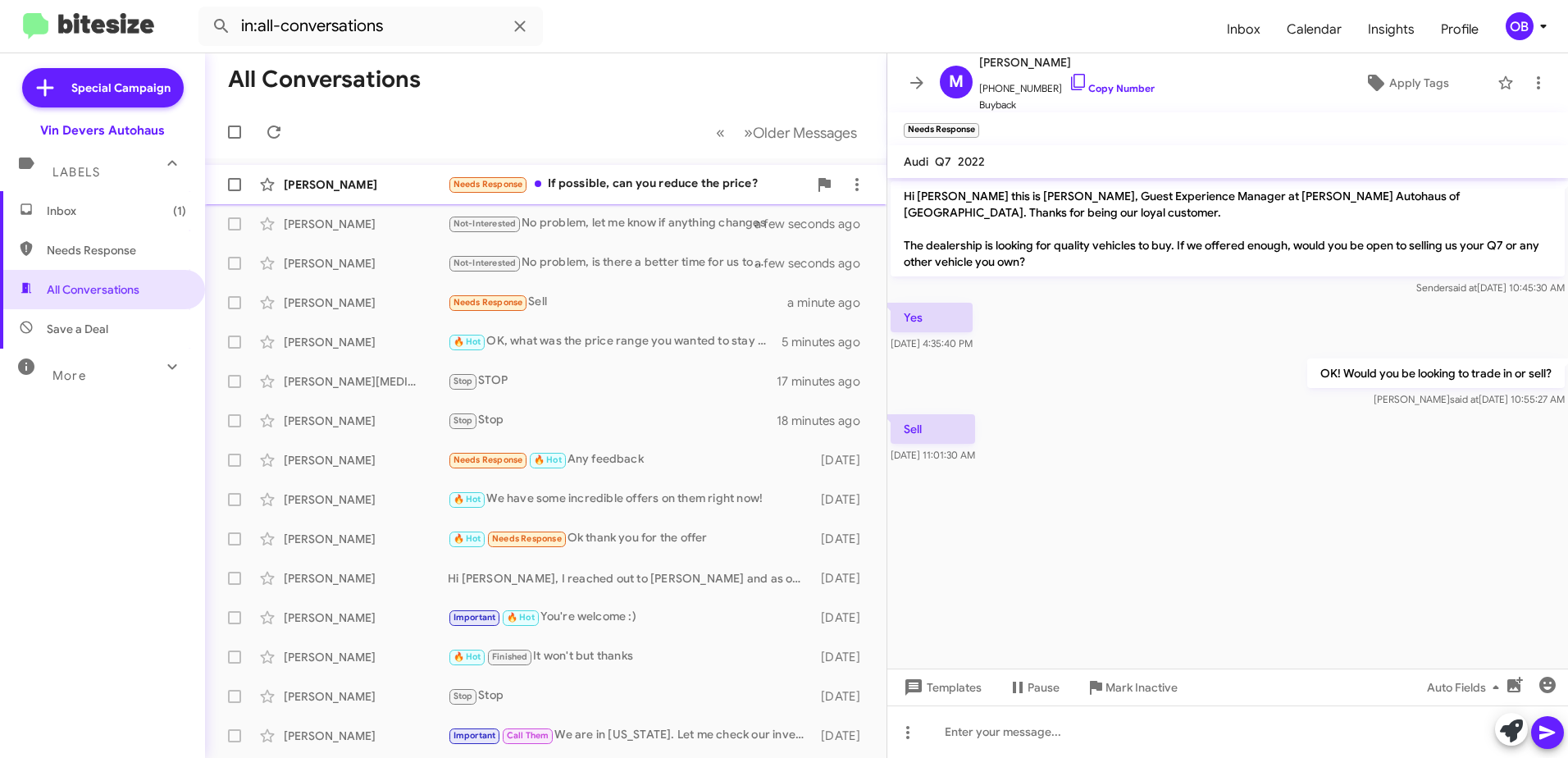
click at [698, 165] on span "Deema Almosawi Needs Response If possible, can you reduce the price? a few seco…" at bounding box center [545, 184] width 682 height 39
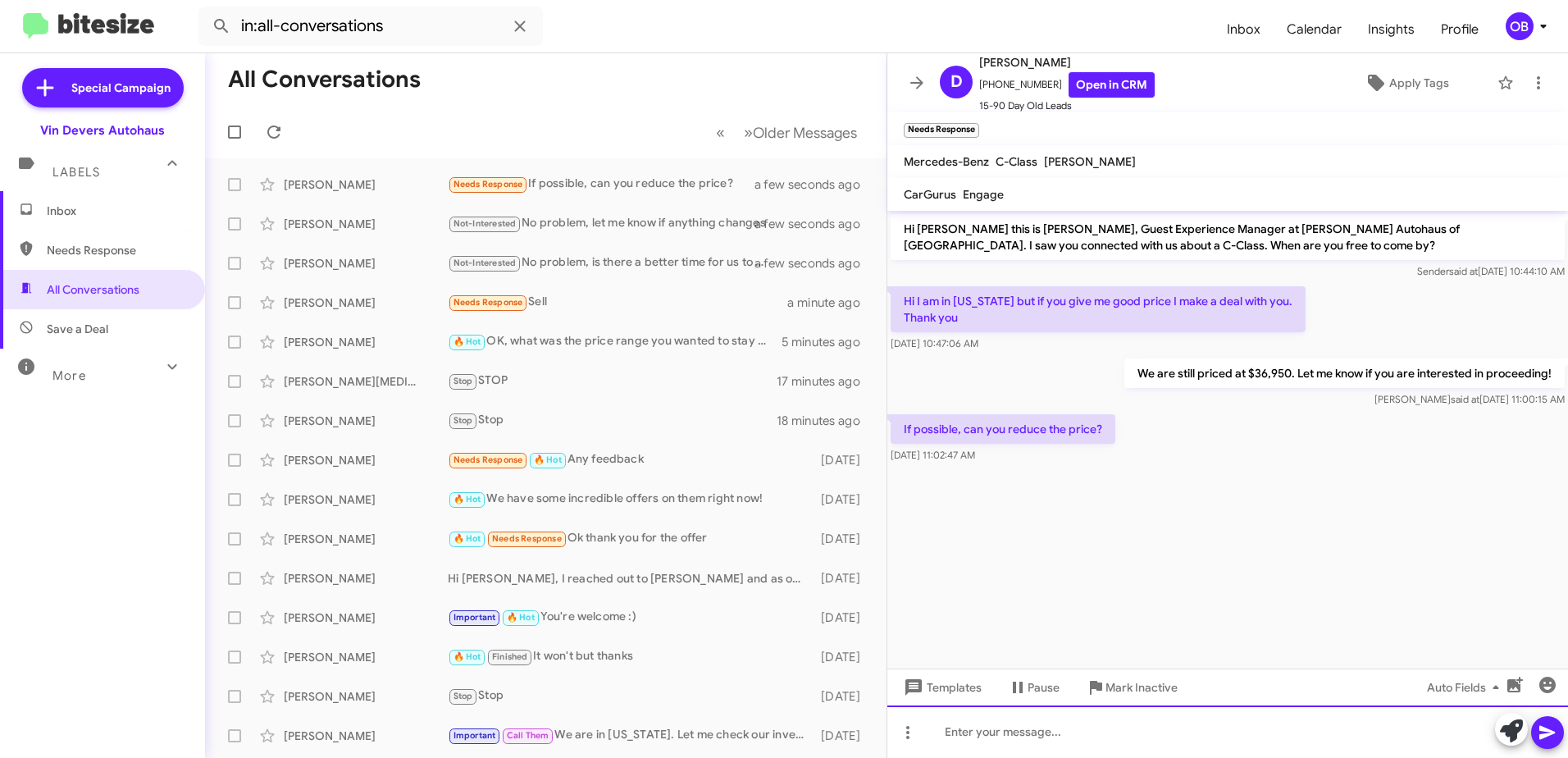
click at [1062, 749] on div at bounding box center [1228, 732] width 681 height 53
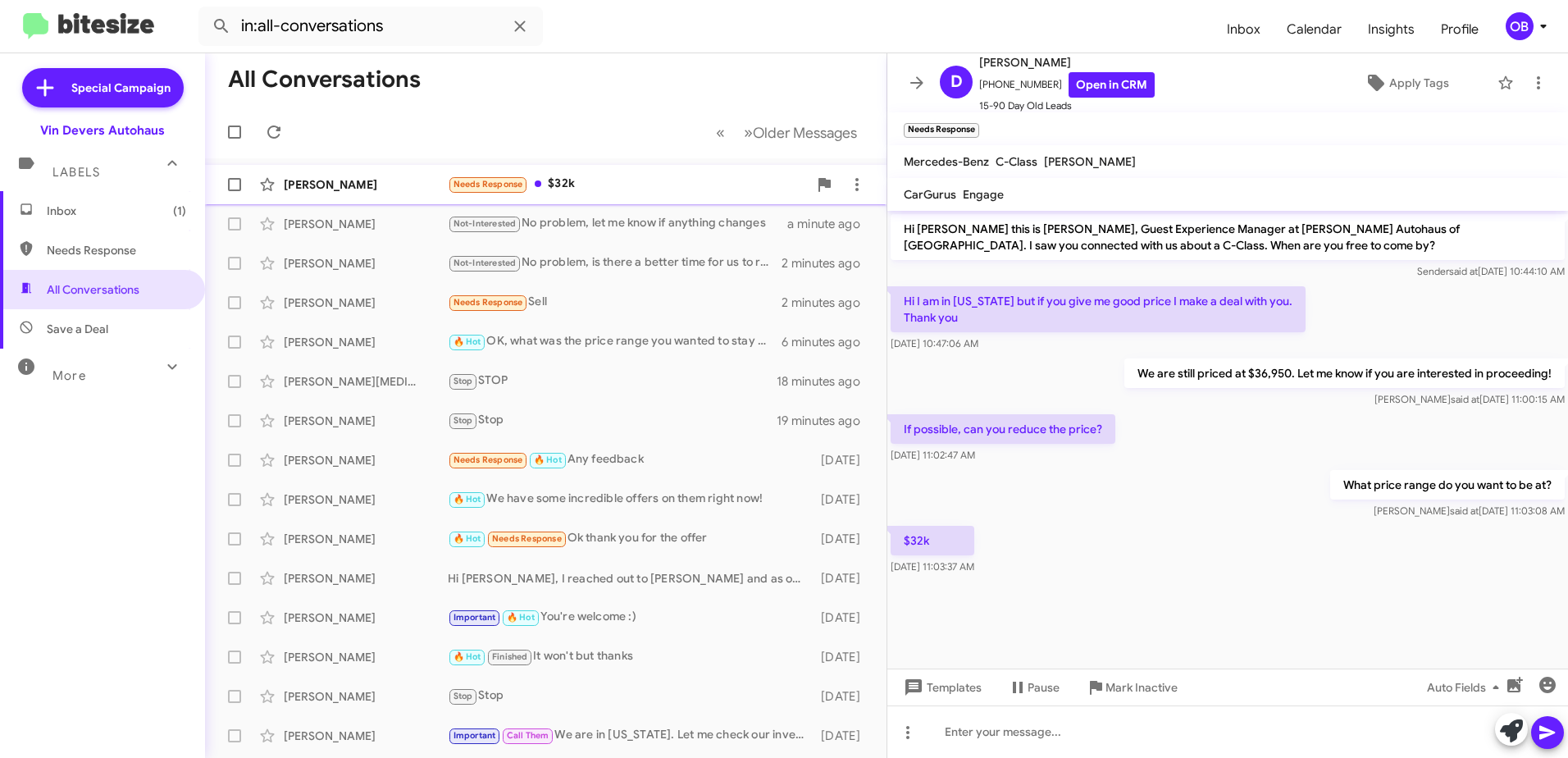
click at [719, 190] on div "Needs Response $32k" at bounding box center [628, 184] width 360 height 19
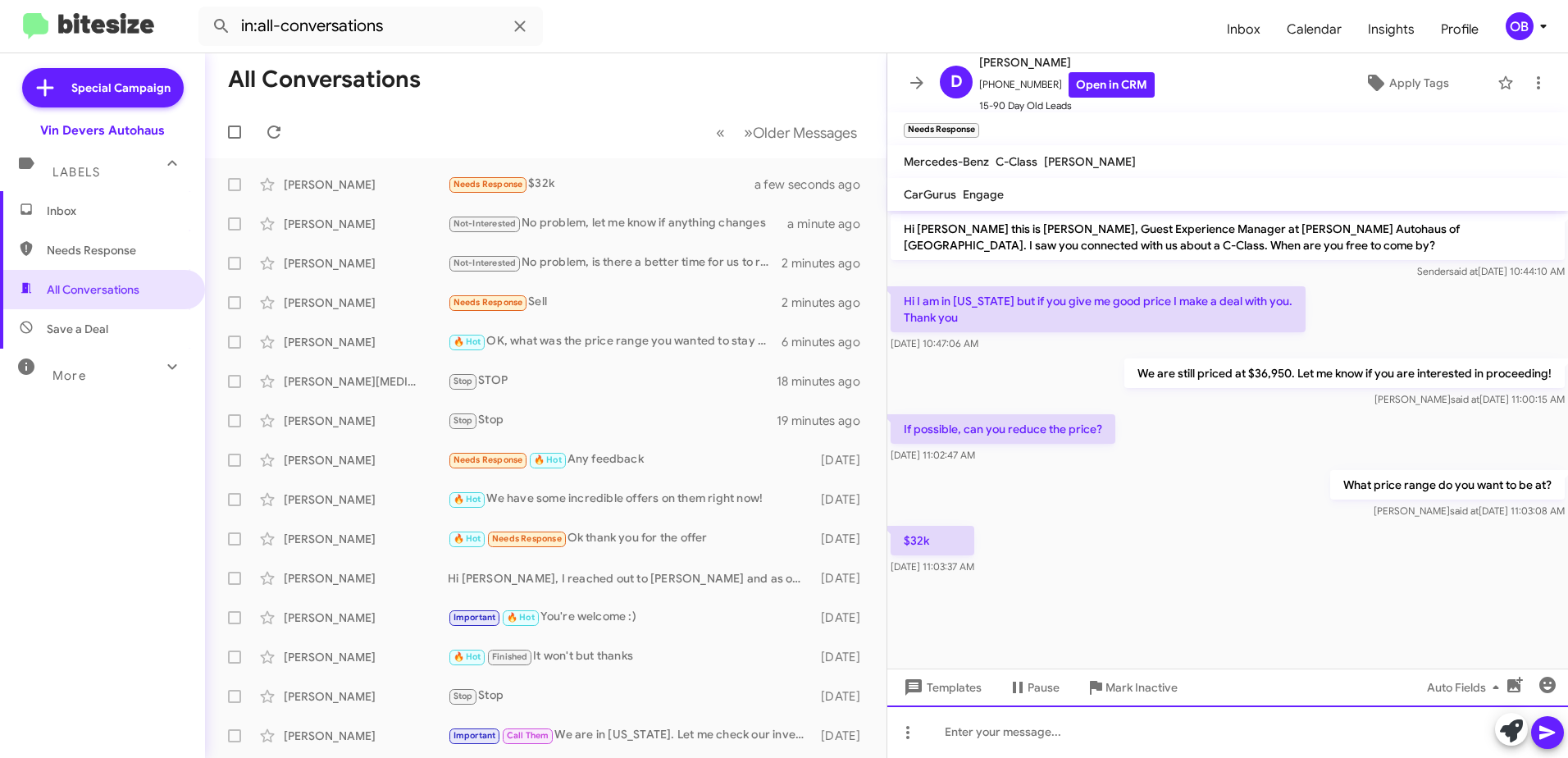
click at [1109, 734] on div at bounding box center [1228, 732] width 681 height 53
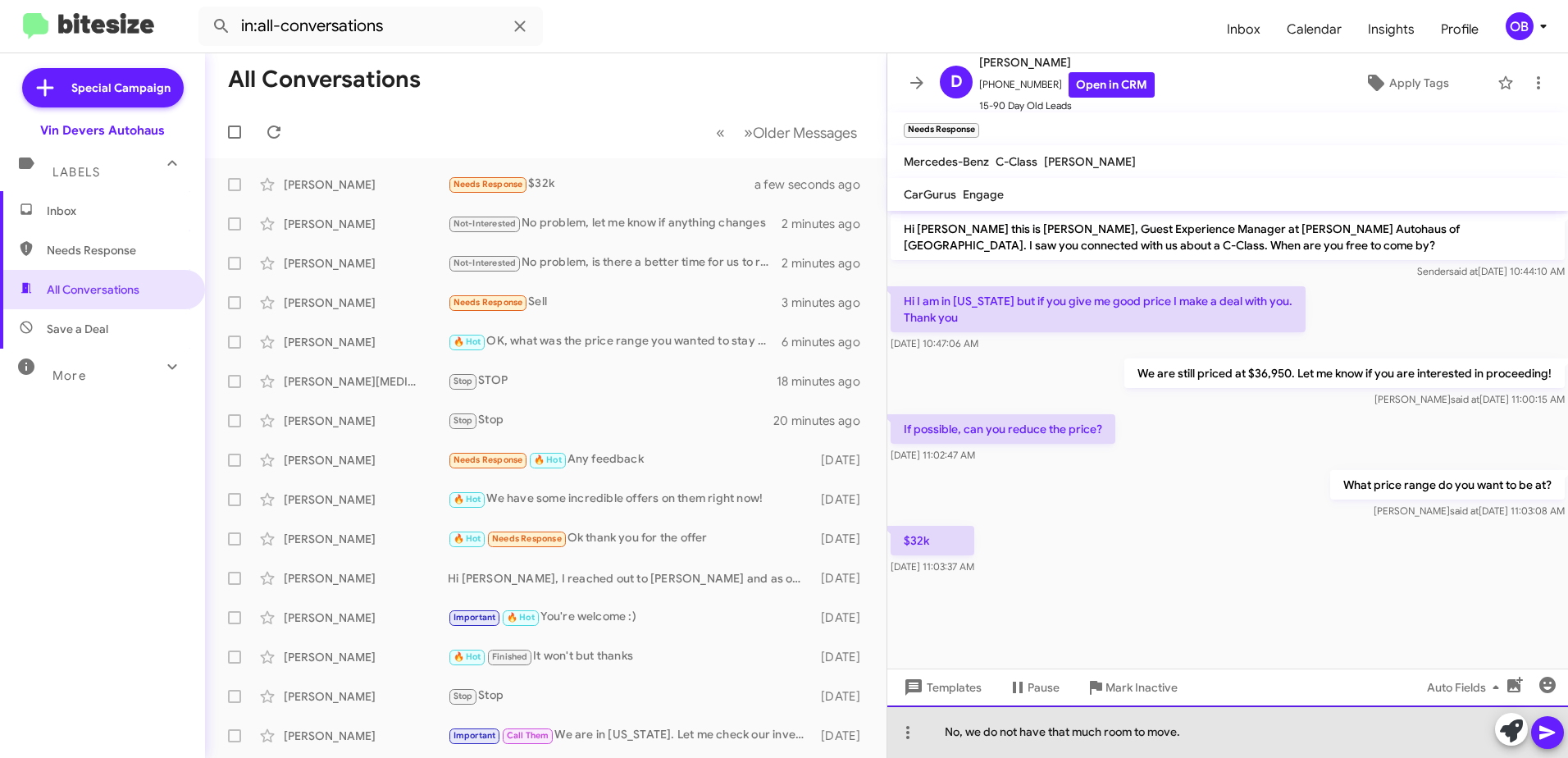
click at [1216, 736] on div "No, we do not have that much room to move." at bounding box center [1228, 732] width 681 height 53
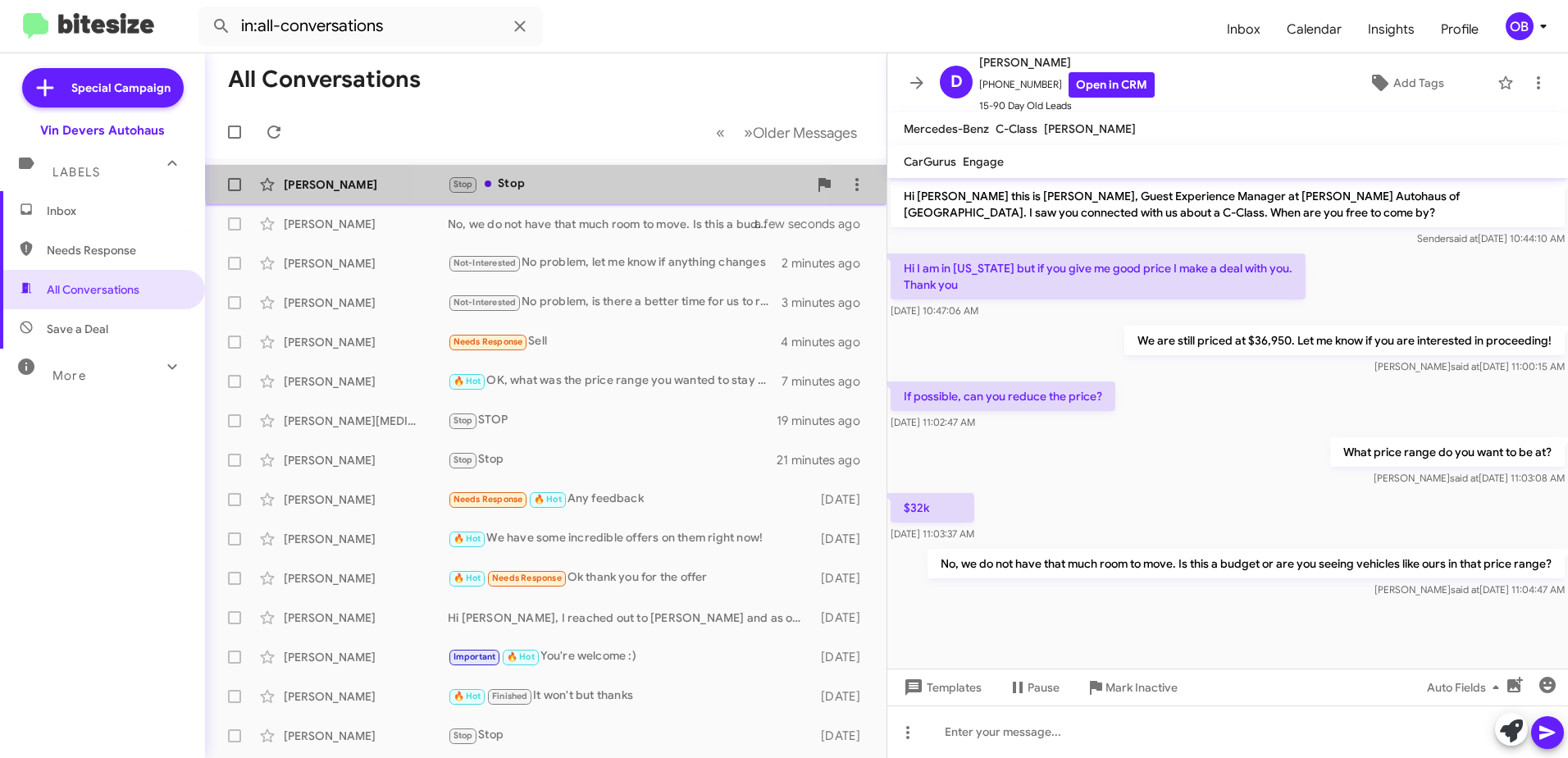
click at [577, 174] on div "Tim Ely Stop Stop a few seconds ago" at bounding box center [546, 184] width 655 height 32
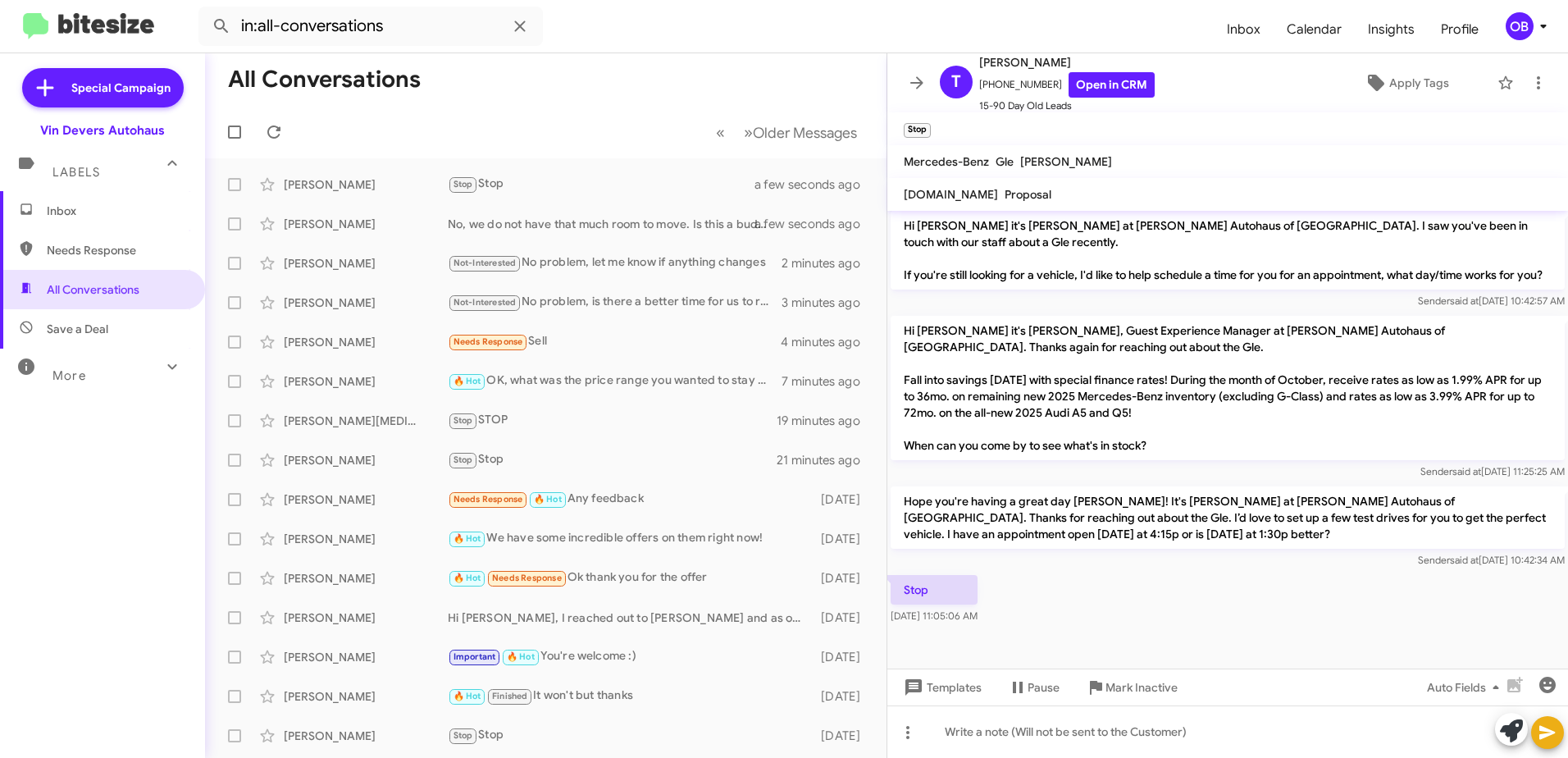
scroll to position [585, 0]
click at [1094, 89] on link "Open in CRM" at bounding box center [1112, 85] width 86 height 26
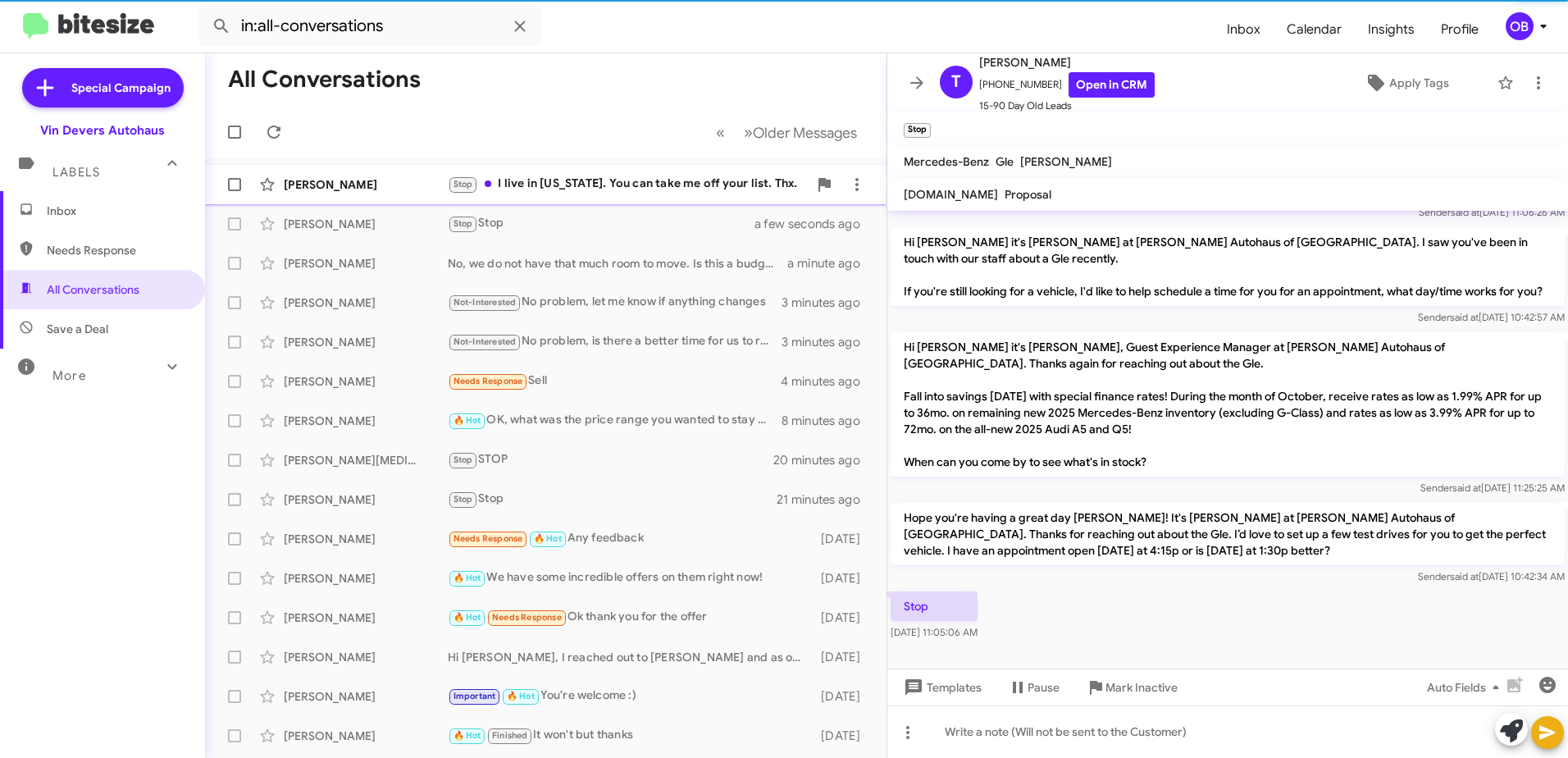
click at [565, 198] on div "[PERSON_NAME] Stop I live in [US_STATE]. You can take me off your list. Thx. a …" at bounding box center [546, 184] width 655 height 32
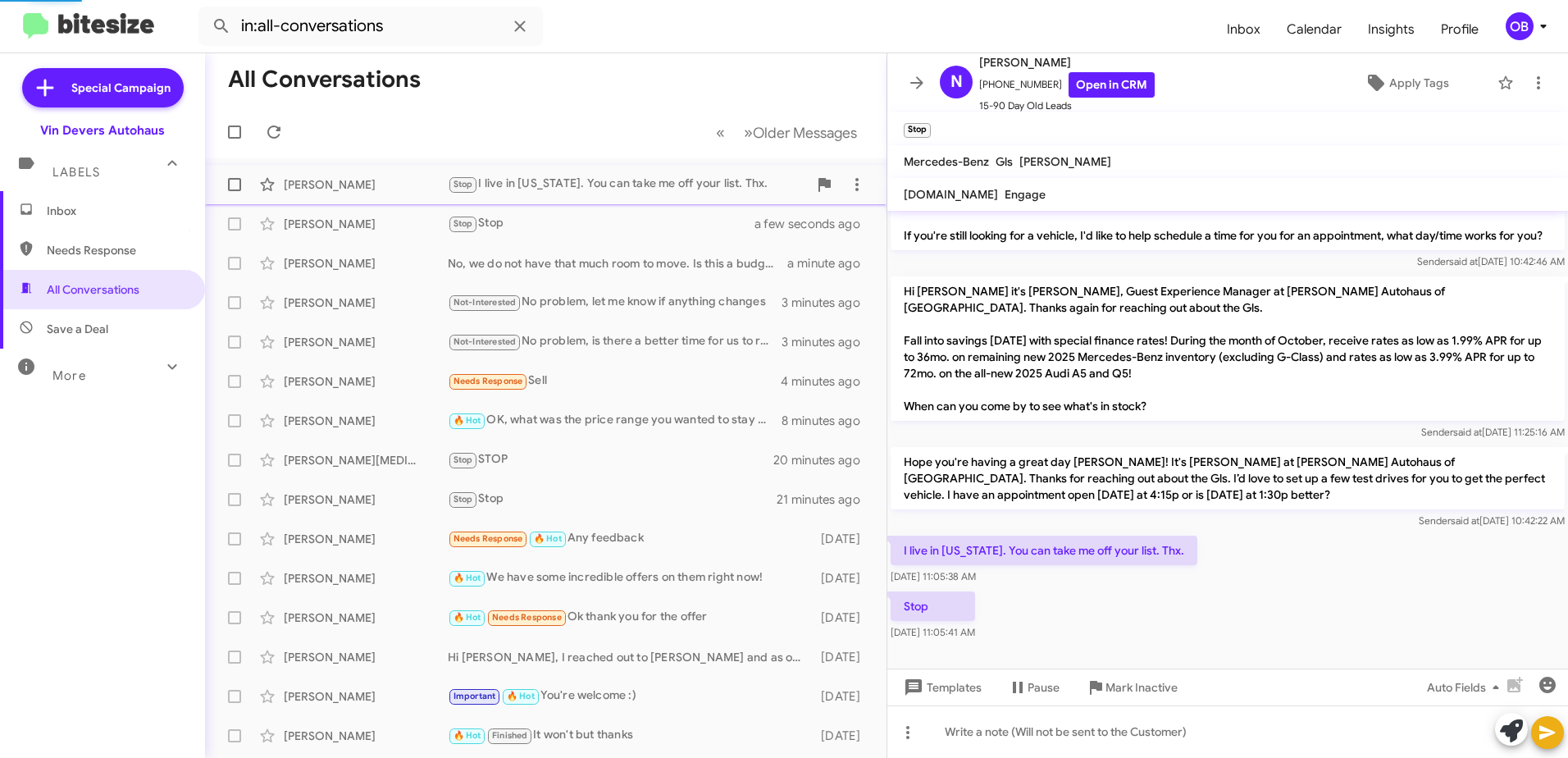
scroll to position [131, 0]
click at [1094, 79] on link "Open in CRM" at bounding box center [1112, 85] width 86 height 26
click at [102, 306] on span "All Conversations" at bounding box center [102, 289] width 205 height 39
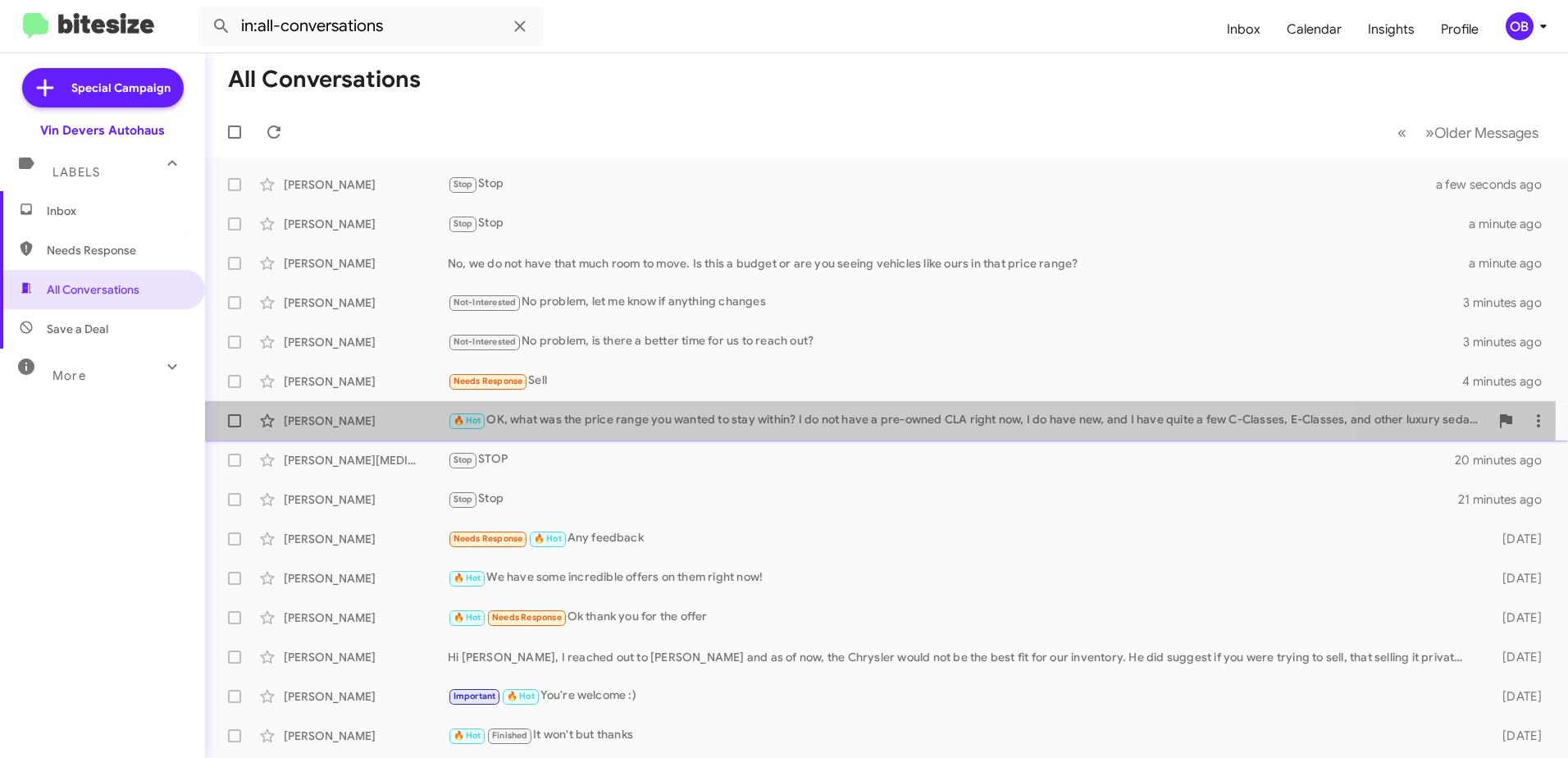
click at [622, 416] on div "🔥 Hot OK, what was the price range you wanted to stay within? I do not have a p…" at bounding box center [968, 421] width 1042 height 19
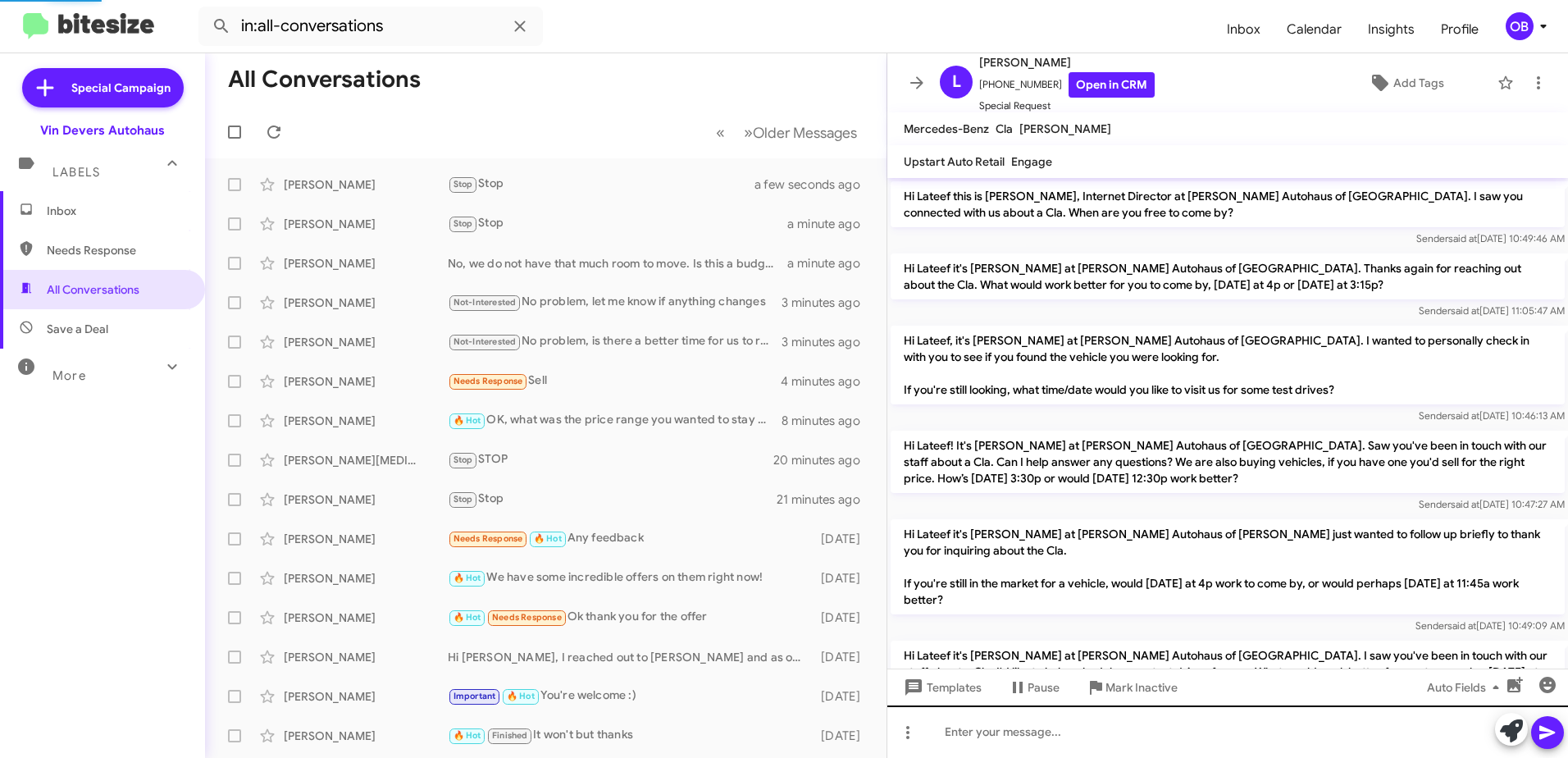
scroll to position [944, 0]
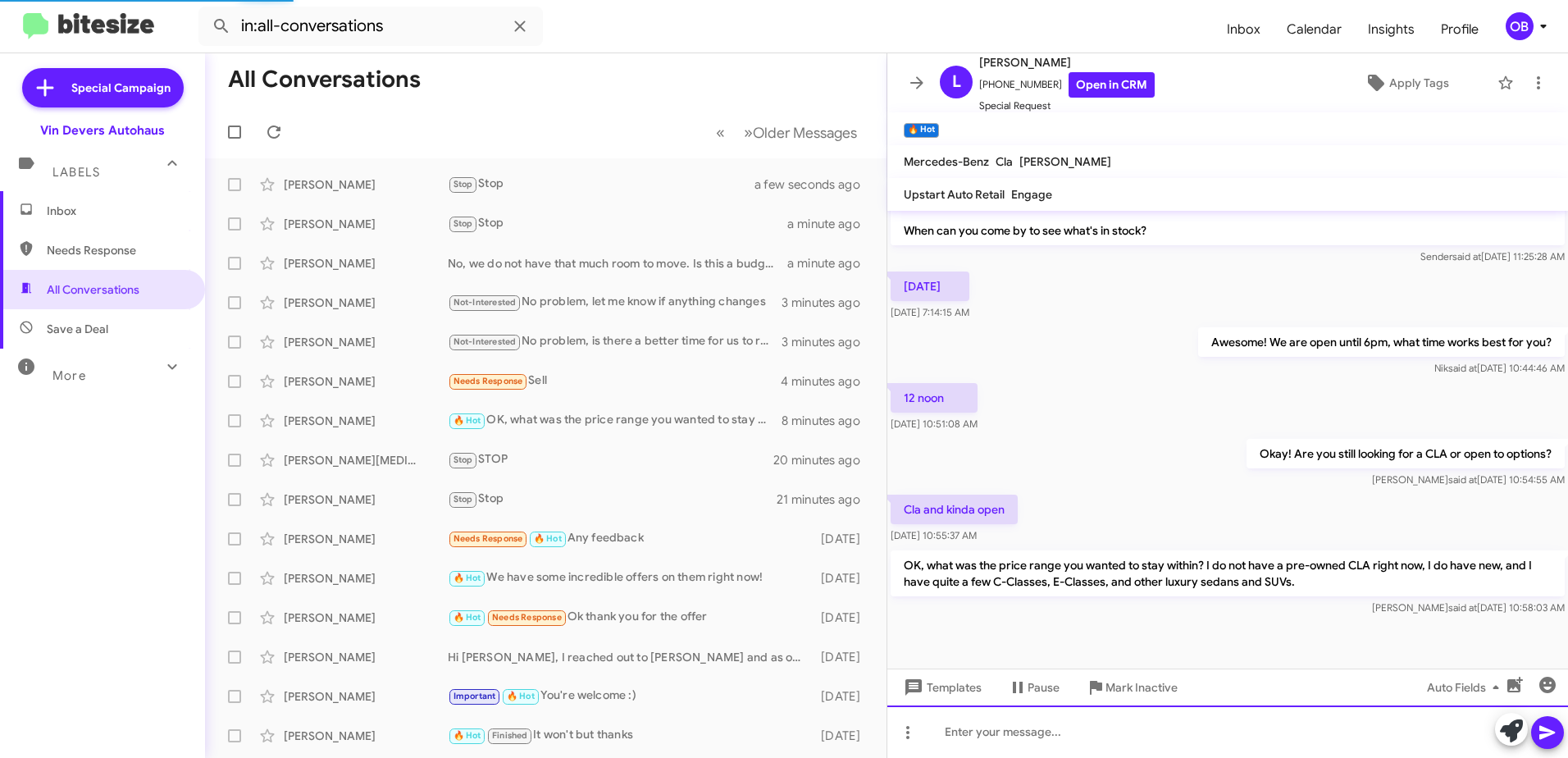
click at [1018, 739] on div at bounding box center [1228, 732] width 681 height 53
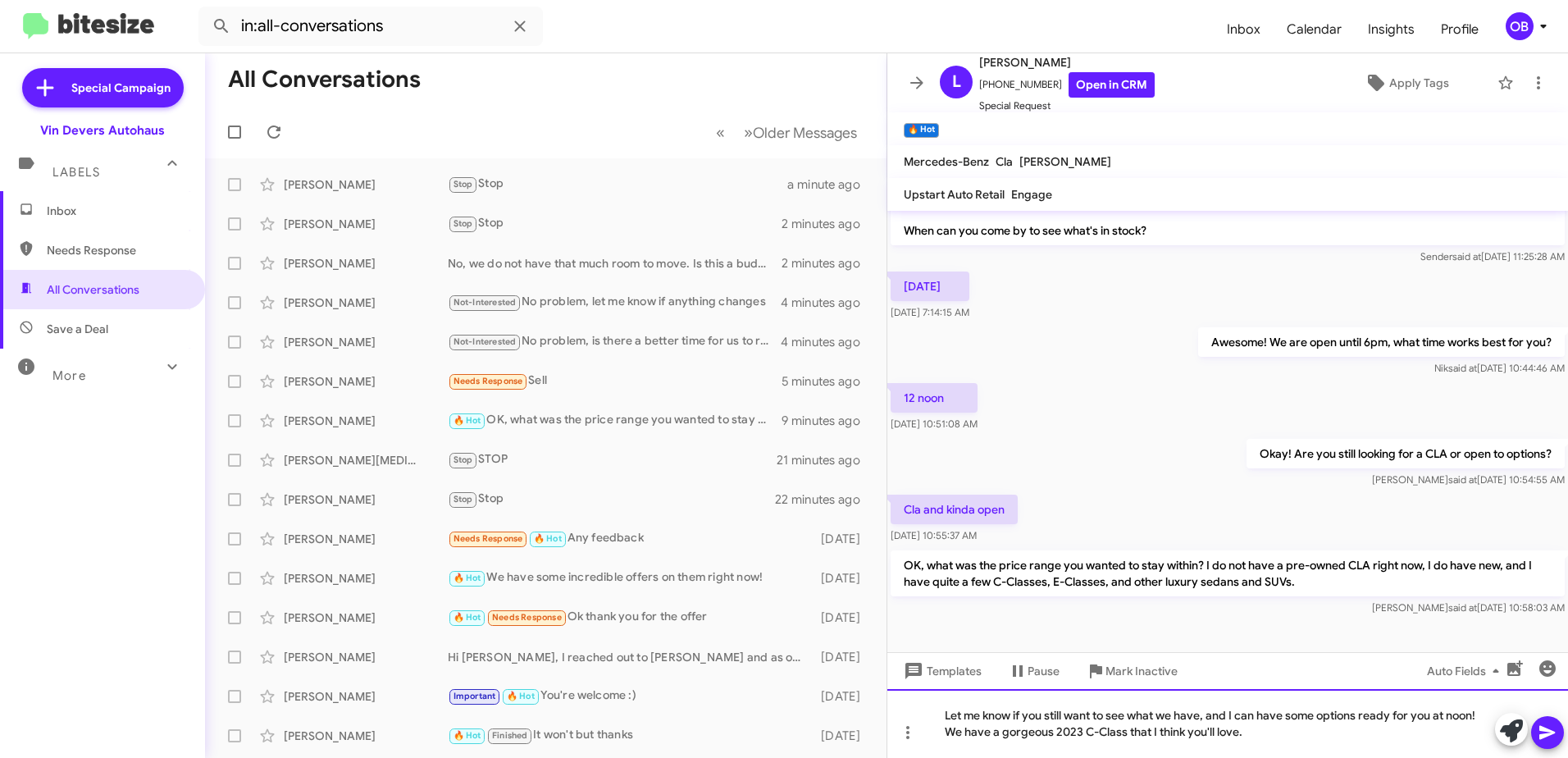
click at [1289, 736] on div "Let me know if you still want to see what we have, and I can have some options …" at bounding box center [1228, 724] width 681 height 69
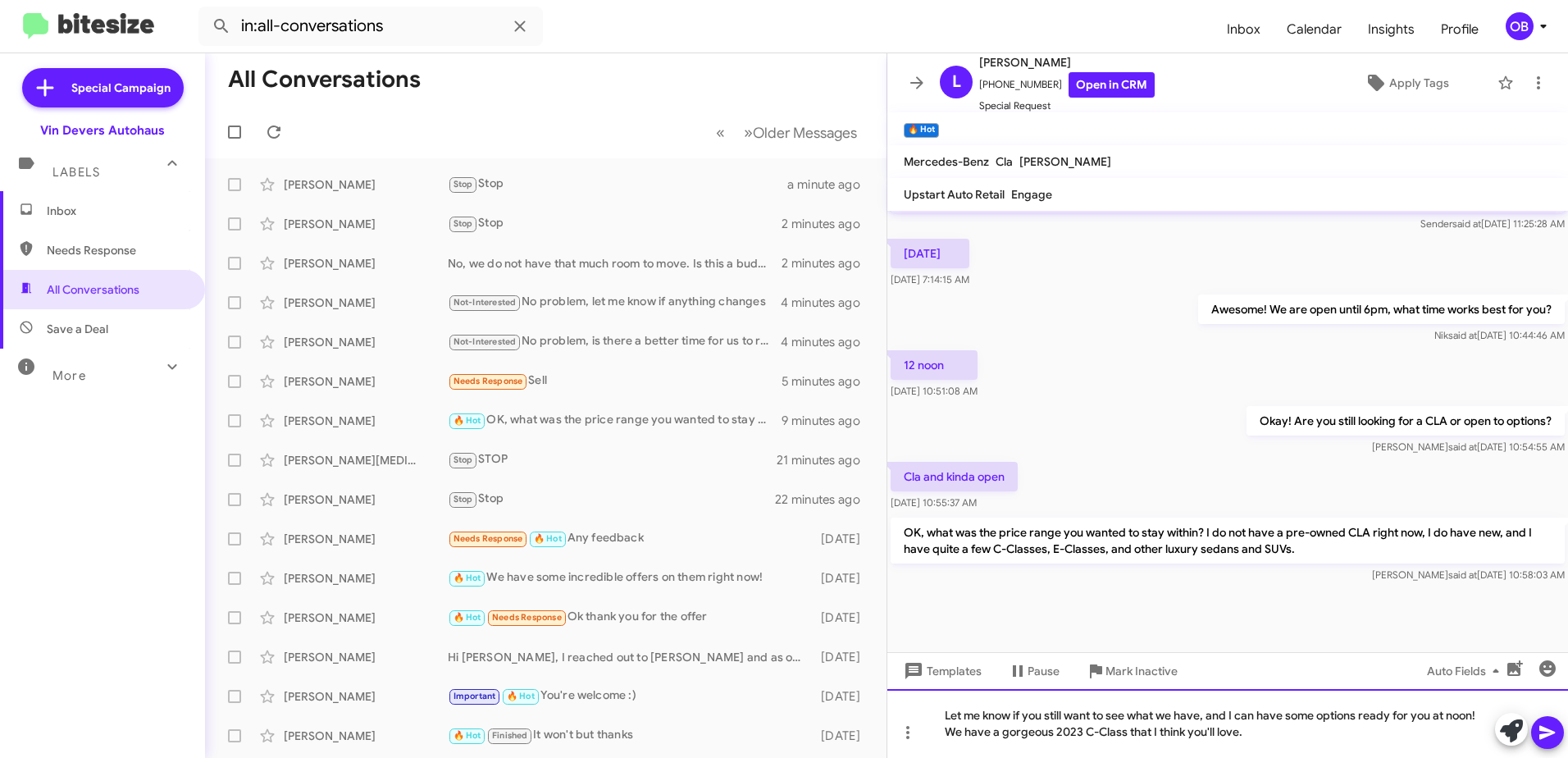
scroll to position [993, 0]
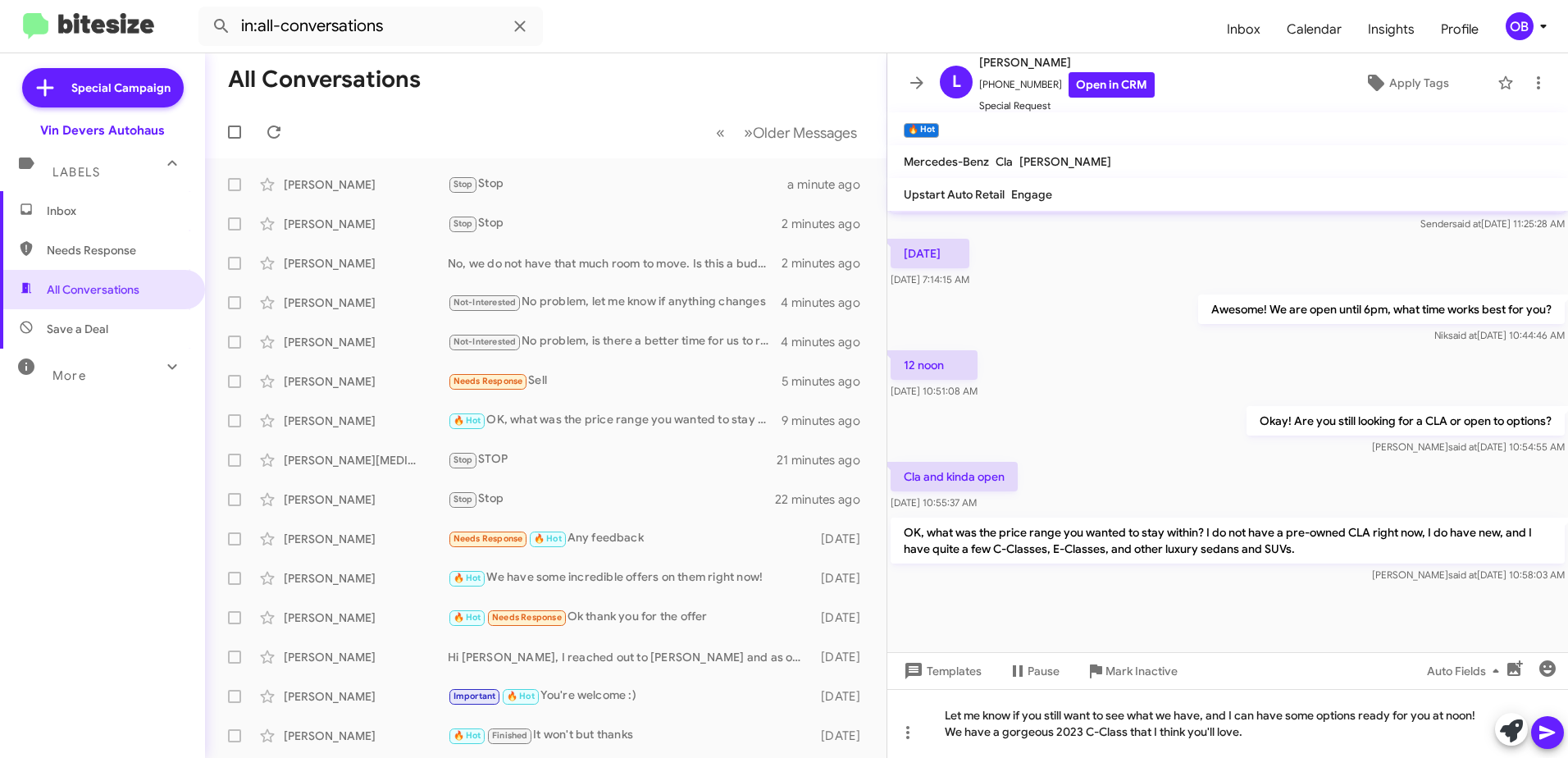
click at [1537, 732] on button at bounding box center [1548, 732] width 32 height 32
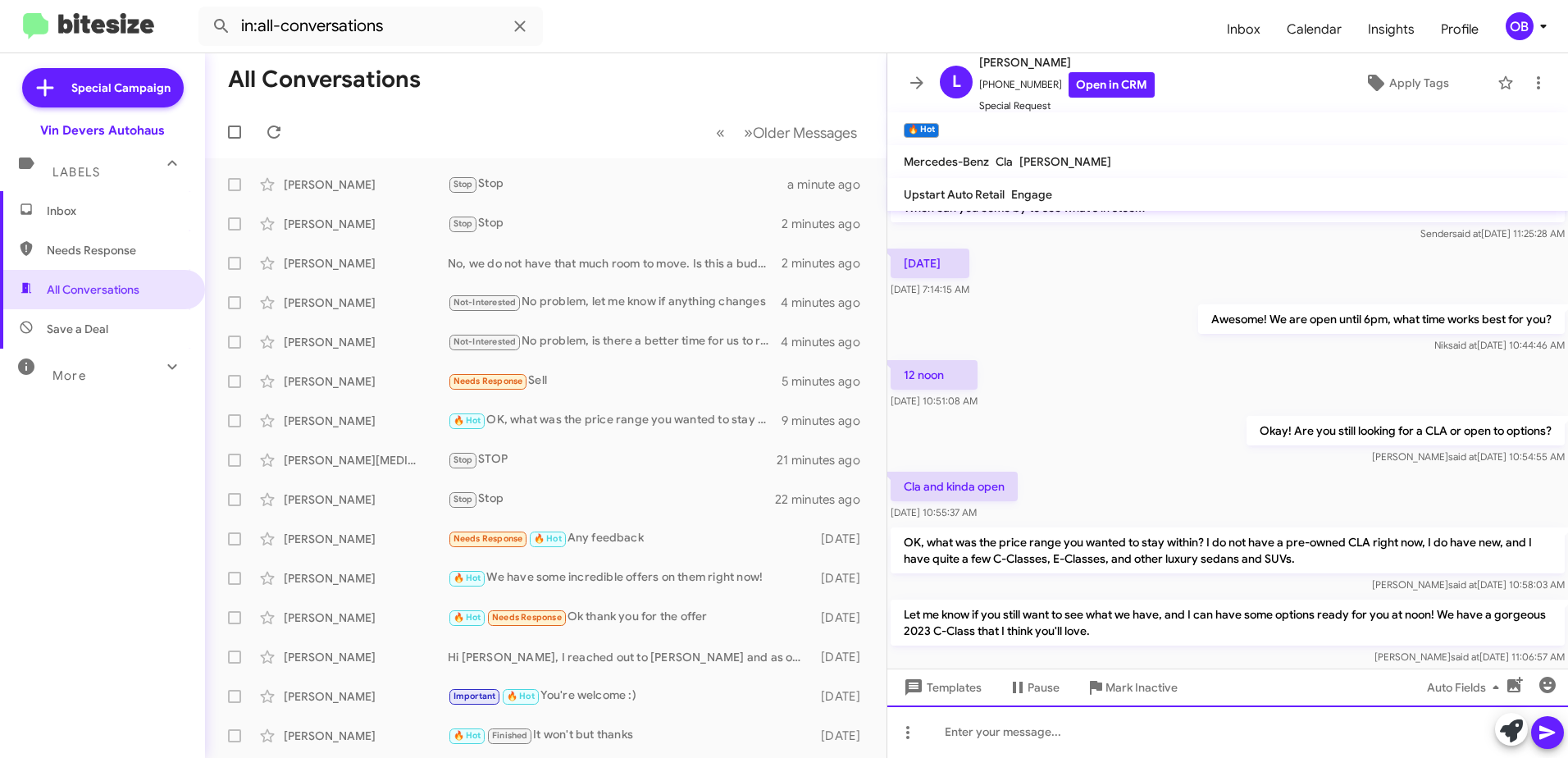
scroll to position [1053, 0]
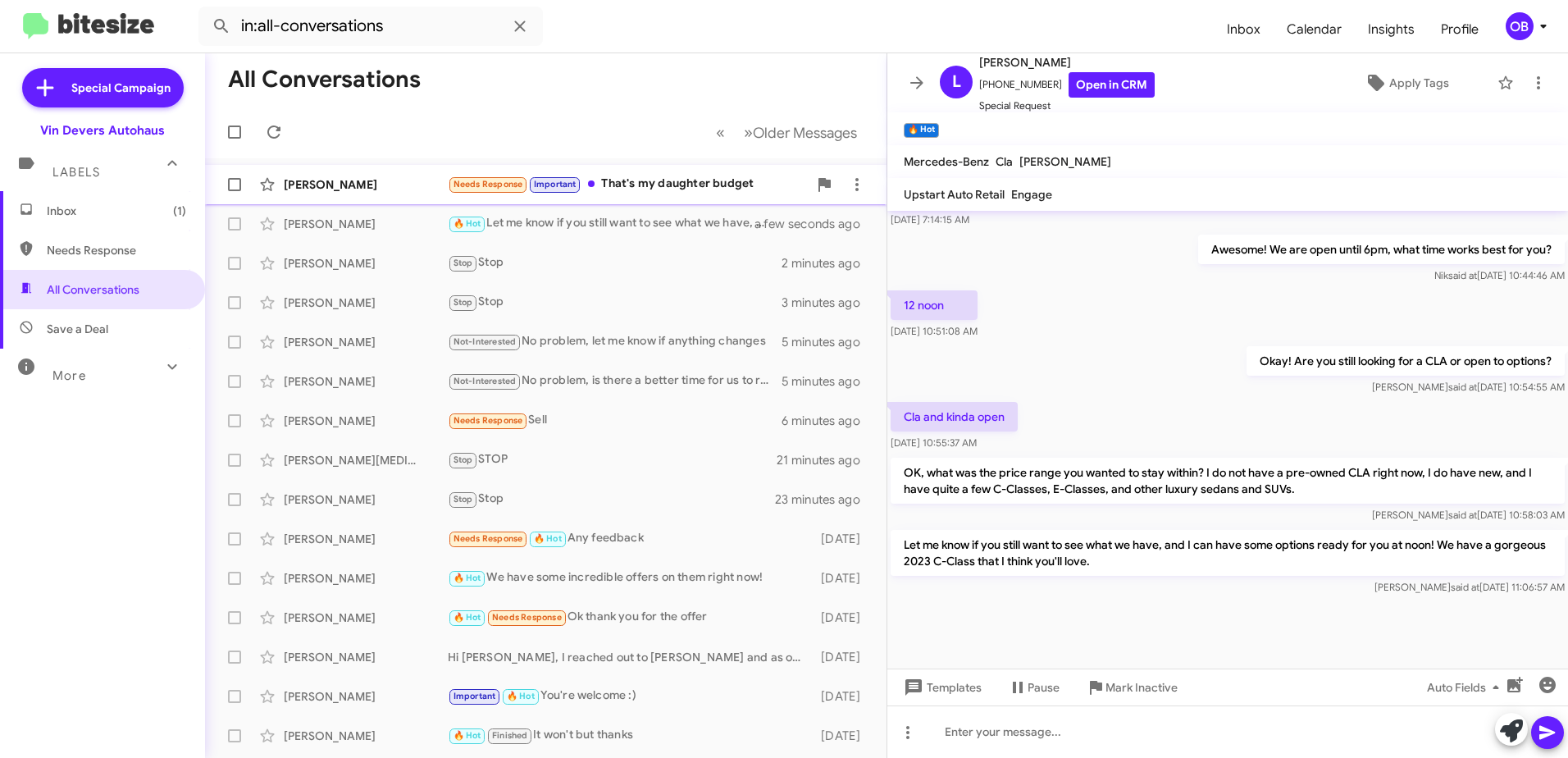
click at [673, 182] on div "Needs Response Important That's my daughter budget" at bounding box center [628, 184] width 360 height 19
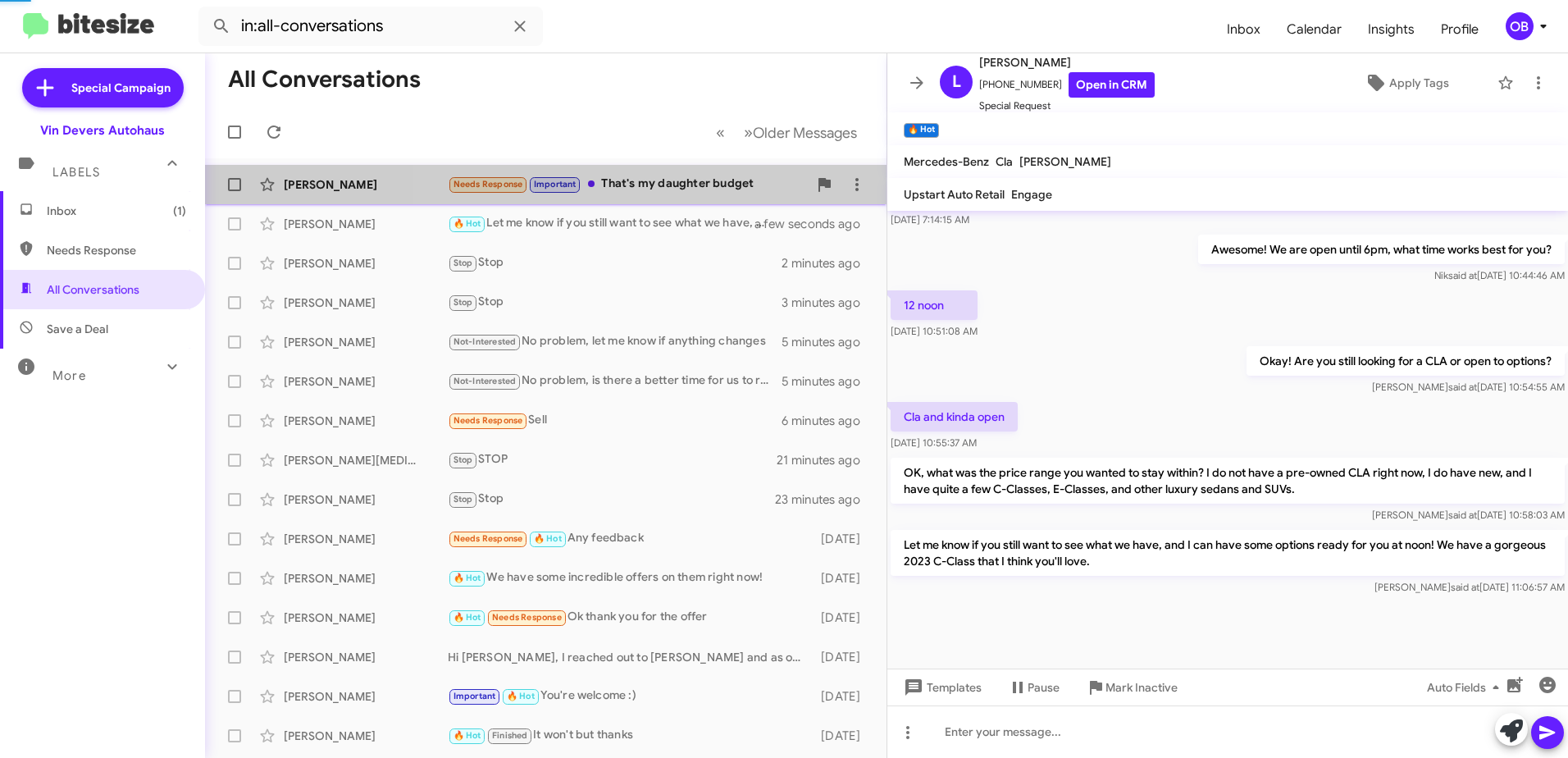
scroll to position [54, 0]
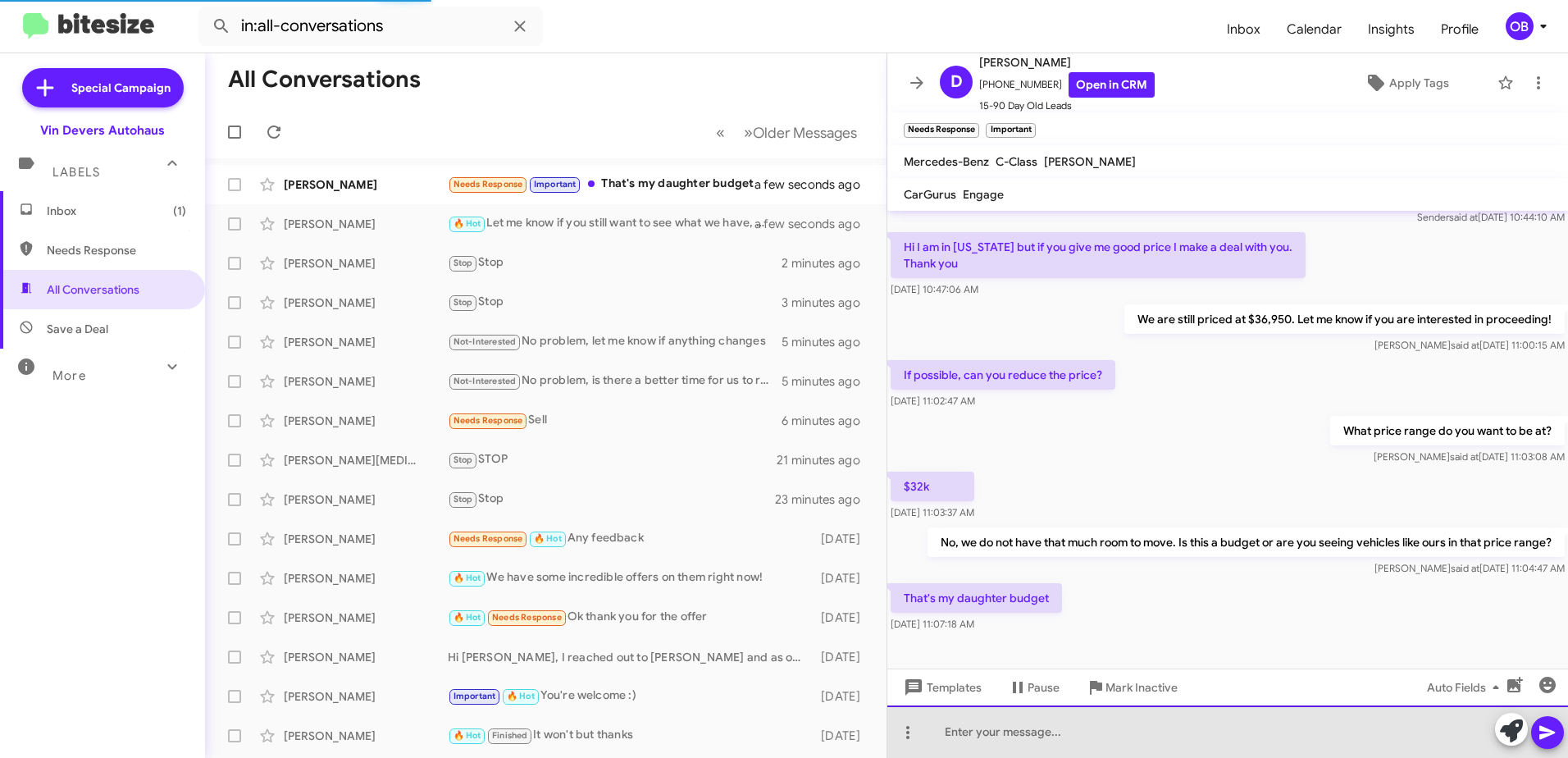
click at [1012, 752] on div at bounding box center [1228, 732] width 681 height 53
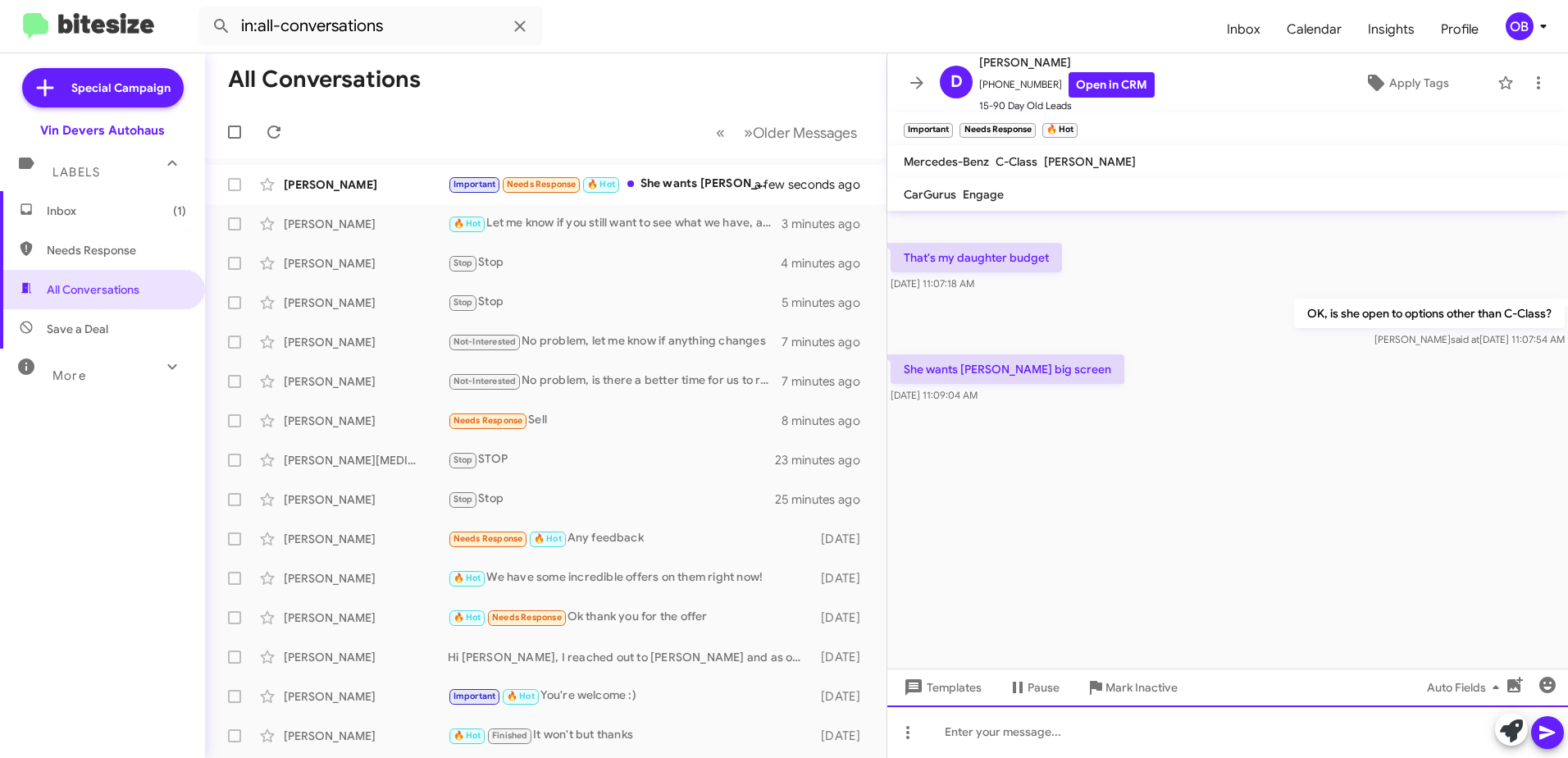
scroll to position [0, 0]
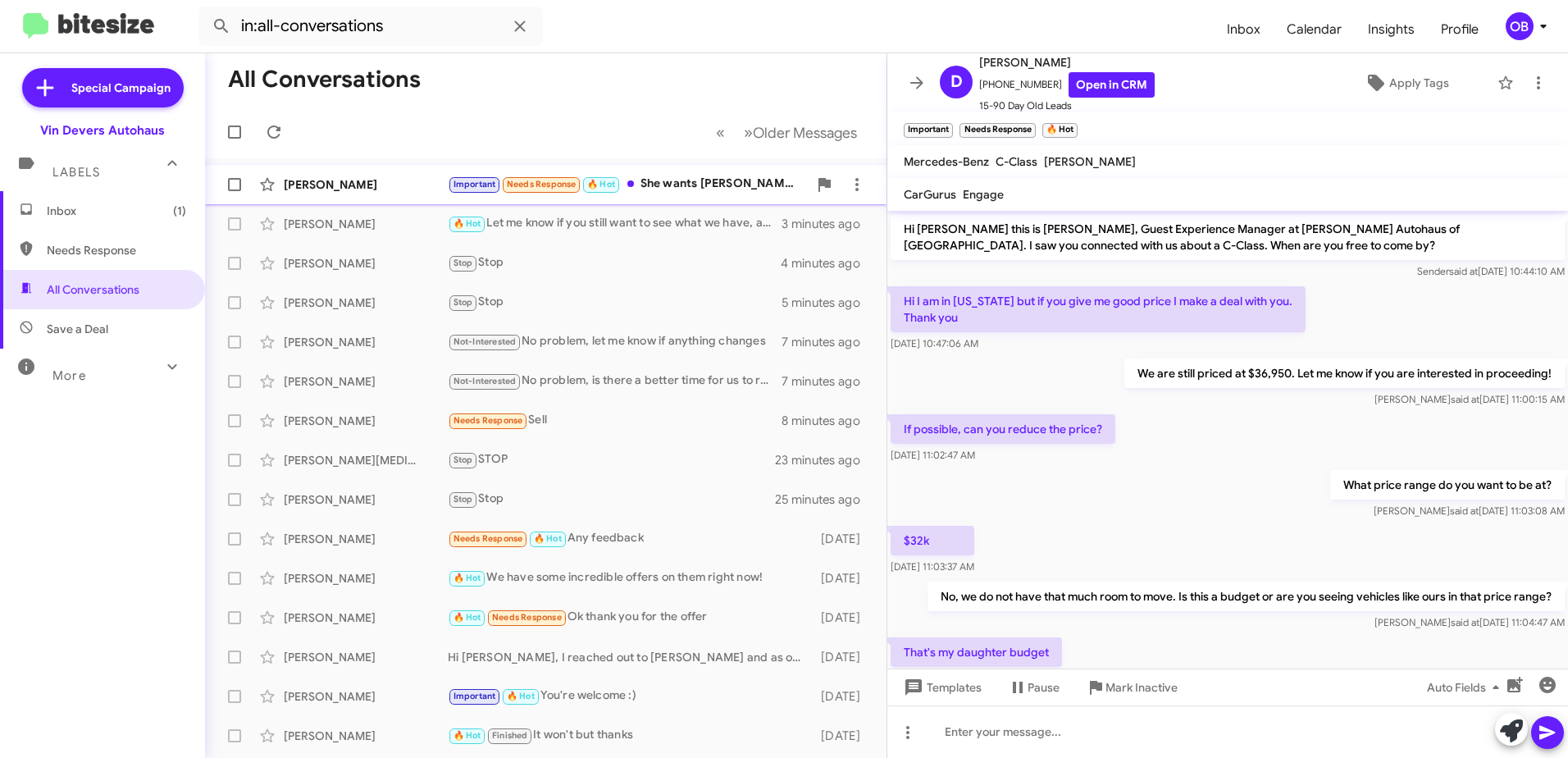
click at [647, 180] on div "Important Needs Response 🔥 Hot She wants Mercedes big screen" at bounding box center [628, 184] width 360 height 19
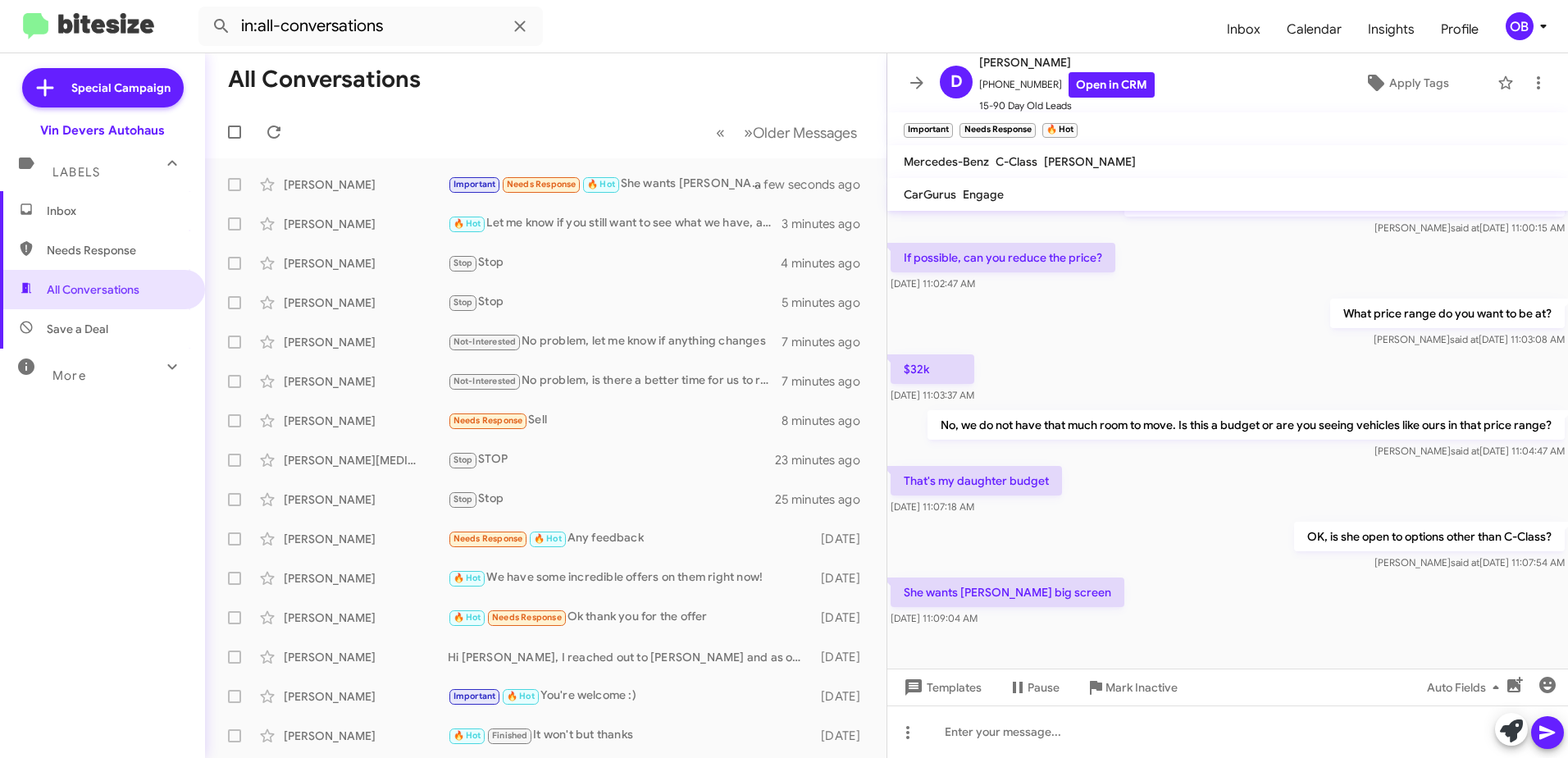
scroll to position [174, 0]
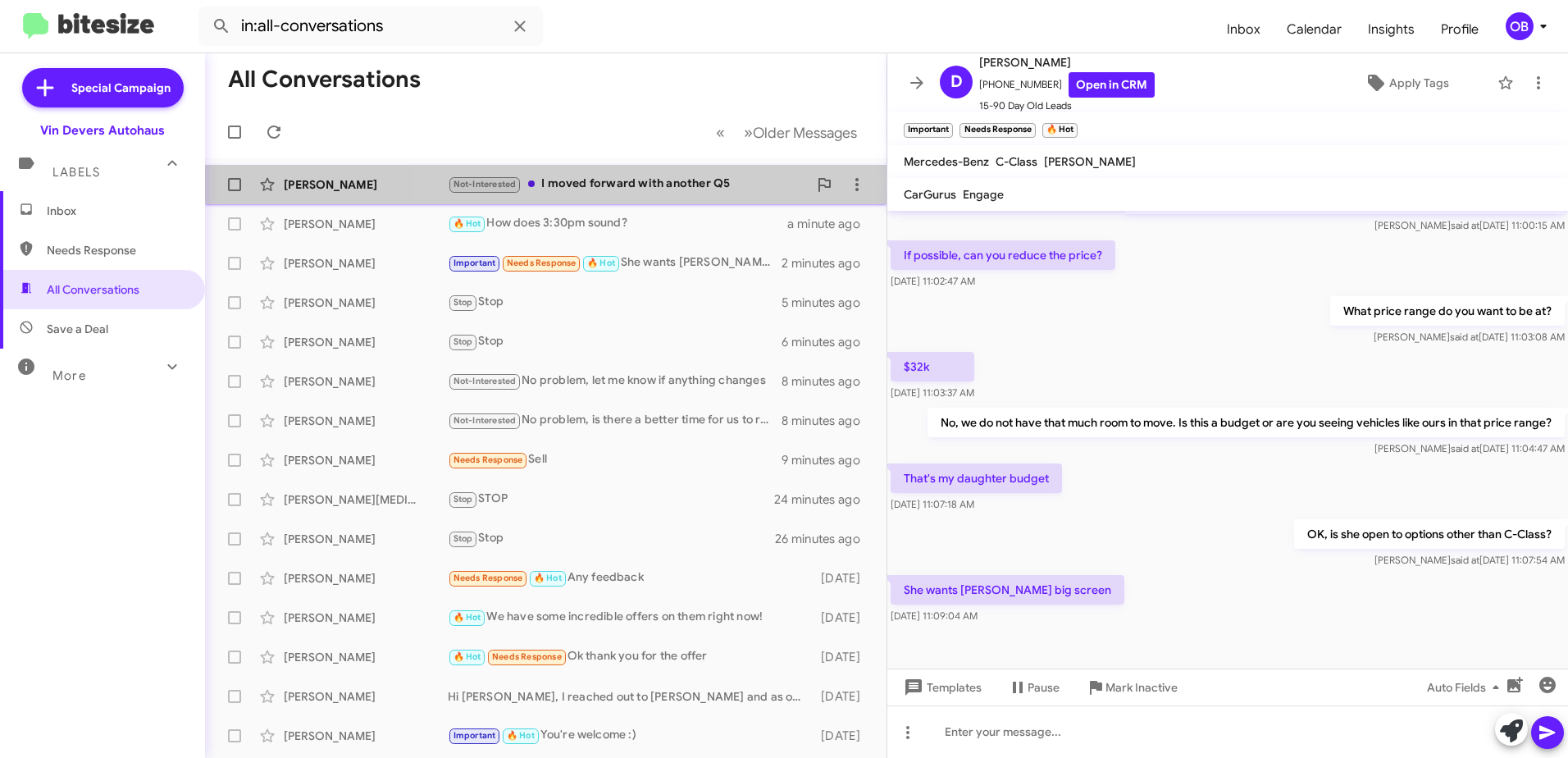
click at [684, 189] on div "Not-Interested I moved forward with another Q5" at bounding box center [628, 184] width 360 height 19
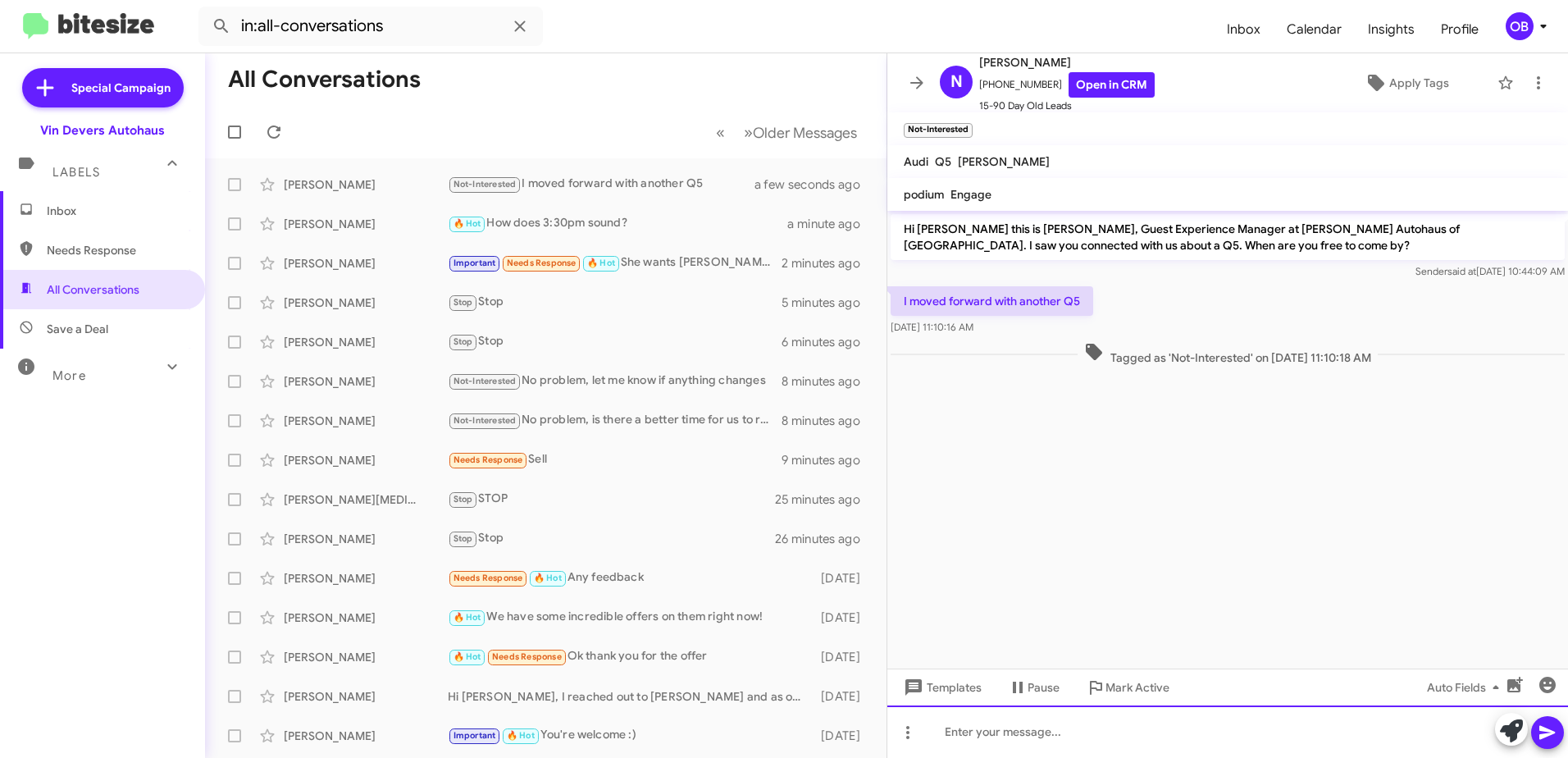
click at [1045, 737] on div at bounding box center [1228, 732] width 681 height 53
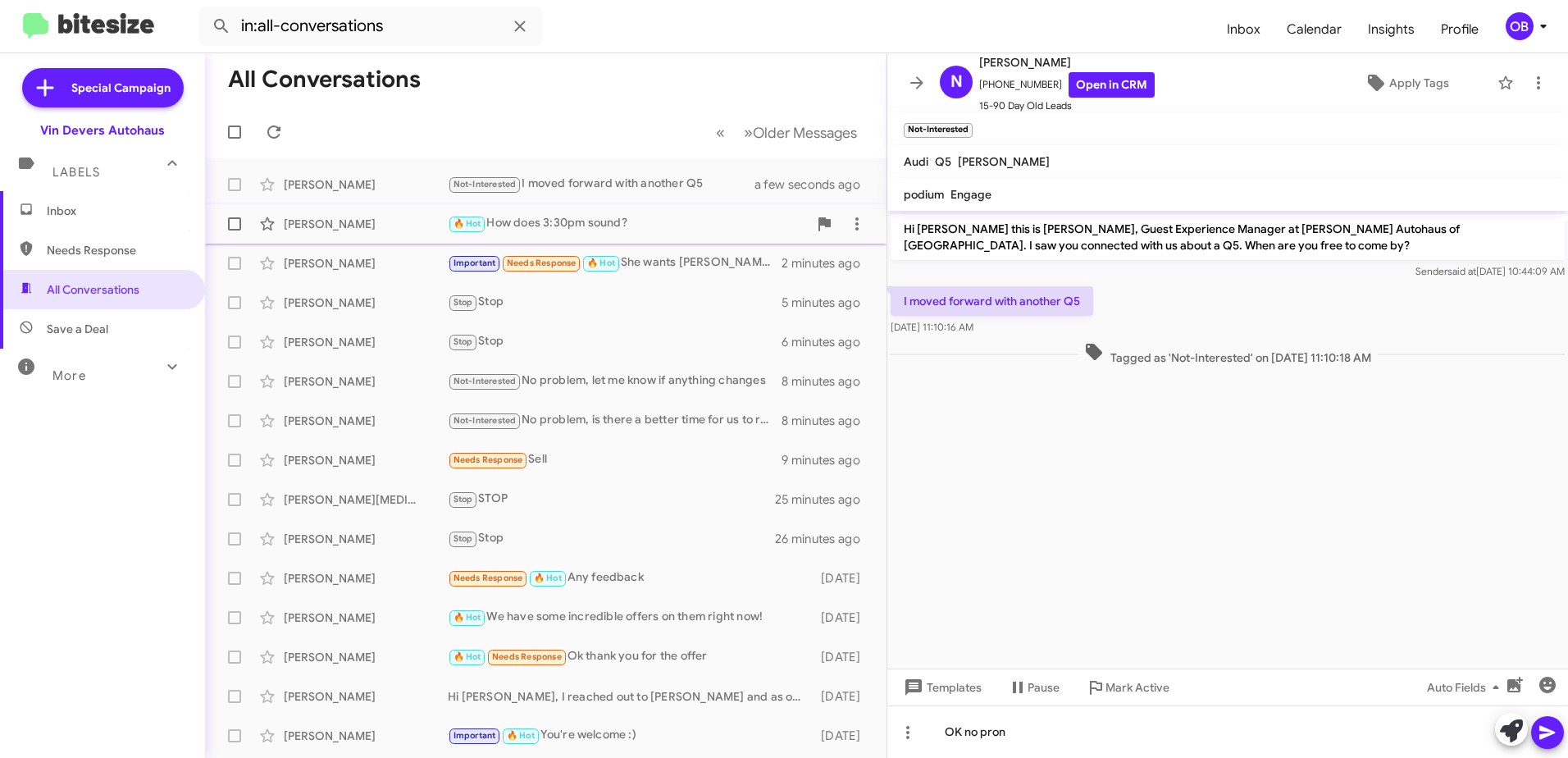
click at [612, 228] on div "🔥 Hot How does 3:30pm sound?" at bounding box center [628, 224] width 360 height 19
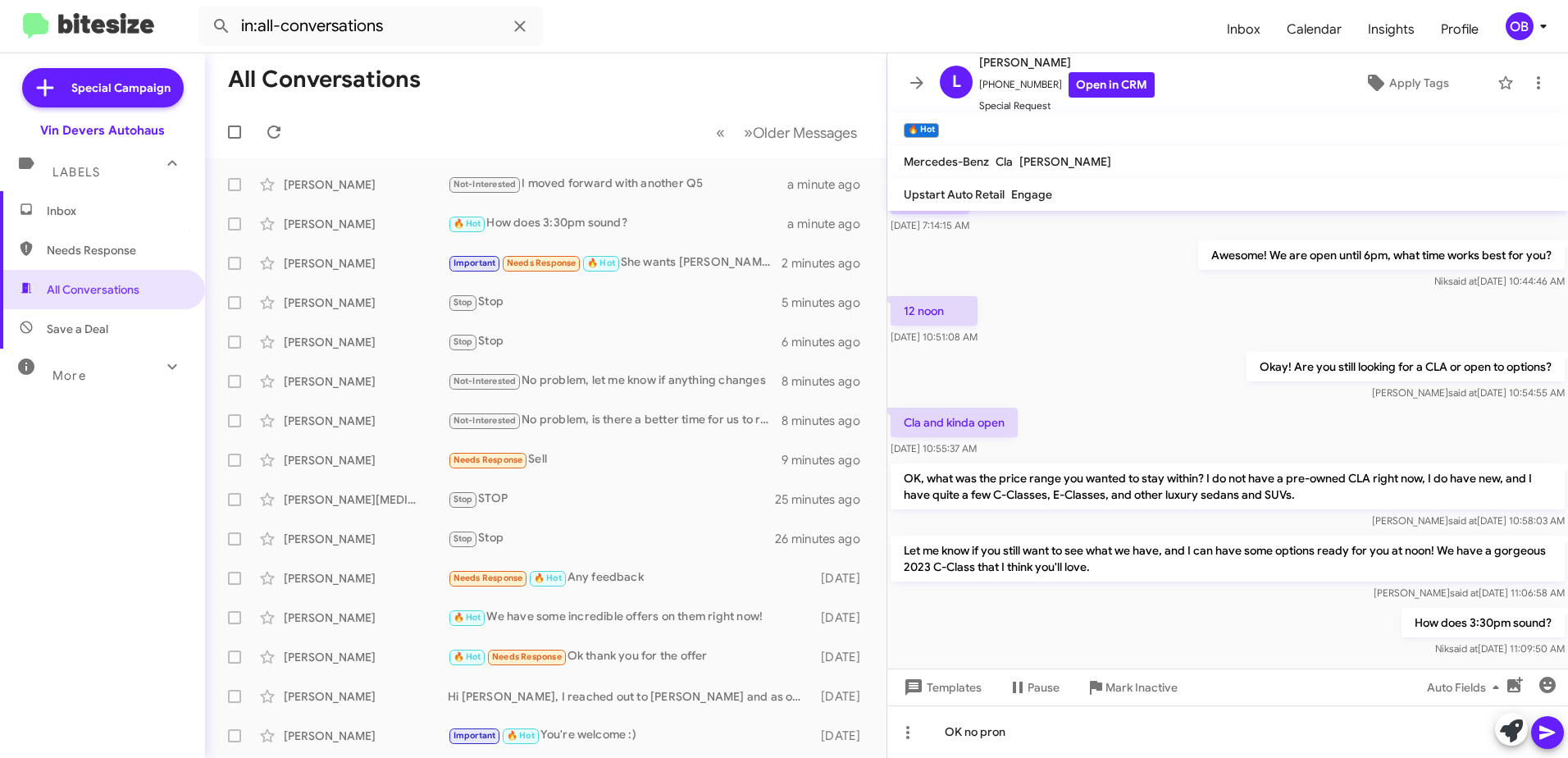
scroll to position [1113, 0]
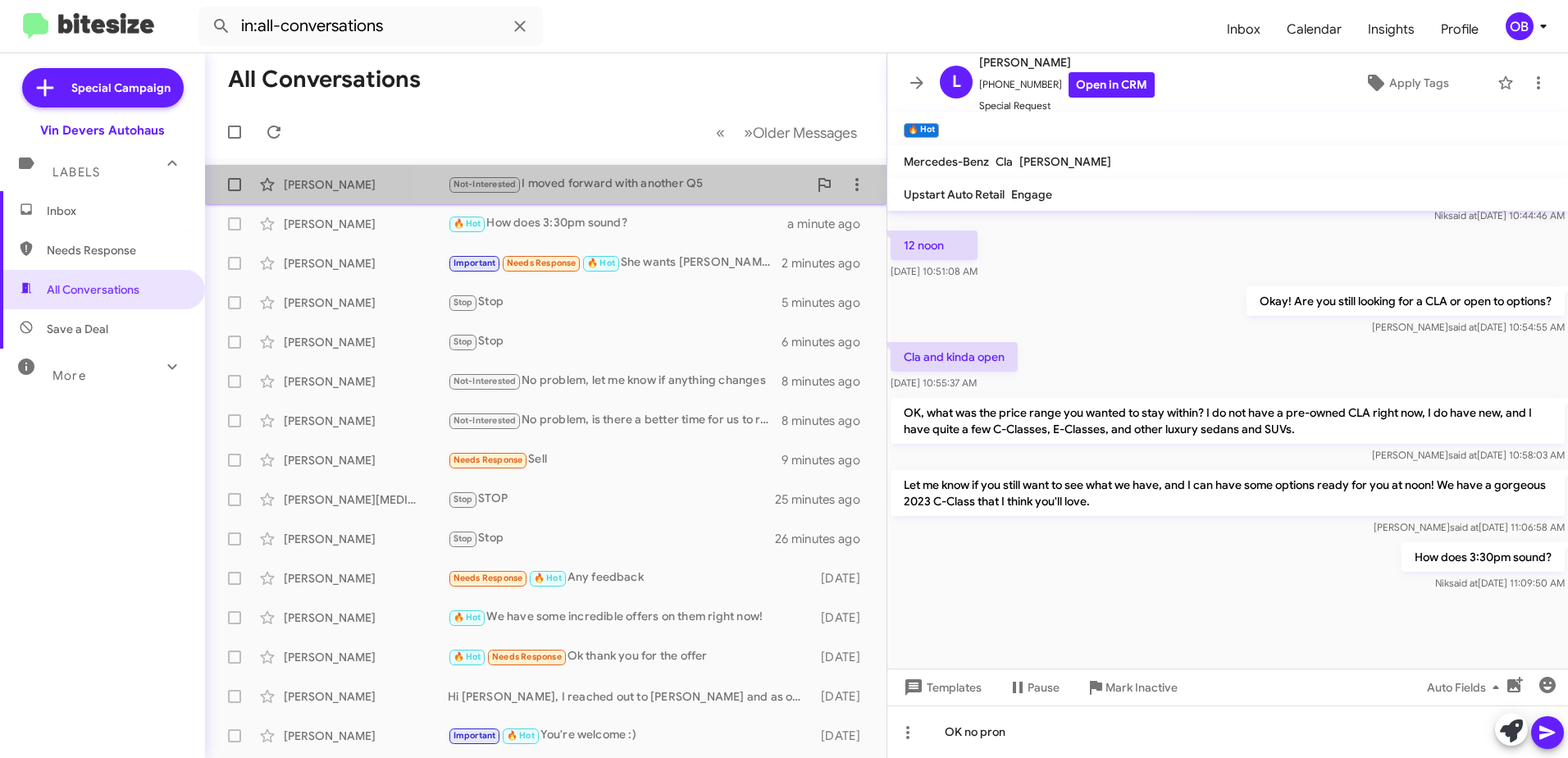
click at [662, 201] on div "Nick Glimsdahl Not-Interested I moved forward with another Q5 a minute ago" at bounding box center [546, 184] width 655 height 32
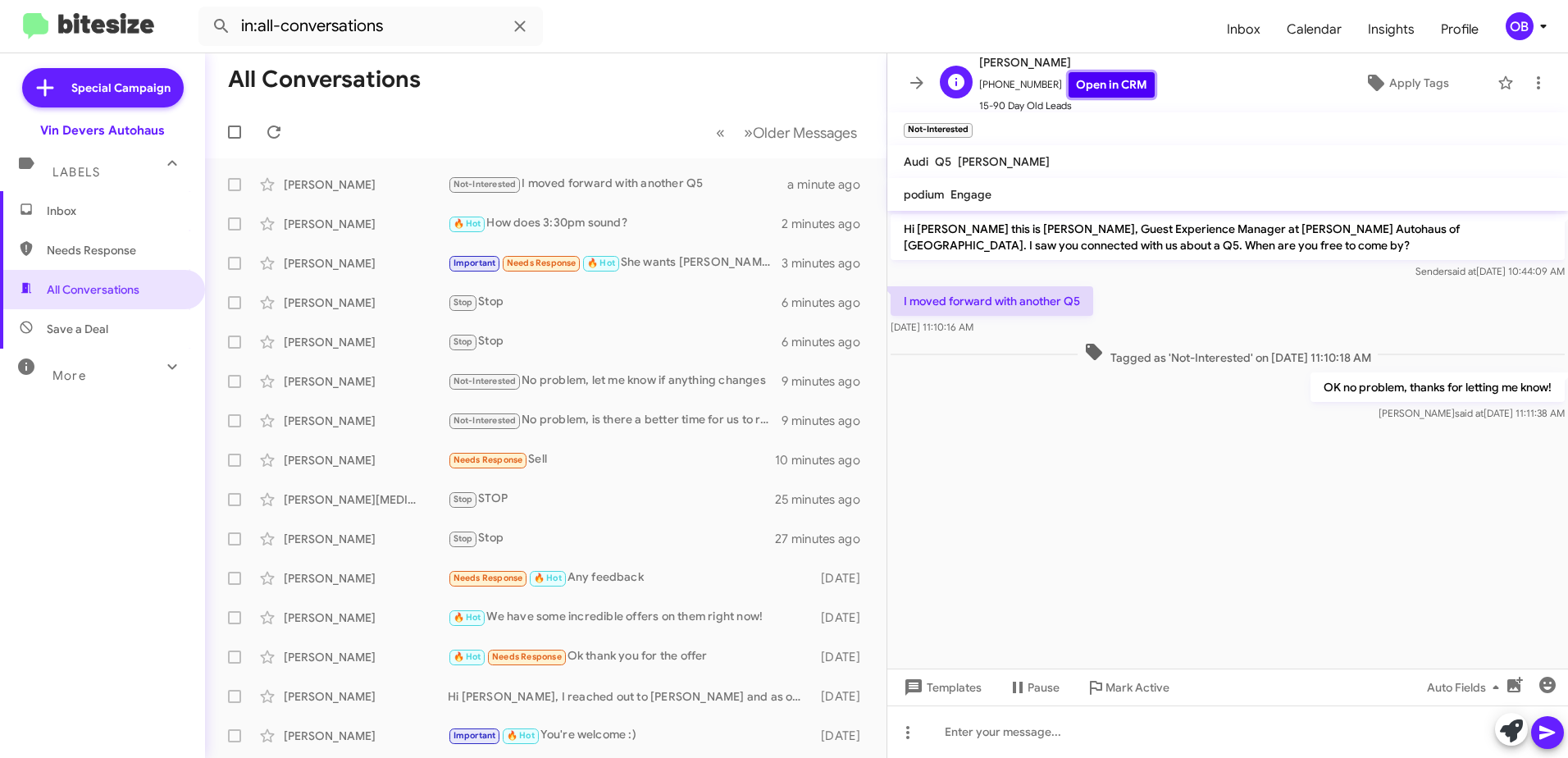
click at [1090, 85] on link "Open in CRM" at bounding box center [1112, 85] width 86 height 26
